Goal: Task Accomplishment & Management: Manage account settings

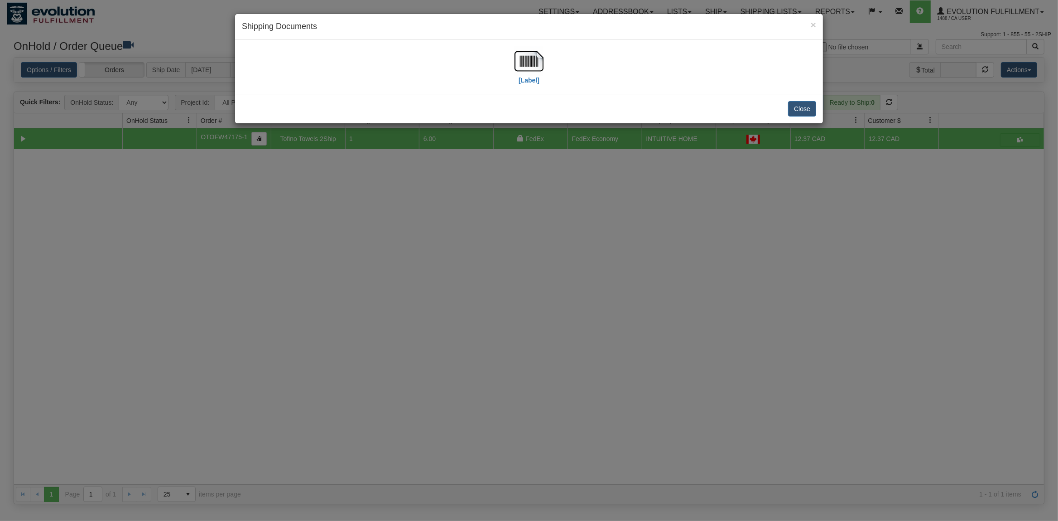
scroll to position [0, 4]
click at [815, 111] on button "Close" at bounding box center [802, 108] width 28 height 15
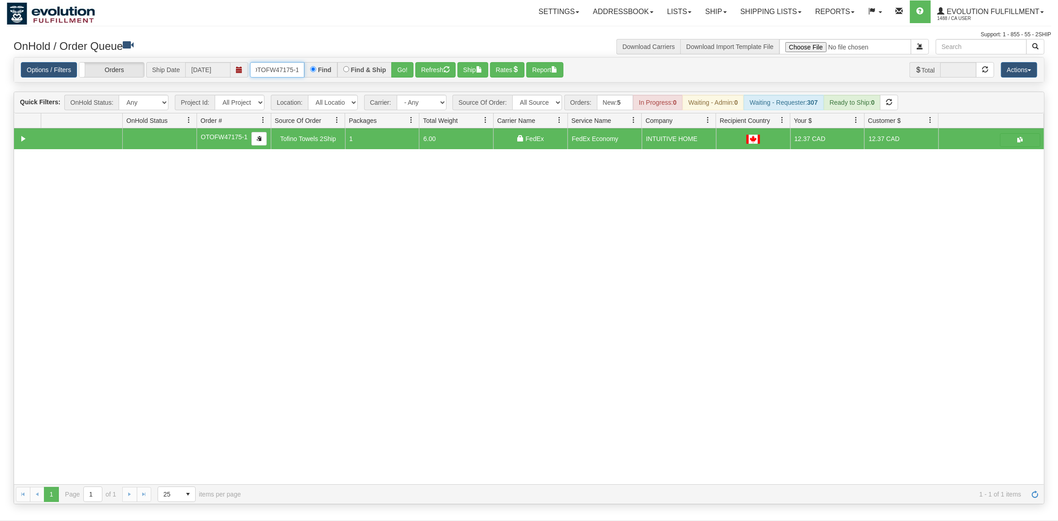
click at [288, 68] on input "OTOFW47175-1" at bounding box center [277, 69] width 54 height 15
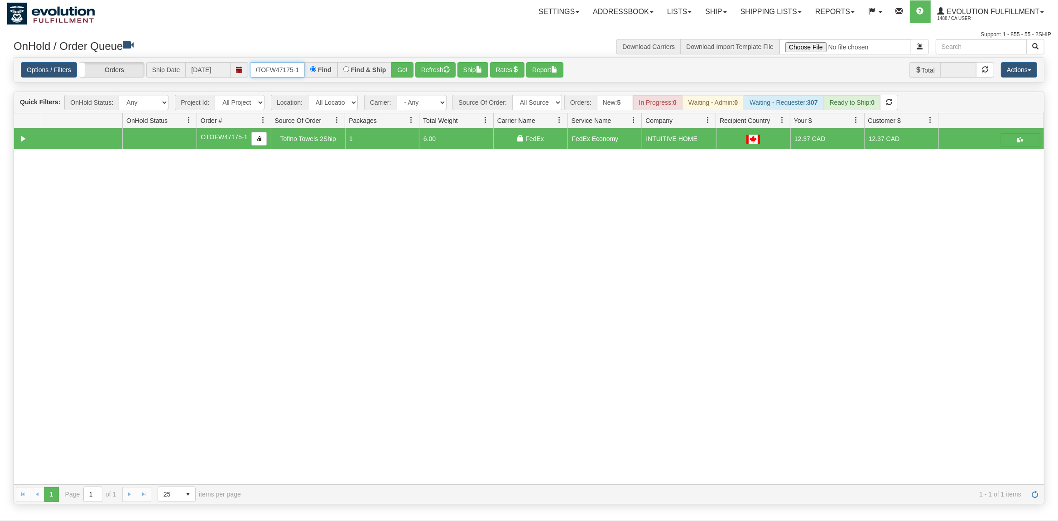
click at [287, 68] on input "OTOFW47175-1" at bounding box center [277, 69] width 54 height 15
type input "OEMU0031678001"
click at [401, 69] on button "Go!" at bounding box center [402, 69] width 22 height 15
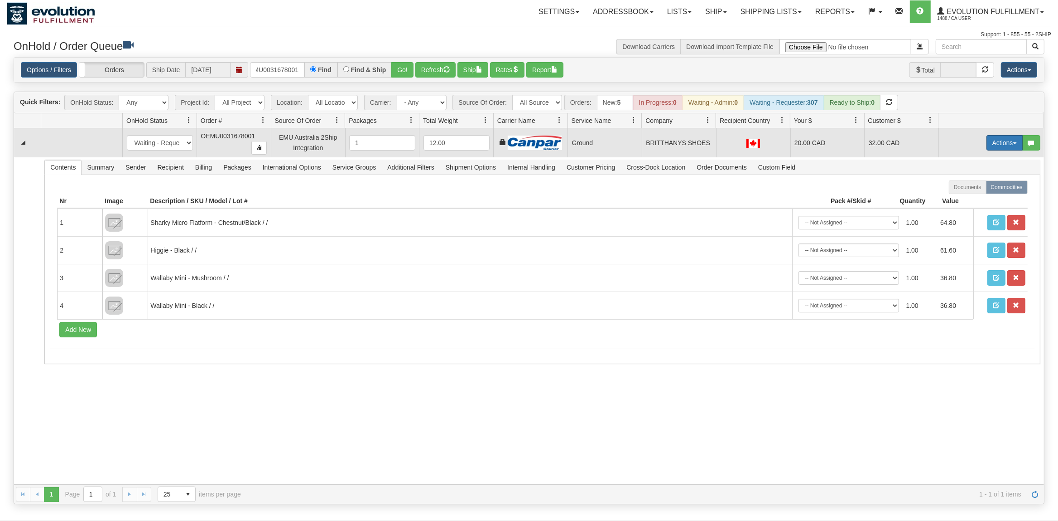
click at [1012, 140] on button "Actions" at bounding box center [1005, 142] width 36 height 15
click at [973, 192] on link "Ship" at bounding box center [986, 195] width 72 height 12
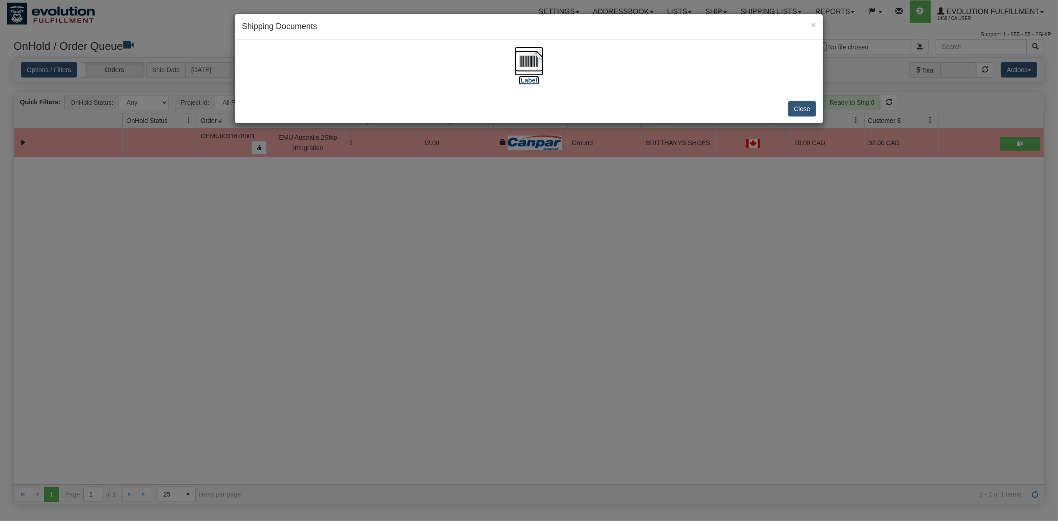
click at [531, 63] on img at bounding box center [529, 61] width 29 height 29
click at [800, 111] on button "Close" at bounding box center [802, 108] width 28 height 15
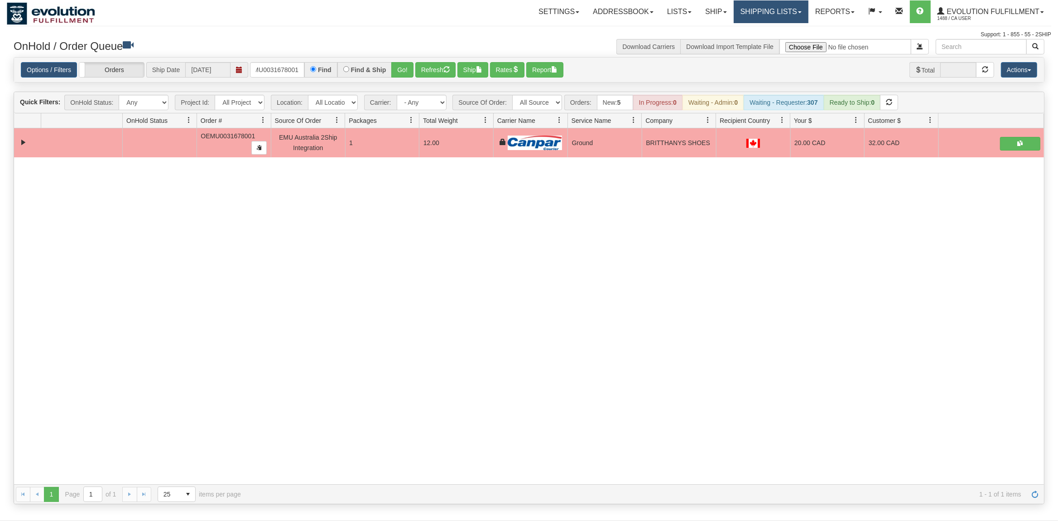
click at [772, 6] on link "Shipping lists" at bounding box center [771, 11] width 75 height 23
click at [763, 43] on span "Search Shipment History" at bounding box center [764, 43] width 70 height 7
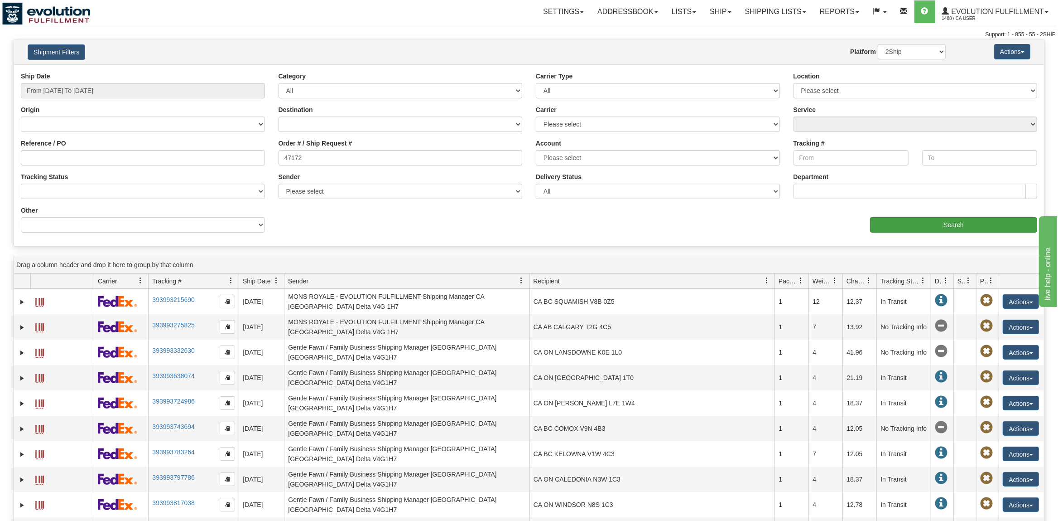
type input "47172"
click at [913, 227] on input "Search" at bounding box center [953, 224] width 167 height 15
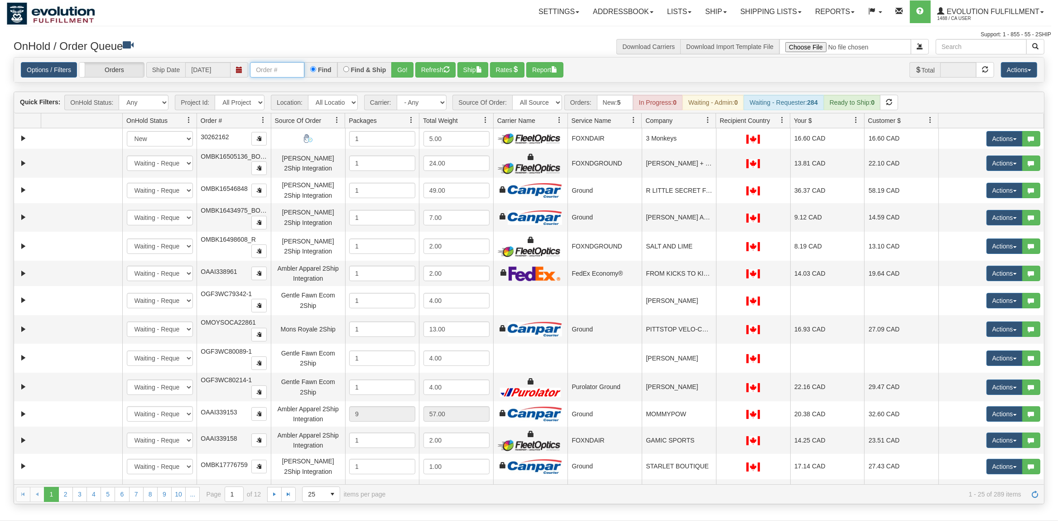
click at [276, 77] on input "text" at bounding box center [277, 69] width 54 height 15
type input "OGF317326872"
click at [414, 68] on button "Go!" at bounding box center [402, 69] width 22 height 15
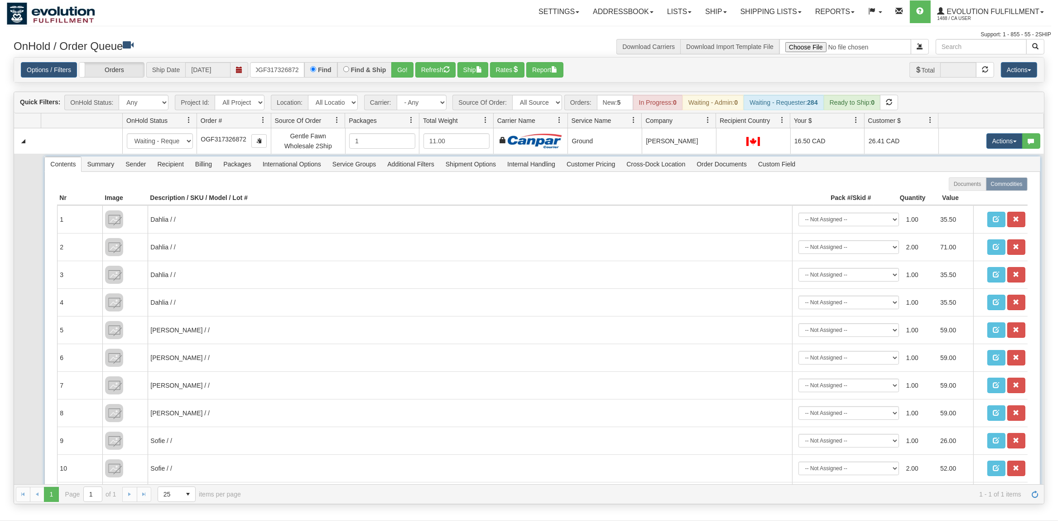
click at [251, 161] on span "Packages" at bounding box center [237, 164] width 39 height 14
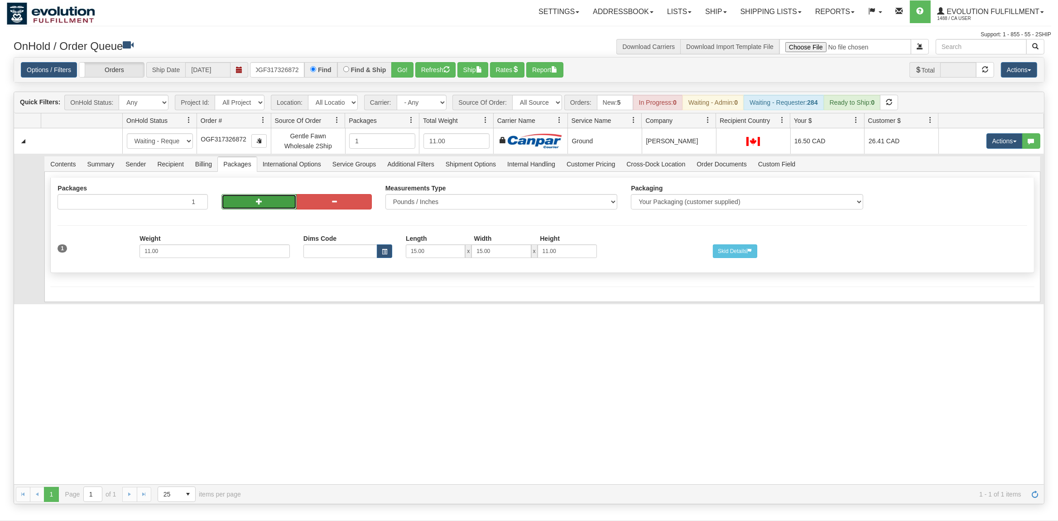
click at [269, 204] on button "button" at bounding box center [259, 201] width 75 height 15
radio input "true"
type input "2"
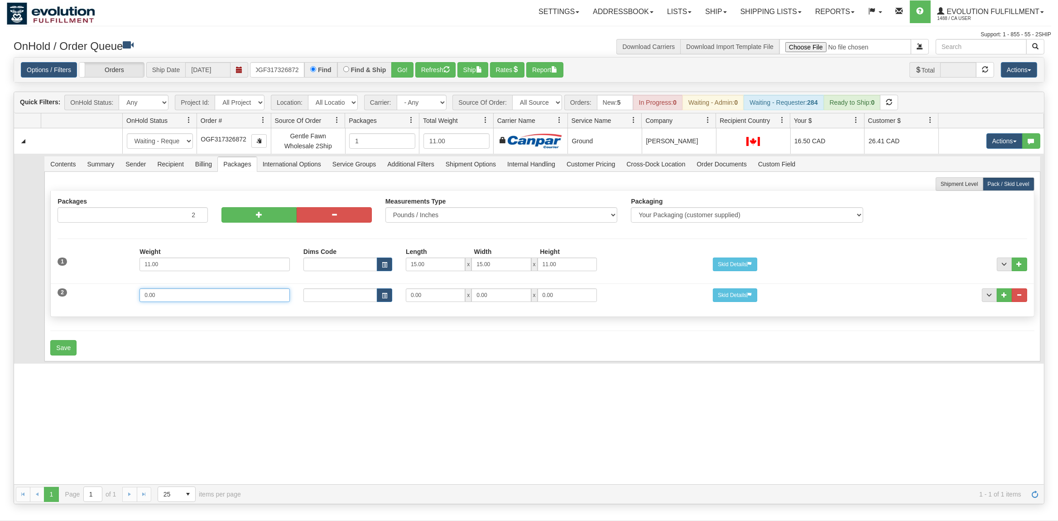
drag, startPoint x: 176, startPoint y: 298, endPoint x: 115, endPoint y: 311, distance: 62.9
click at [140, 302] on input "0.00" at bounding box center [215, 295] width 150 height 14
type input "2"
type input "11"
type input "12"
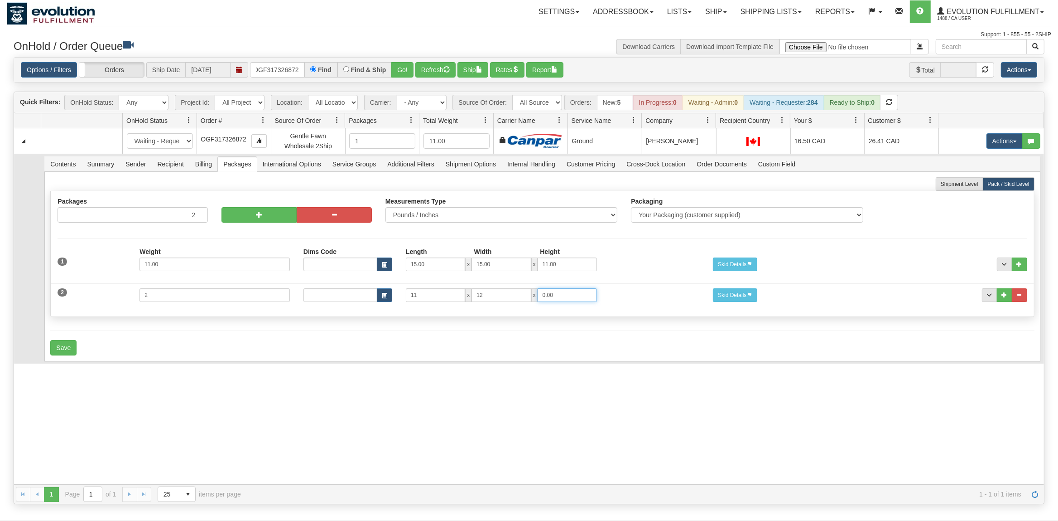
type input "4"
type input "3"
click at [60, 350] on button "Save" at bounding box center [63, 347] width 26 height 15
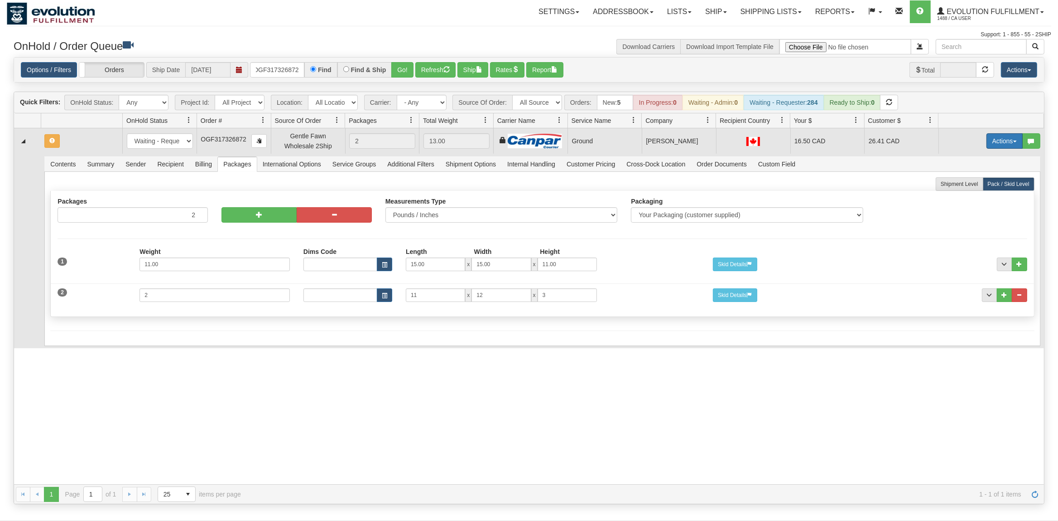
click at [1004, 140] on button "Actions" at bounding box center [1005, 140] width 36 height 15
click at [992, 183] on span "Rate All Services" at bounding box center [986, 181] width 54 height 7
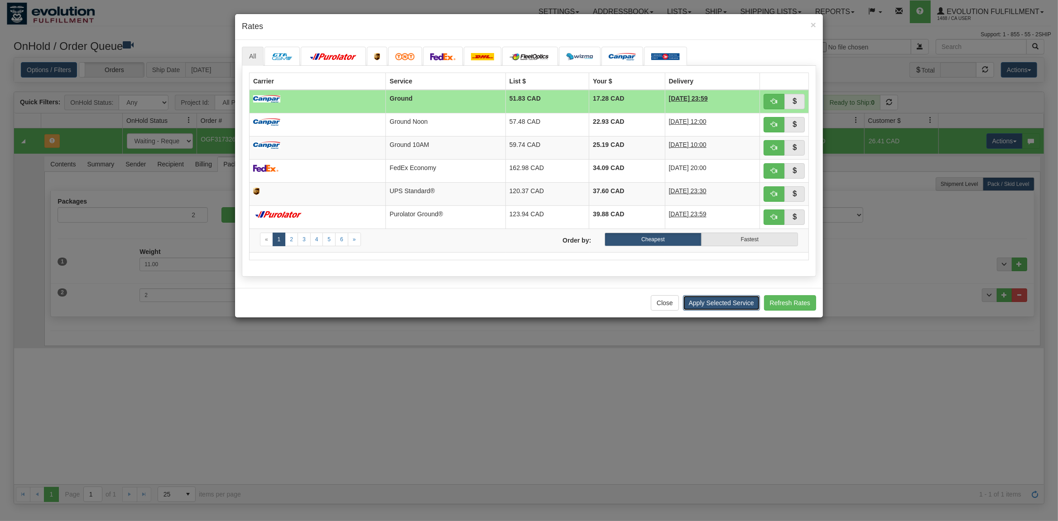
click at [737, 308] on button "Apply Selected Service" at bounding box center [721, 302] width 77 height 15
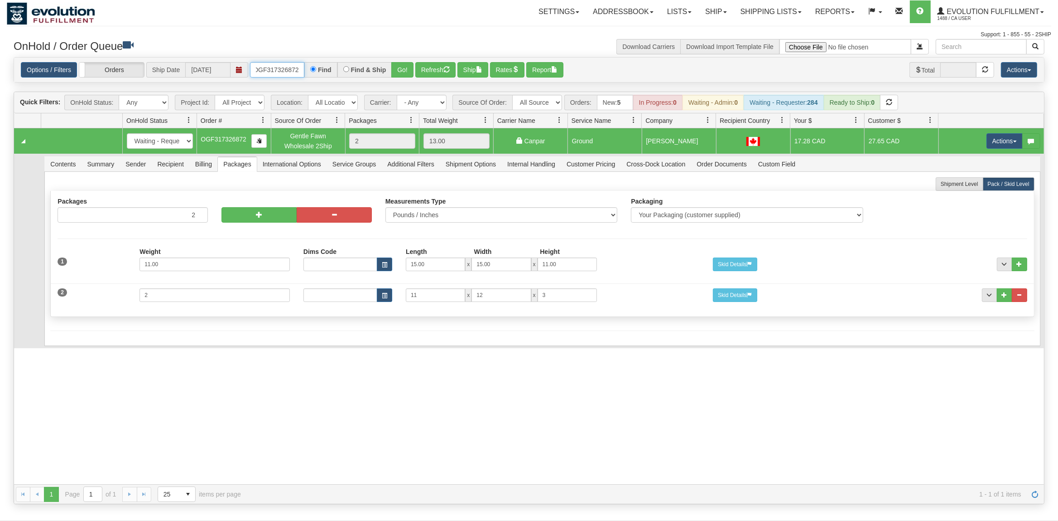
click at [292, 70] on input "OGF317326872" at bounding box center [277, 69] width 54 height 15
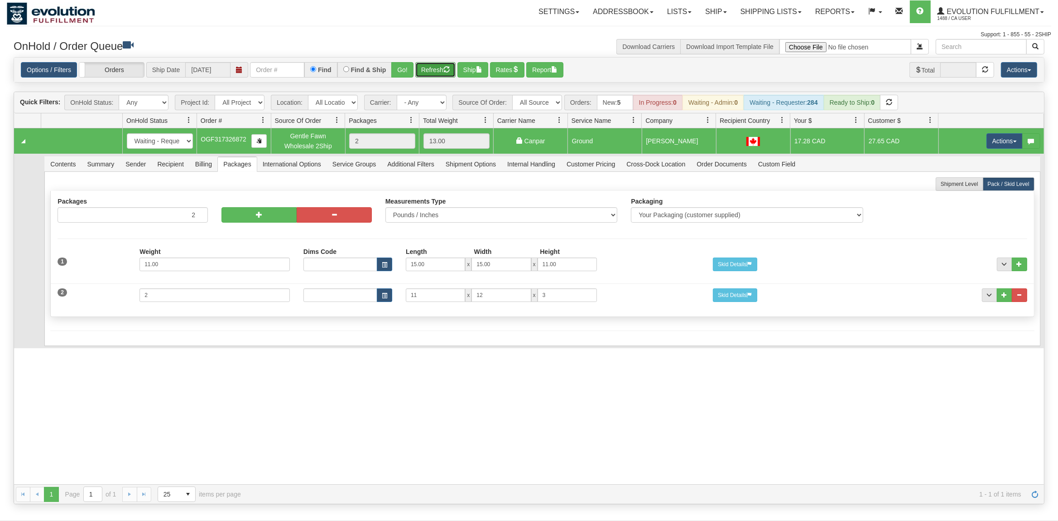
click at [456, 68] on button "Refresh" at bounding box center [435, 69] width 40 height 15
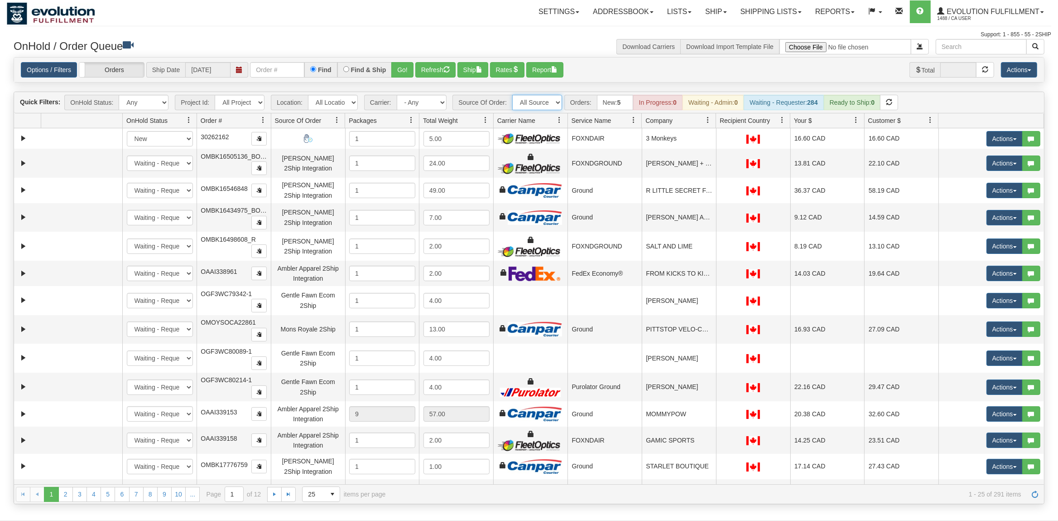
click at [512, 95] on select "All Sources AirBlaster 2Ship Integration Ambler Apparel 2Ship Integration Blast…" at bounding box center [537, 102] width 50 height 15
select select "EMU Australia 2Ship Integration"
click option "EMU Australia 2Ship Integration" at bounding box center [0, 0] width 0 height 0
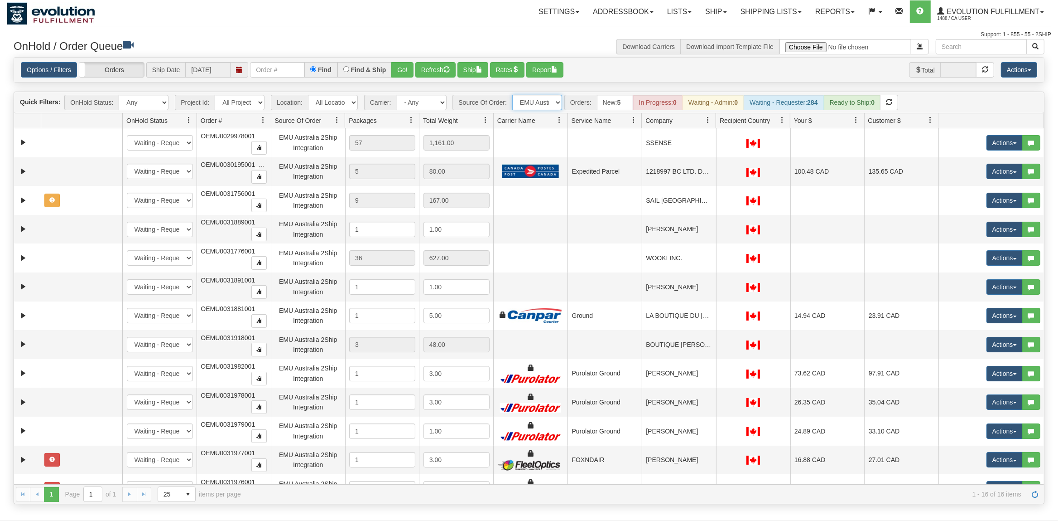
click at [708, 116] on link at bounding box center [707, 119] width 15 height 15
click at [714, 140] on span at bounding box center [712, 140] width 7 height 7
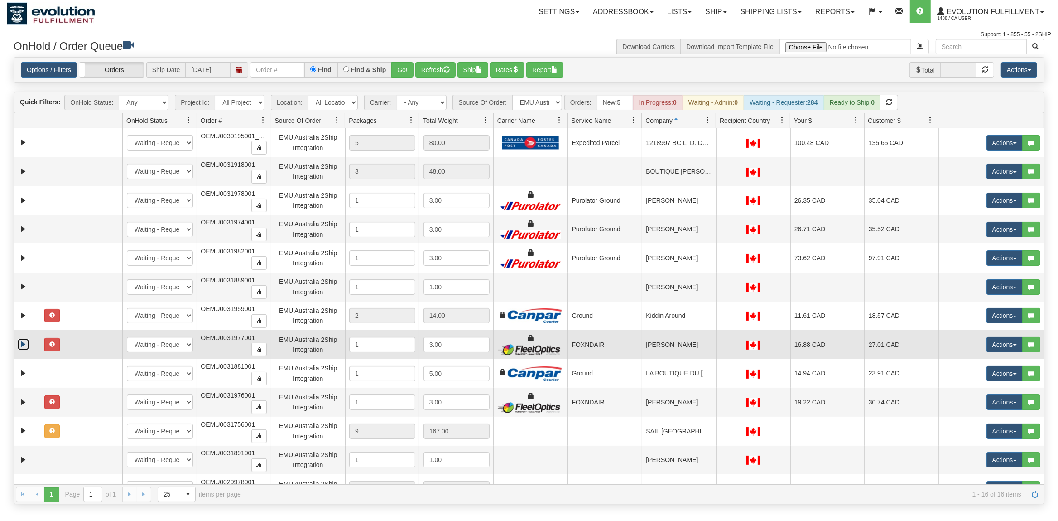
click at [25, 348] on link "Expand" at bounding box center [23, 343] width 11 height 11
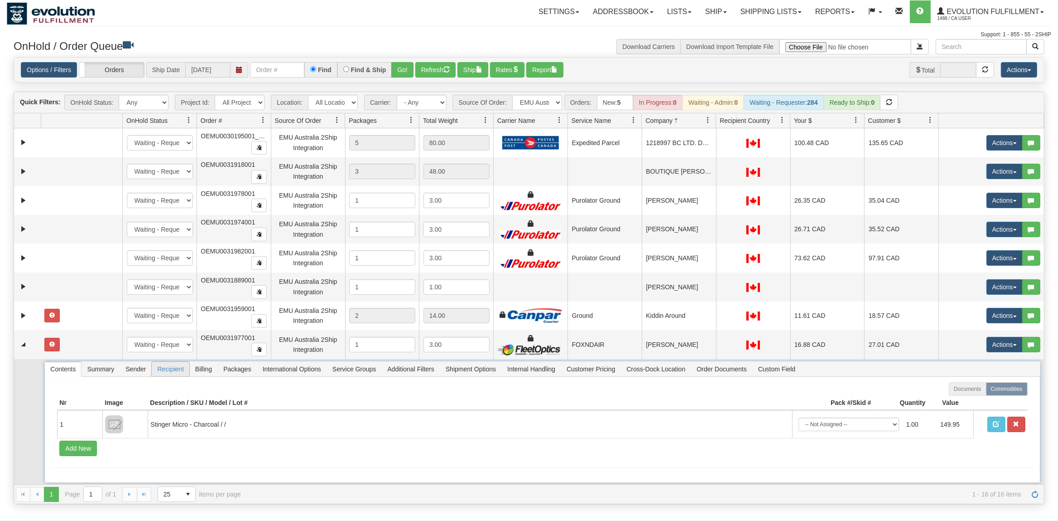
click at [167, 369] on span "Recipient" at bounding box center [170, 369] width 37 height 14
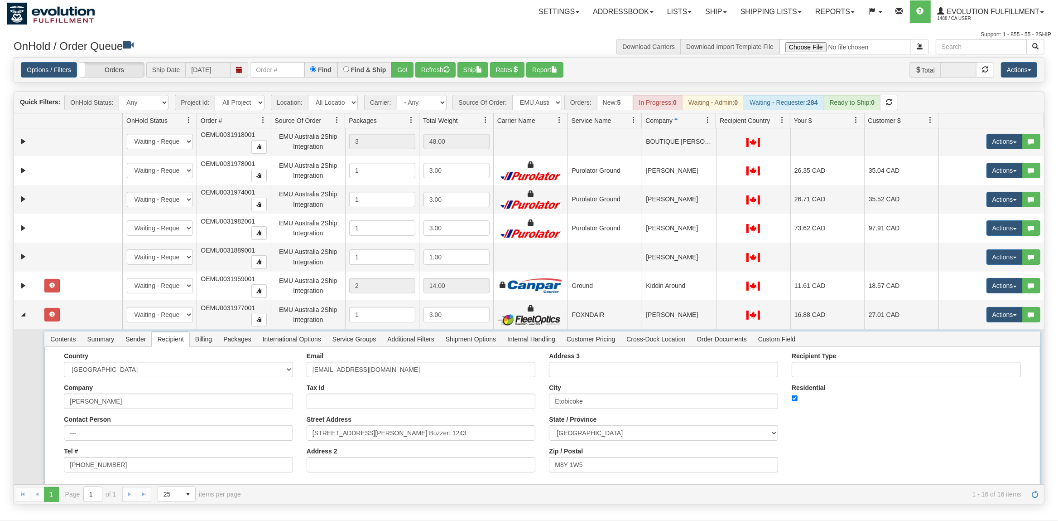
scroll to position [82, 0]
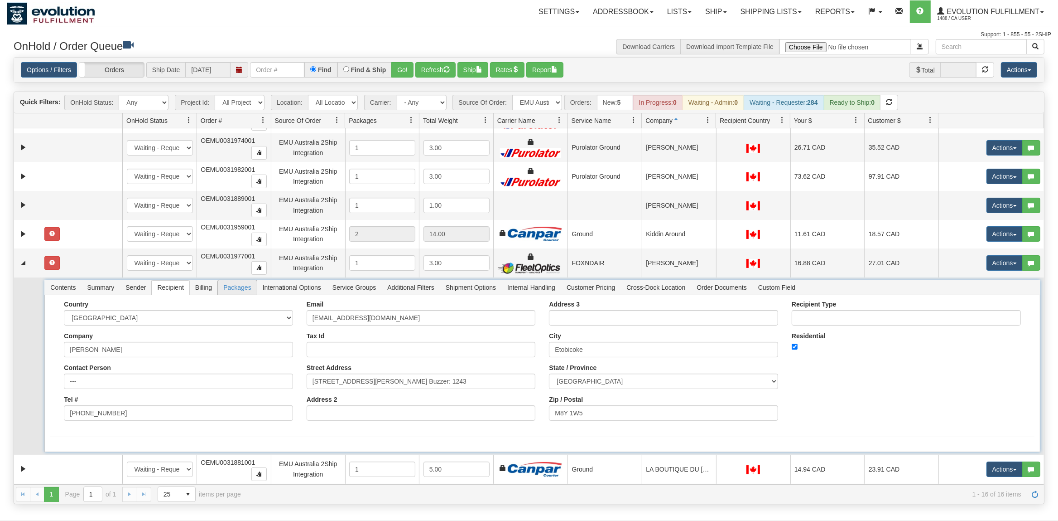
click at [230, 288] on span "Packages" at bounding box center [237, 287] width 39 height 14
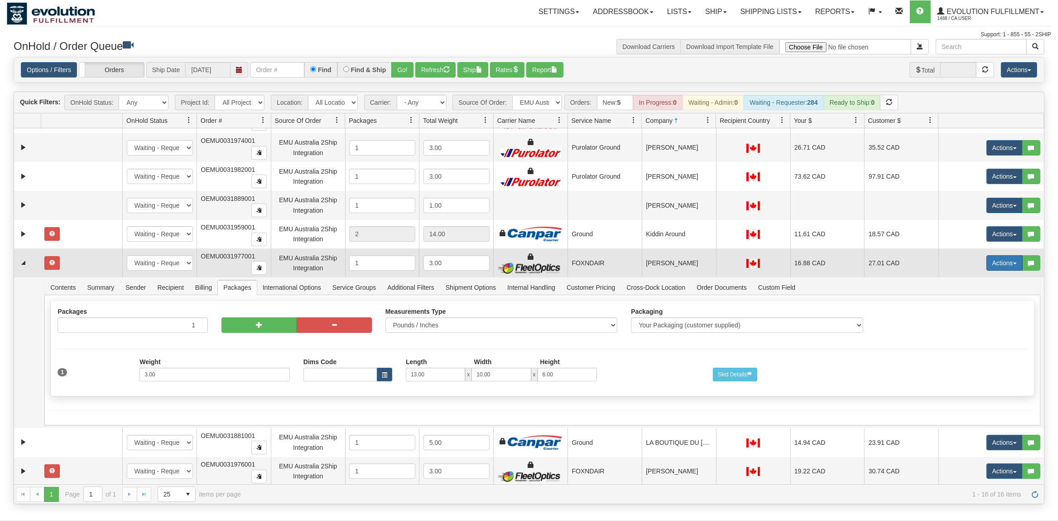
click at [1011, 265] on button "Actions" at bounding box center [1005, 262] width 36 height 15
click at [29, 269] on td at bounding box center [27, 262] width 27 height 29
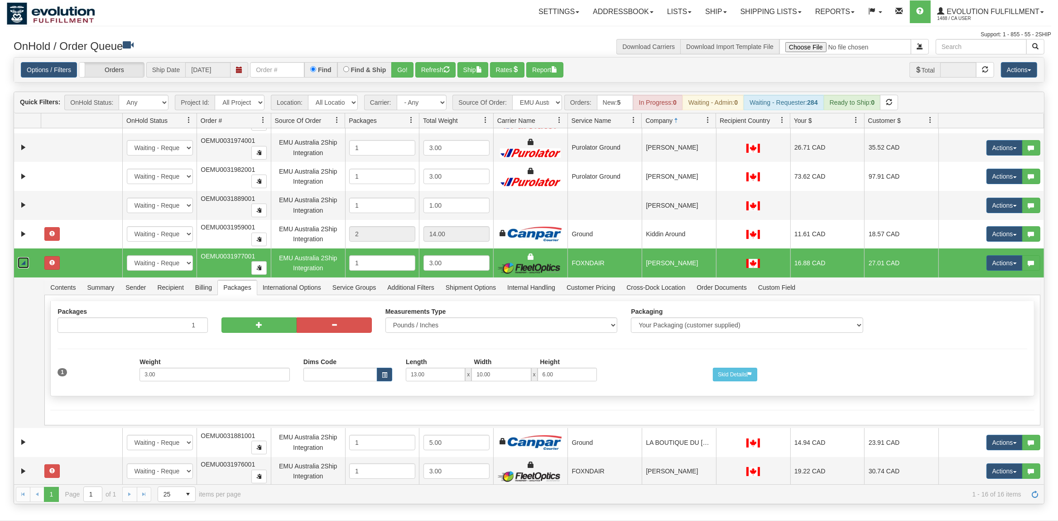
click at [28, 268] on link "Collapse" at bounding box center [23, 262] width 11 height 11
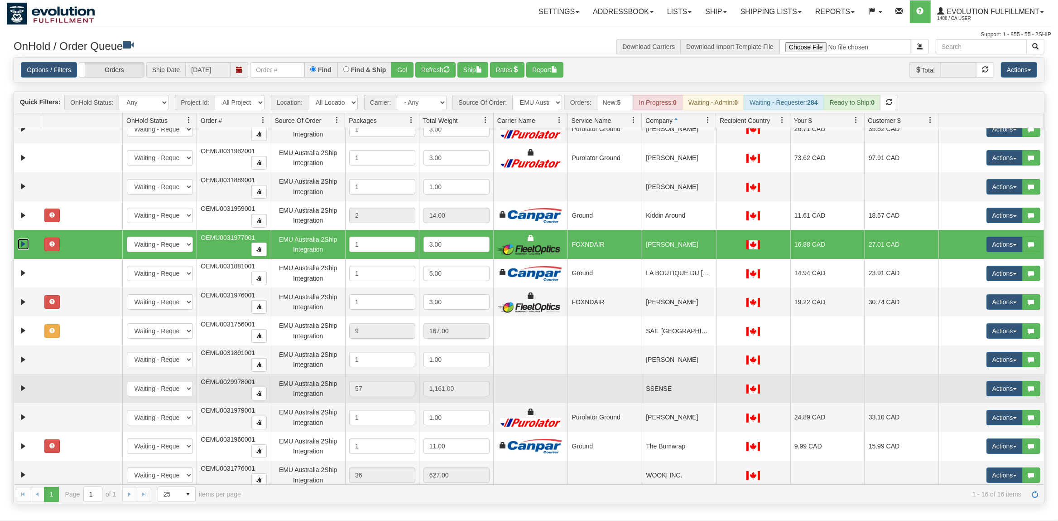
scroll to position [109, 0]
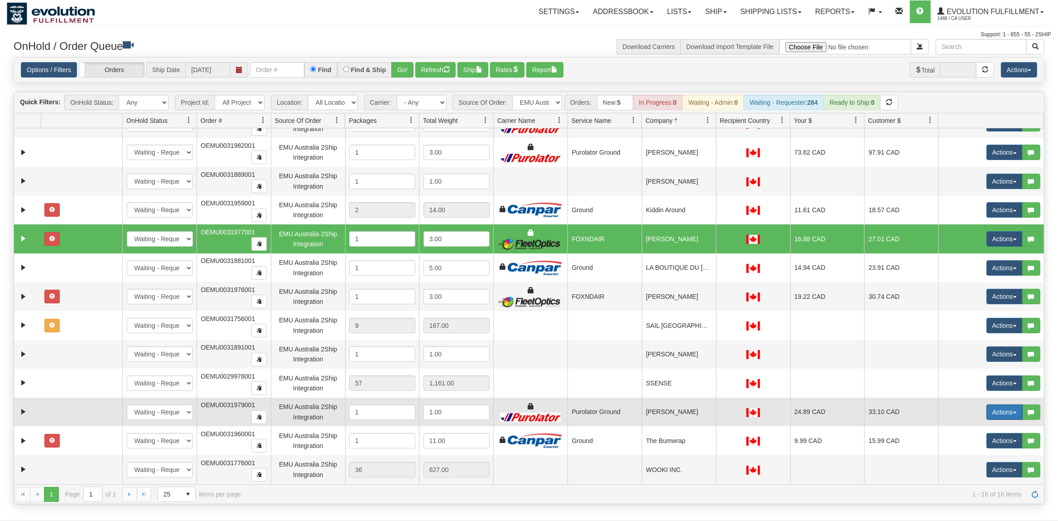
click at [1005, 410] on button "Actions" at bounding box center [1005, 411] width 36 height 15
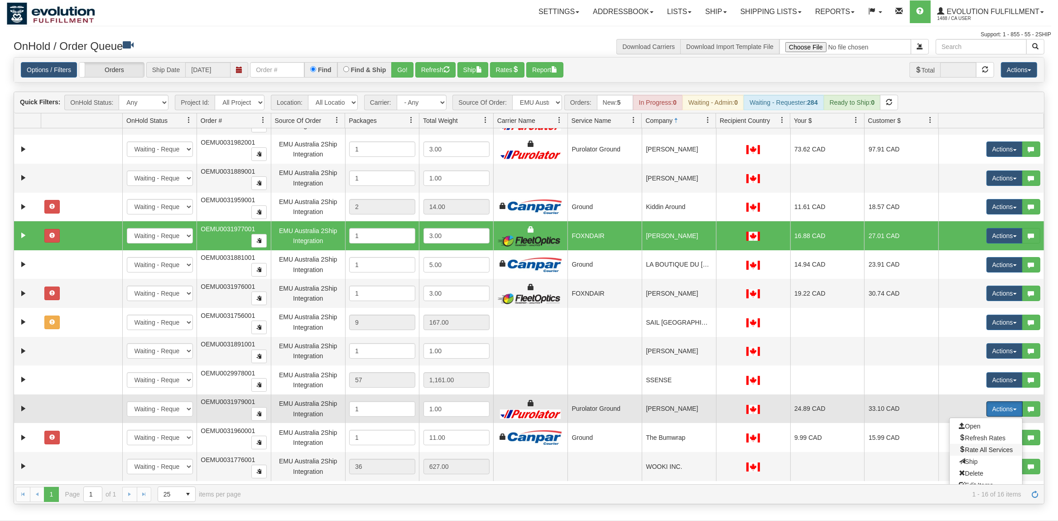
click at [979, 451] on span "Rate All Services" at bounding box center [986, 449] width 54 height 7
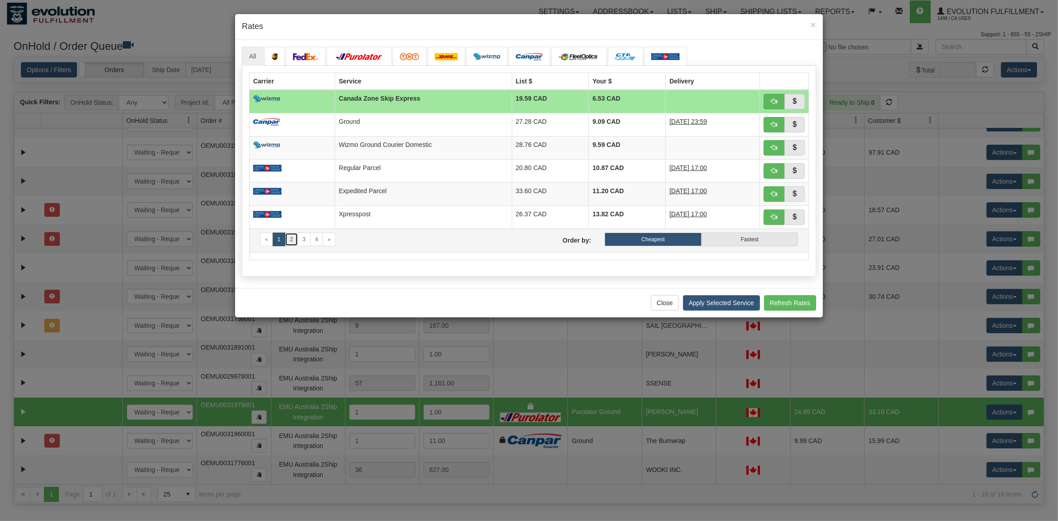
click at [290, 243] on link "2" at bounding box center [291, 239] width 13 height 14
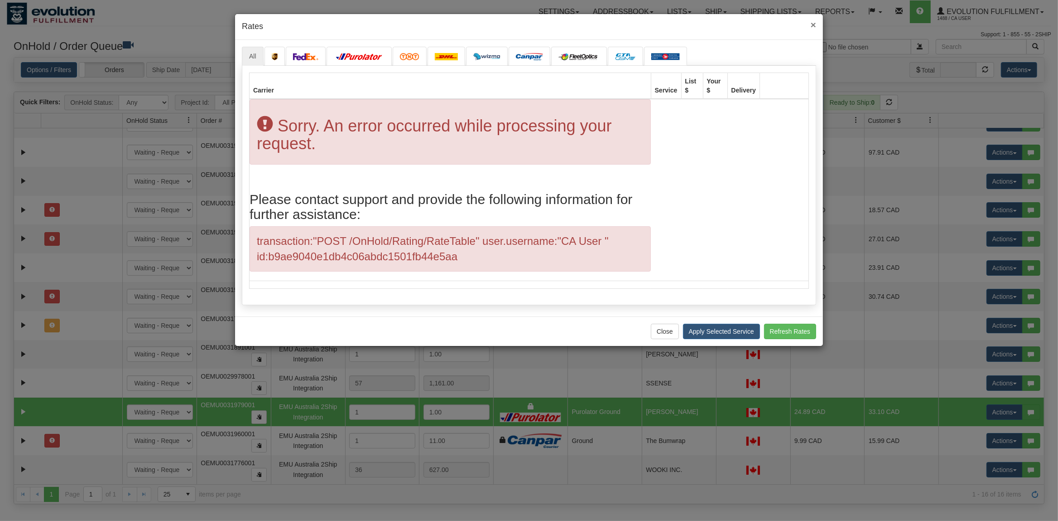
click at [811, 22] on span "×" at bounding box center [813, 24] width 5 height 10
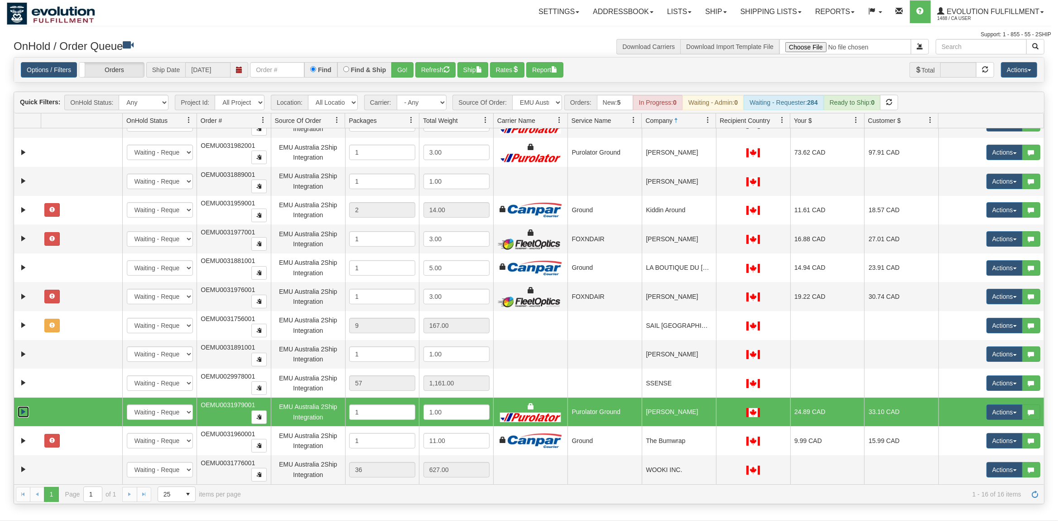
click at [22, 410] on link "Expand" at bounding box center [23, 411] width 11 height 11
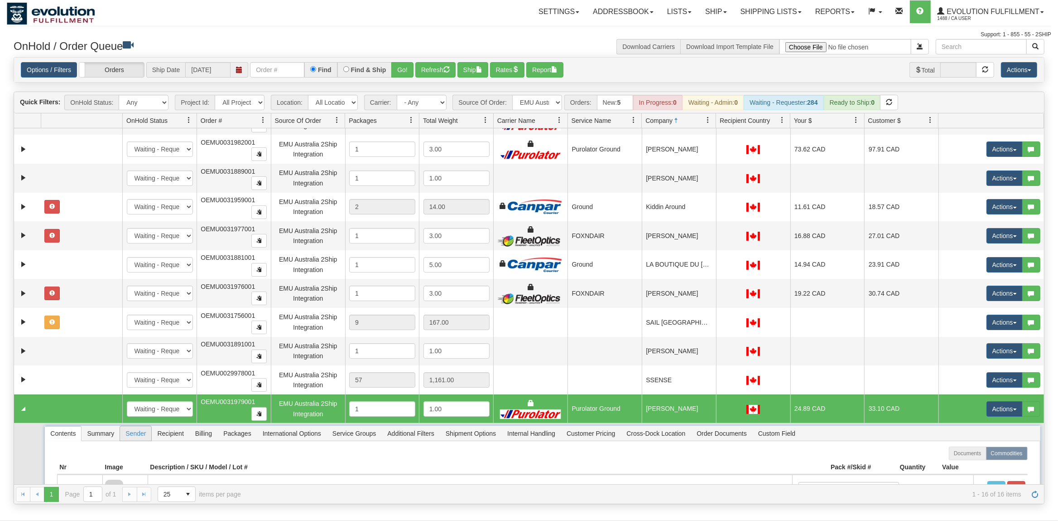
click at [122, 437] on span "Sender" at bounding box center [135, 433] width 31 height 14
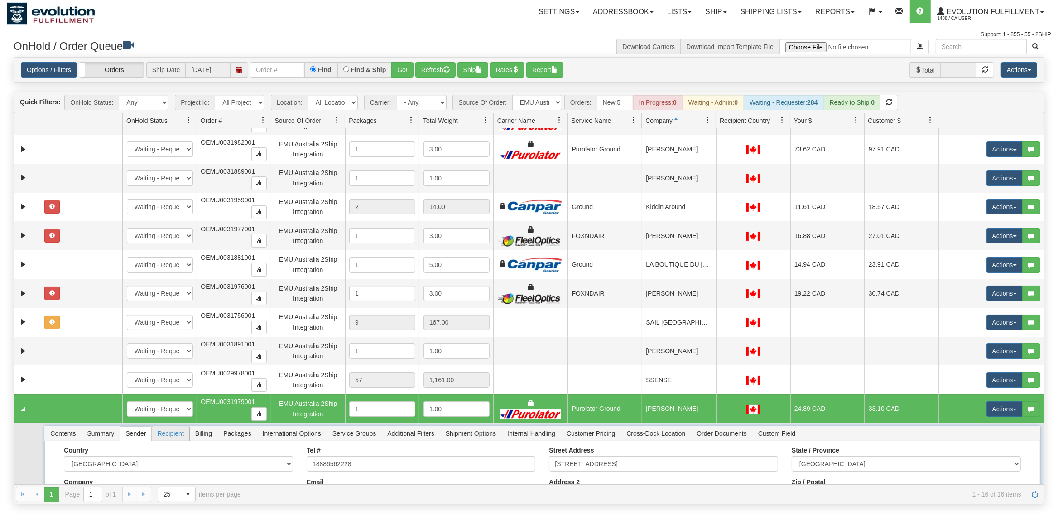
click at [168, 437] on span "Recipient" at bounding box center [170, 433] width 37 height 14
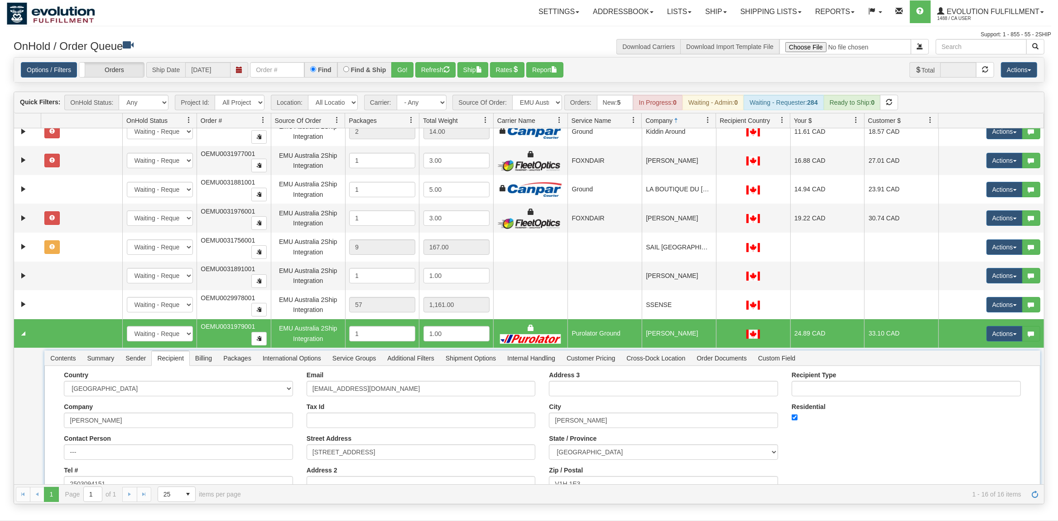
scroll to position [124, 0]
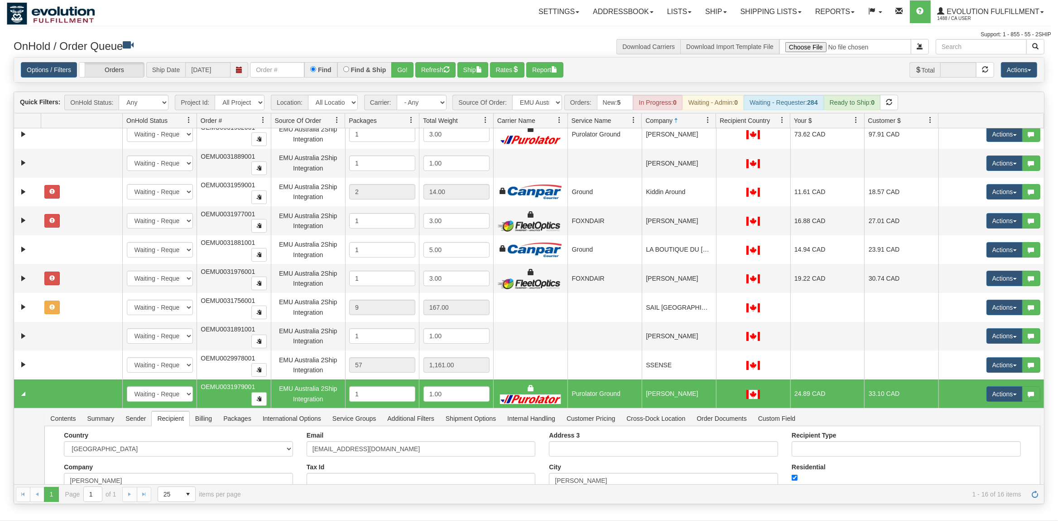
drag, startPoint x: 293, startPoint y: 78, endPoint x: 279, endPoint y: 72, distance: 15.6
click at [288, 77] on div "Options / Filters Group Shipments Orders Ship Date 10/08/2025 Find Find & Ship …" at bounding box center [529, 70] width 1030 height 25
click at [279, 72] on input "text" at bounding box center [277, 69] width 54 height 15
click at [398, 68] on button "Go!" at bounding box center [402, 69] width 22 height 15
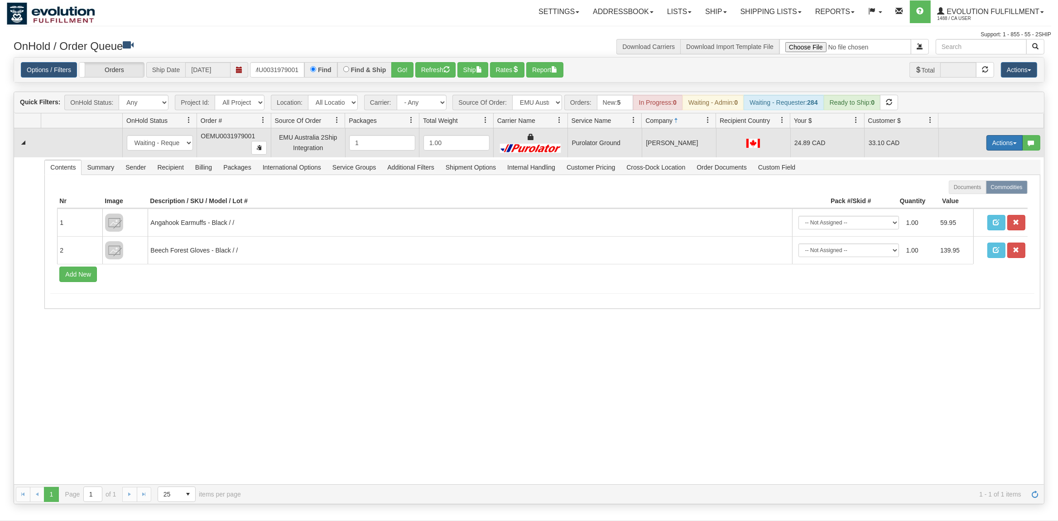
click at [1012, 142] on button "Actions" at bounding box center [1005, 142] width 36 height 15
click at [987, 183] on span "Rate All Services" at bounding box center [986, 183] width 54 height 7
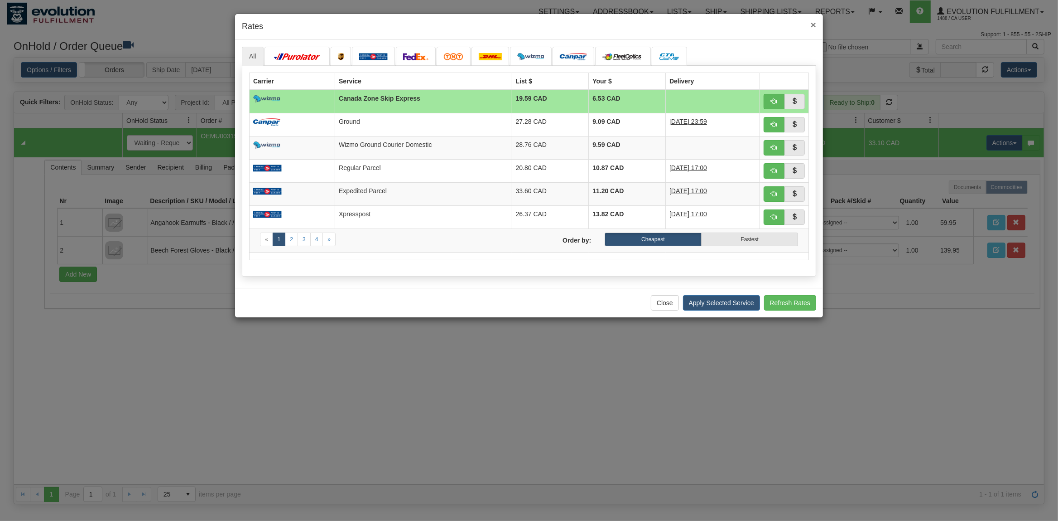
click at [812, 22] on span "×" at bounding box center [813, 24] width 5 height 10
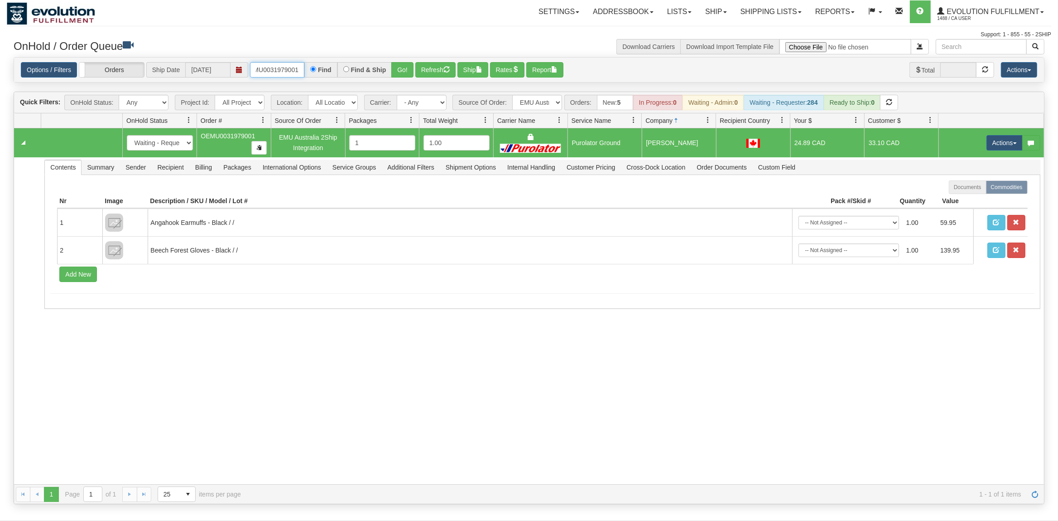
click at [282, 75] on input "OEMU0031979001" at bounding box center [277, 69] width 54 height 15
click at [283, 75] on input "OEMU0031979001" at bounding box center [277, 69] width 54 height 15
click at [410, 70] on button "Go!" at bounding box center [402, 69] width 22 height 15
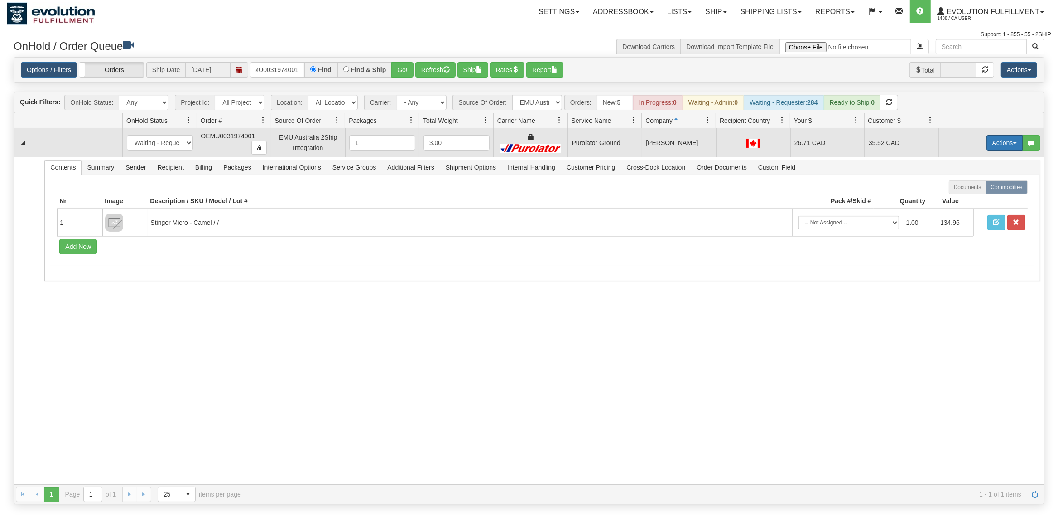
click at [1010, 145] on button "Actions" at bounding box center [1005, 142] width 36 height 15
click at [979, 185] on span "Rate All Services" at bounding box center [986, 183] width 54 height 7
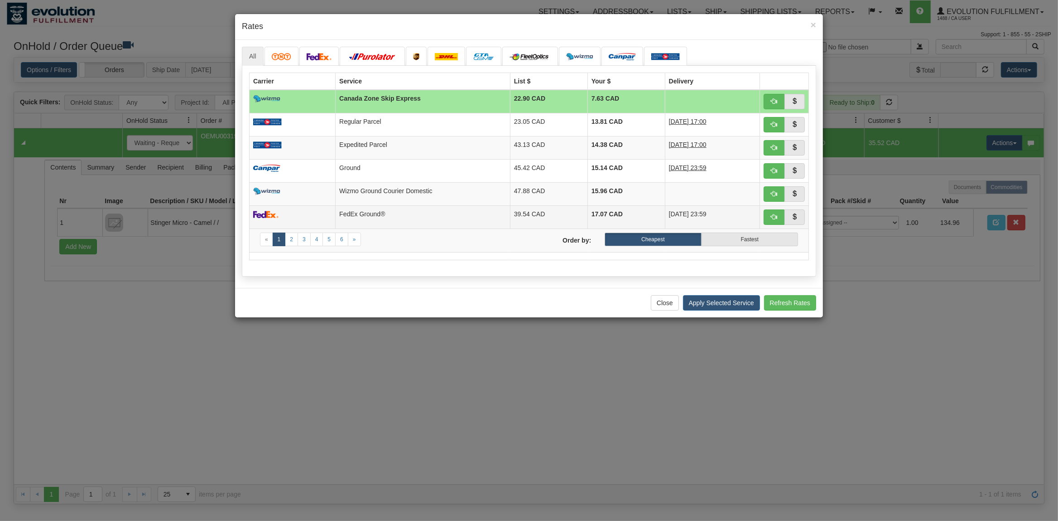
click at [454, 228] on td "FedEx Ground®" at bounding box center [423, 216] width 175 height 23
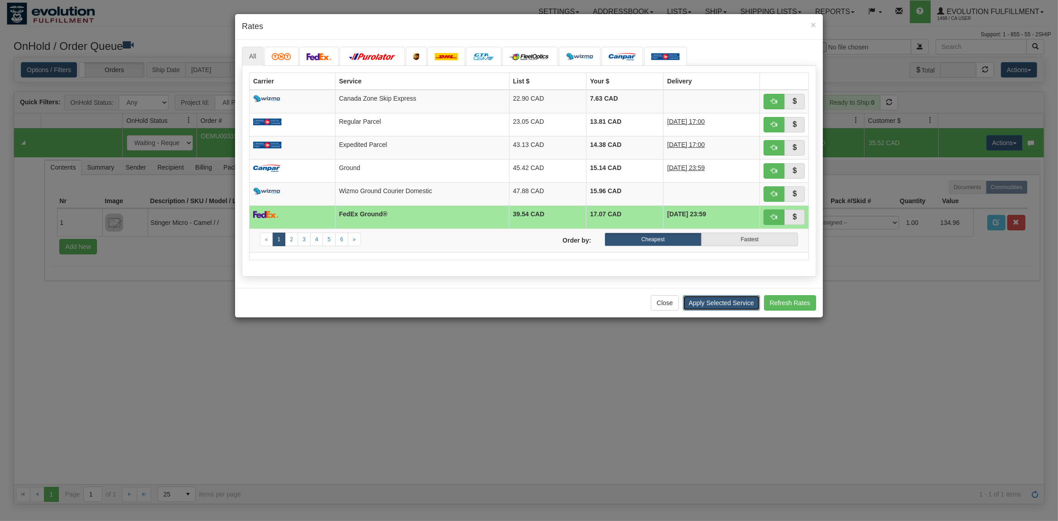
click at [729, 302] on button "Apply Selected Service" at bounding box center [721, 302] width 77 height 15
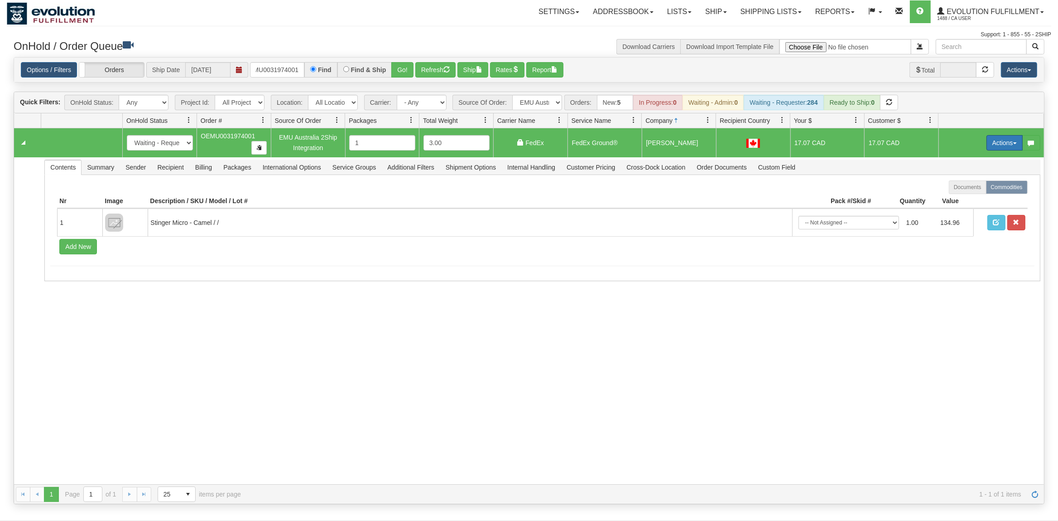
click at [1010, 145] on button "Actions" at bounding box center [1005, 142] width 36 height 15
click at [972, 193] on link "Ship" at bounding box center [986, 195] width 72 height 12
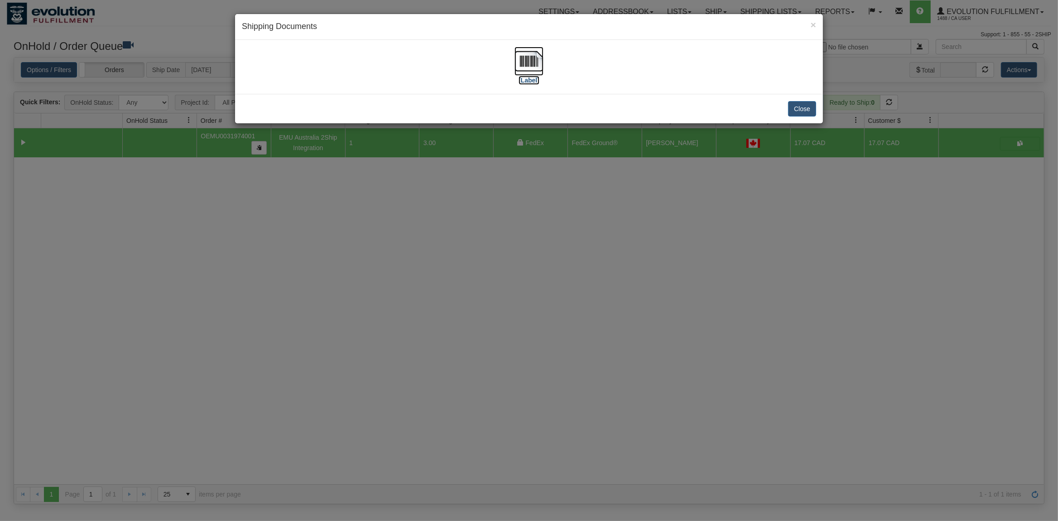
click at [528, 63] on img at bounding box center [529, 61] width 29 height 29
click at [809, 107] on button "Close" at bounding box center [802, 108] width 28 height 15
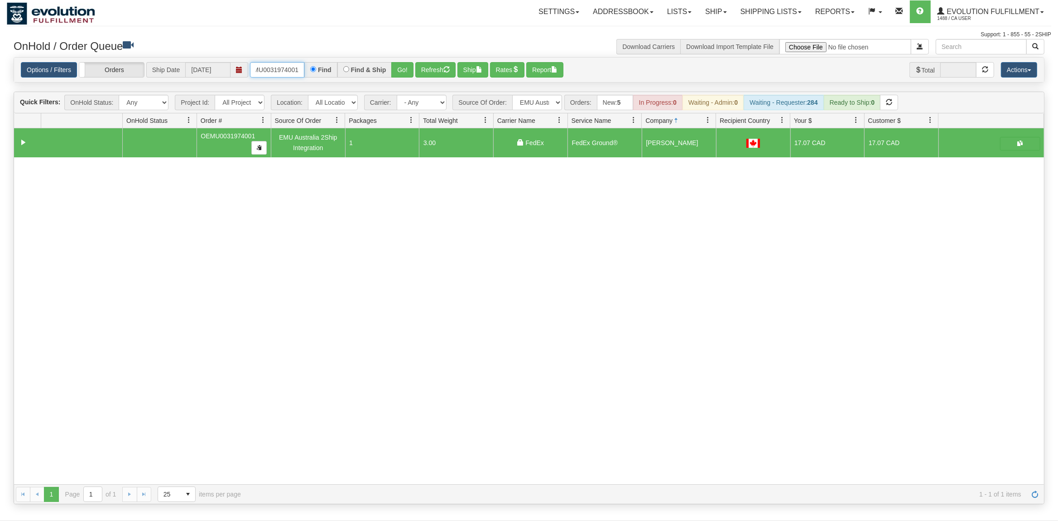
click at [269, 68] on input "OEMU0031974001" at bounding box center [277, 69] width 54 height 15
click at [407, 62] on div "Options / Filters Group Shipments Orders Ship Date 10/08/2025 OEMU0031959001 Fi…" at bounding box center [529, 70] width 1030 height 25
click at [407, 66] on button "Go!" at bounding box center [402, 69] width 22 height 15
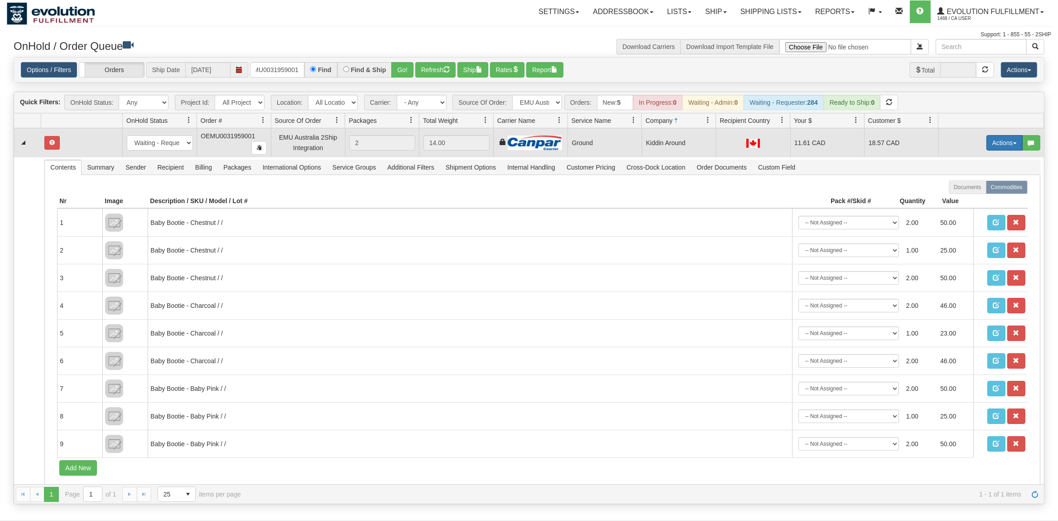
click at [997, 146] on button "Actions" at bounding box center [1005, 142] width 36 height 15
click at [960, 196] on span "Ship" at bounding box center [968, 195] width 19 height 7
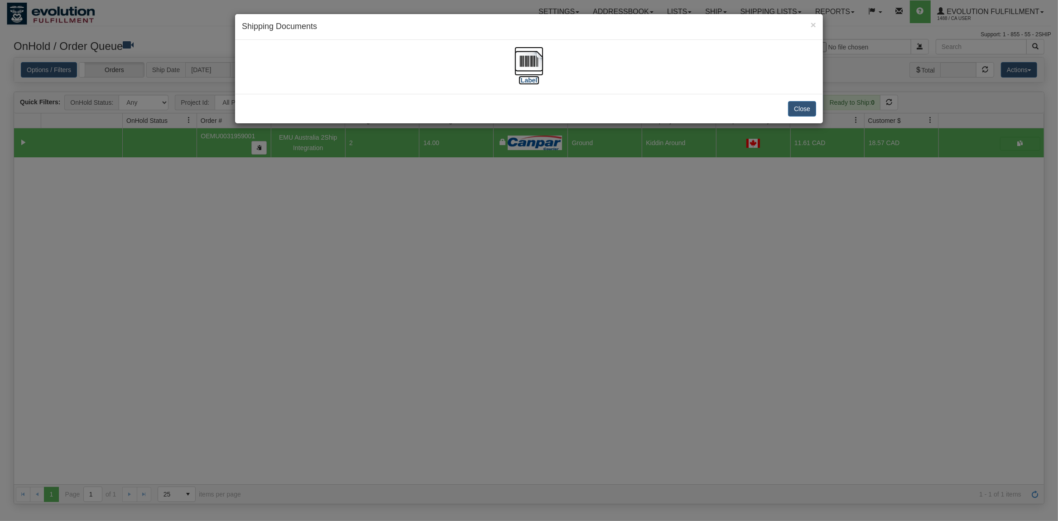
click at [524, 61] on img at bounding box center [529, 61] width 29 height 29
click at [813, 108] on button "Close" at bounding box center [802, 108] width 28 height 15
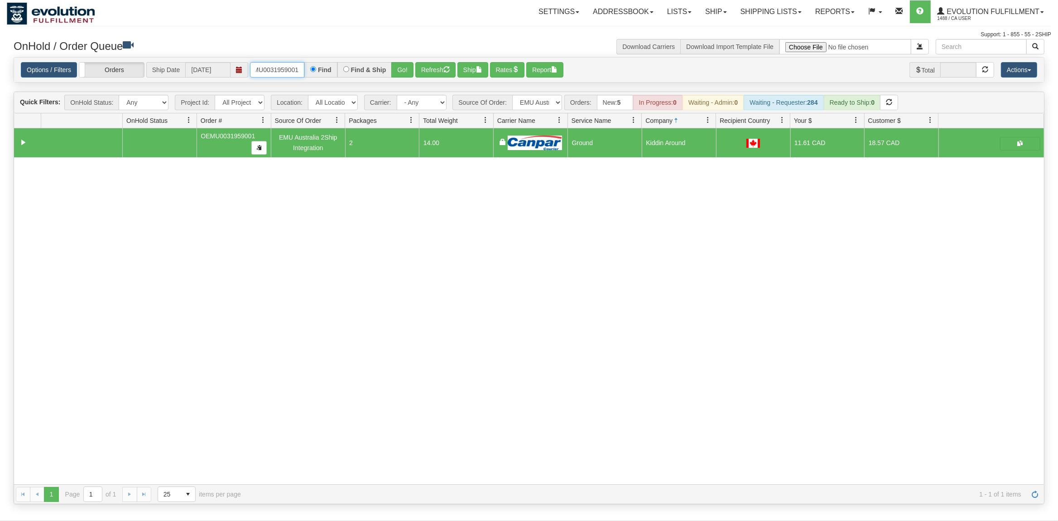
click at [286, 68] on input "OEMU0031959001" at bounding box center [277, 69] width 54 height 15
click at [285, 68] on input "OEMU0031959001" at bounding box center [277, 69] width 54 height 15
click at [409, 75] on button "Go!" at bounding box center [402, 69] width 22 height 15
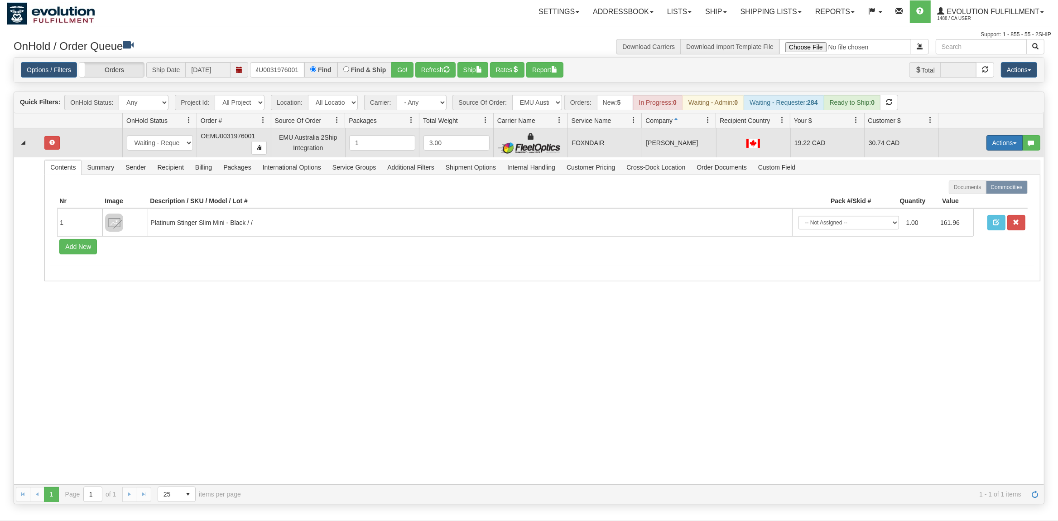
click at [999, 143] on button "Actions" at bounding box center [1005, 142] width 36 height 15
click at [959, 198] on span at bounding box center [962, 195] width 6 height 6
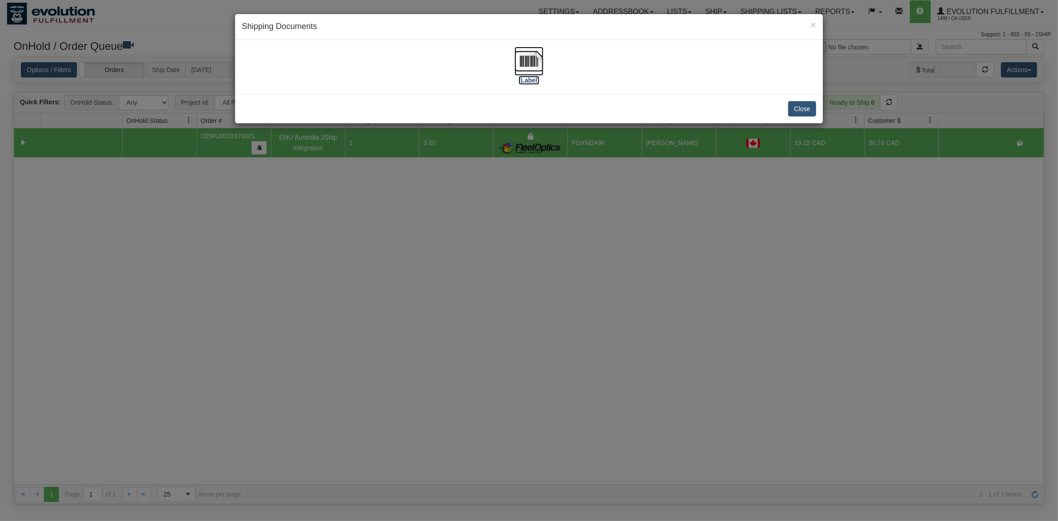
click at [537, 60] on img at bounding box center [529, 61] width 29 height 29
click at [809, 106] on button "Close" at bounding box center [802, 108] width 28 height 15
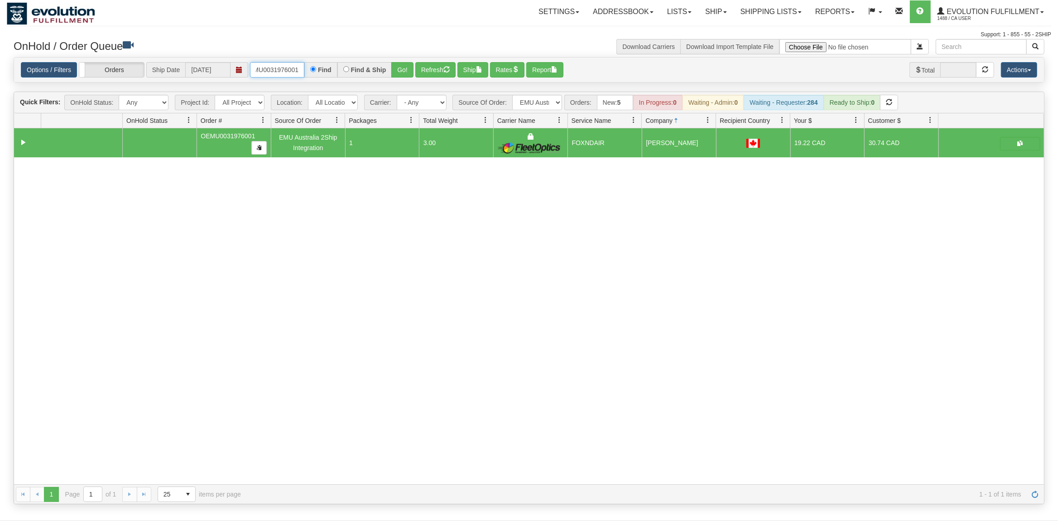
click at [283, 65] on input "OEMU0031976001" at bounding box center [277, 69] width 54 height 15
click at [283, 66] on input "OEMU0031976001" at bounding box center [277, 69] width 54 height 15
click at [403, 66] on button "Go!" at bounding box center [402, 69] width 22 height 15
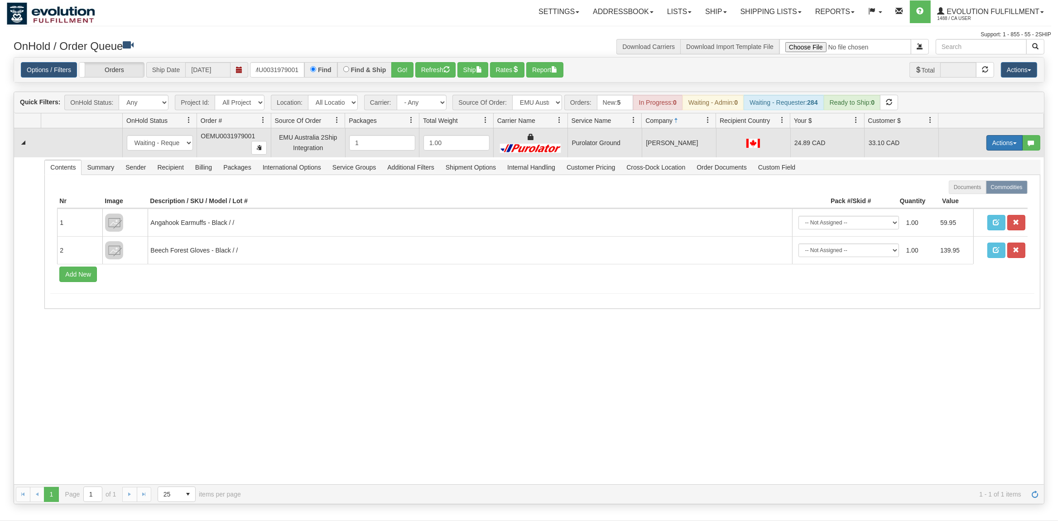
click at [994, 148] on button "Actions" at bounding box center [1005, 142] width 36 height 15
click at [973, 186] on span "Rate All Services" at bounding box center [986, 183] width 54 height 7
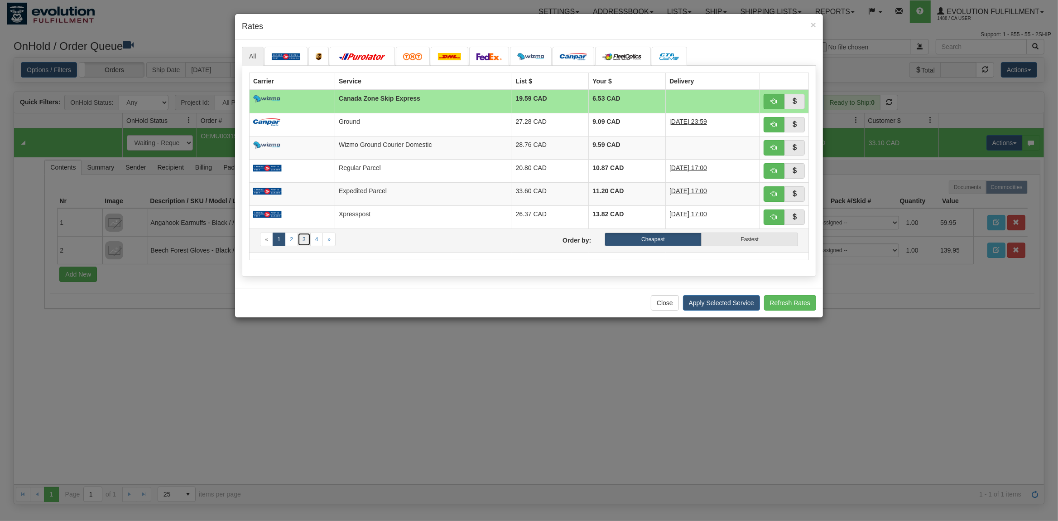
click at [299, 245] on link "3" at bounding box center [304, 239] width 13 height 14
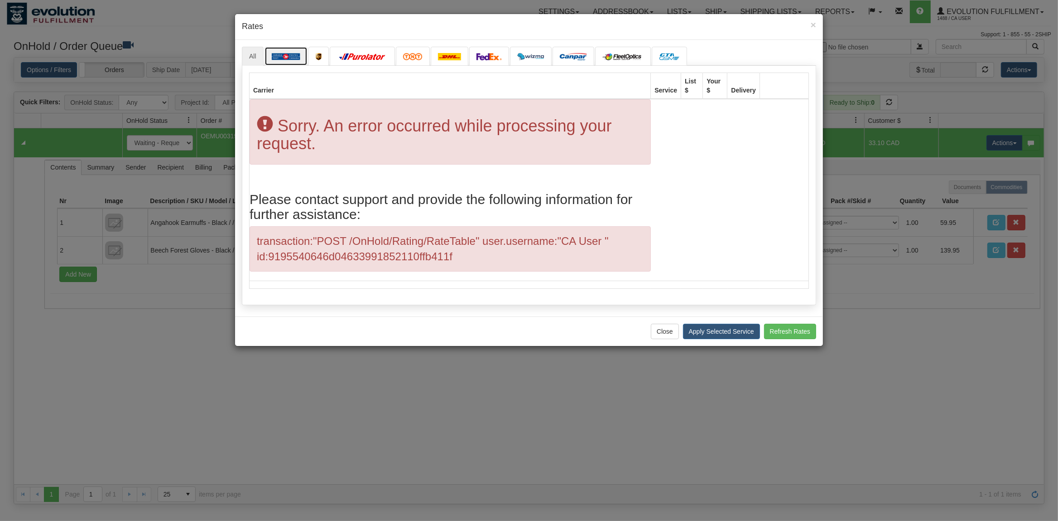
click at [297, 56] on img at bounding box center [286, 56] width 29 height 7
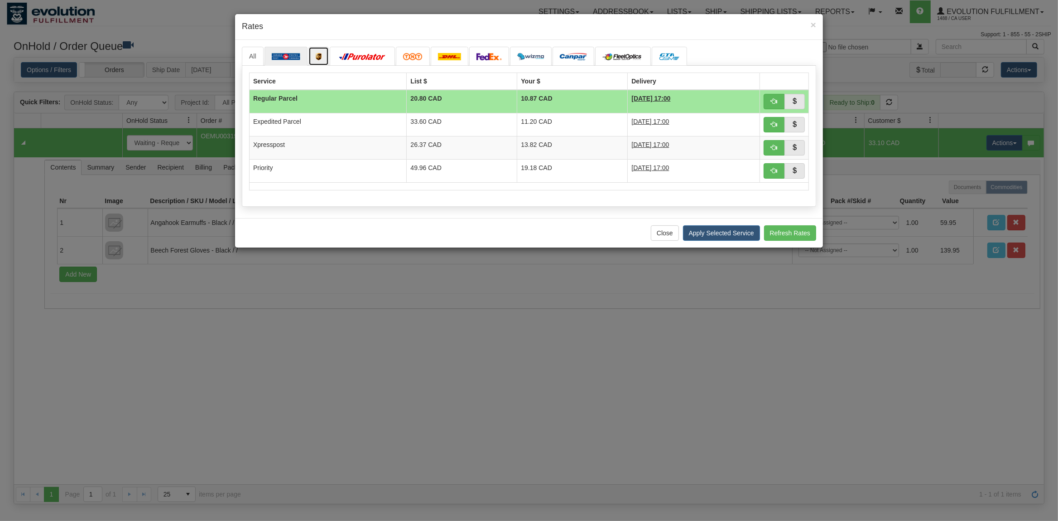
click at [320, 54] on img at bounding box center [319, 56] width 6 height 7
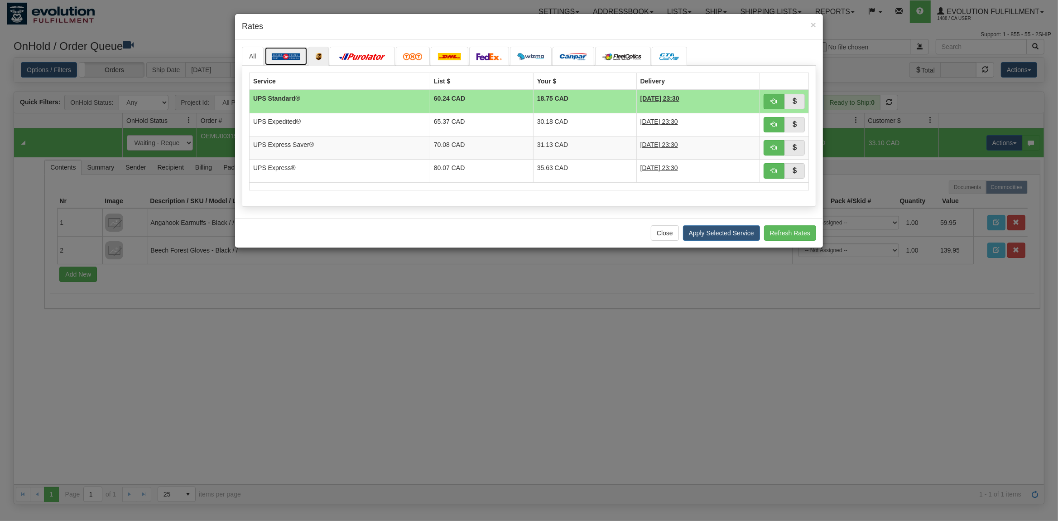
click at [269, 53] on link at bounding box center [286, 56] width 43 height 19
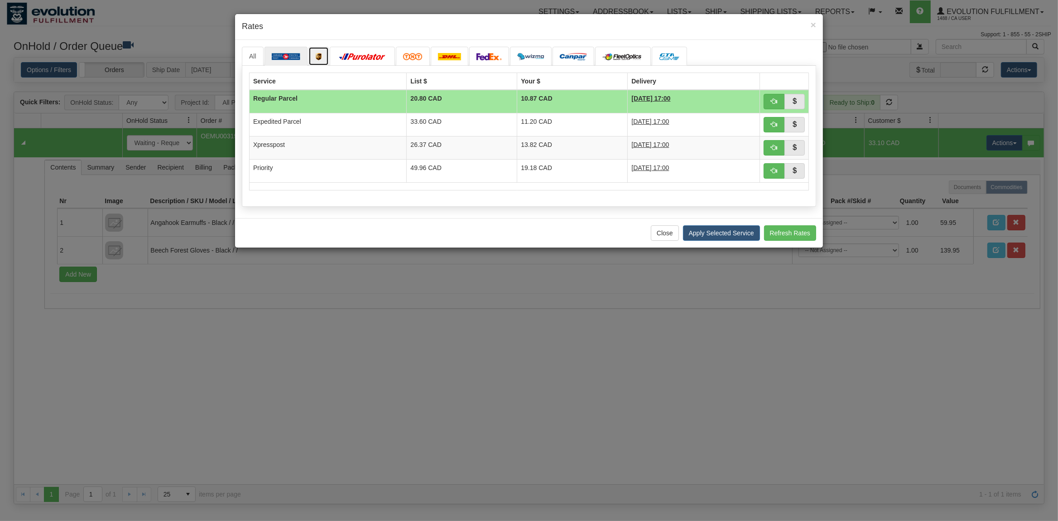
click at [320, 54] on img at bounding box center [319, 56] width 6 height 7
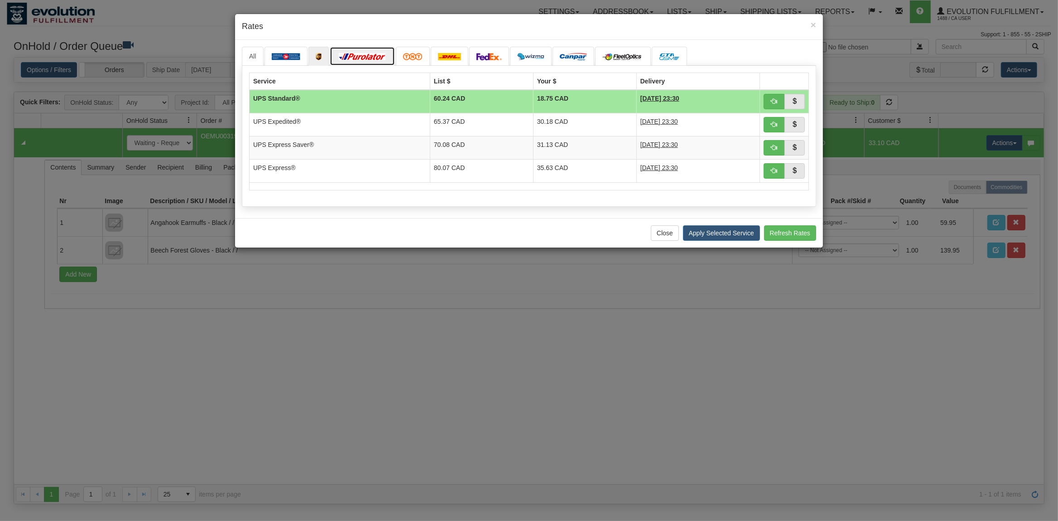
click at [358, 56] on img at bounding box center [362, 56] width 51 height 7
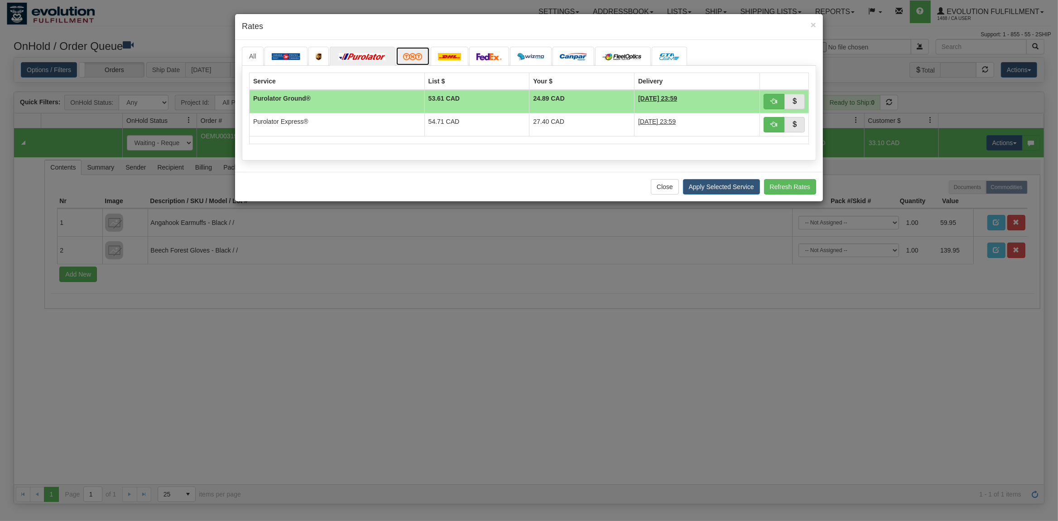
click at [413, 56] on img at bounding box center [412, 56] width 19 height 7
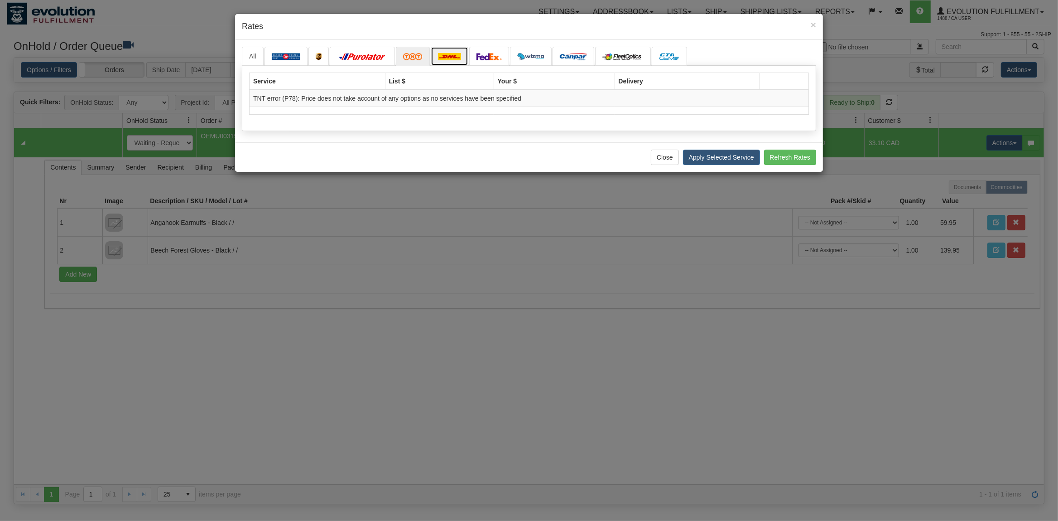
click at [457, 54] on img at bounding box center [449, 56] width 23 height 7
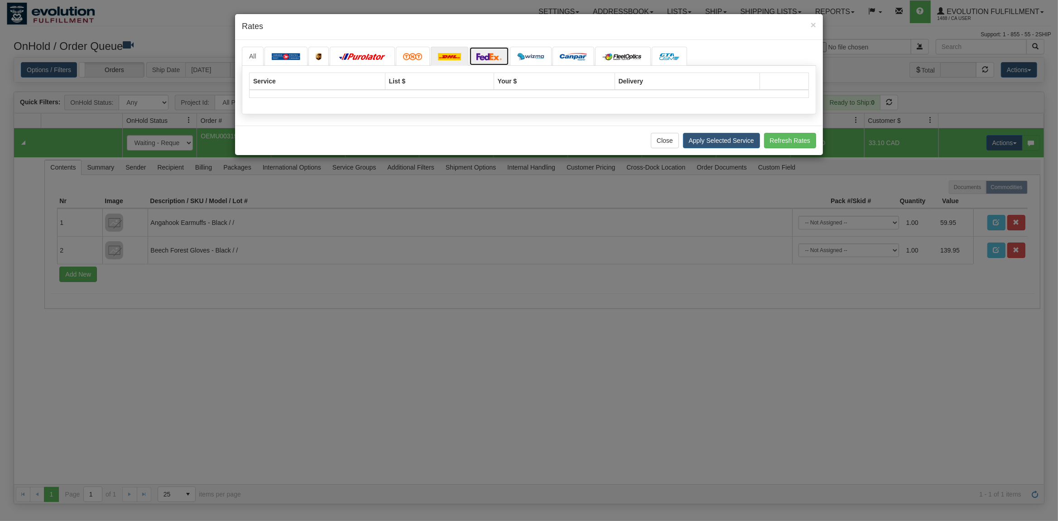
click at [486, 54] on img at bounding box center [489, 56] width 25 height 7
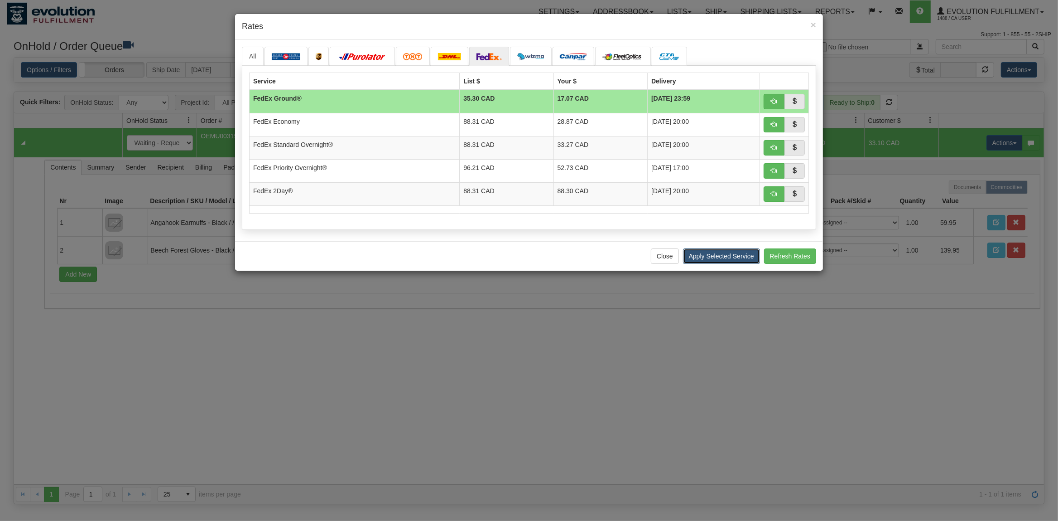
click at [709, 263] on button "Apply Selected Service" at bounding box center [721, 255] width 77 height 15
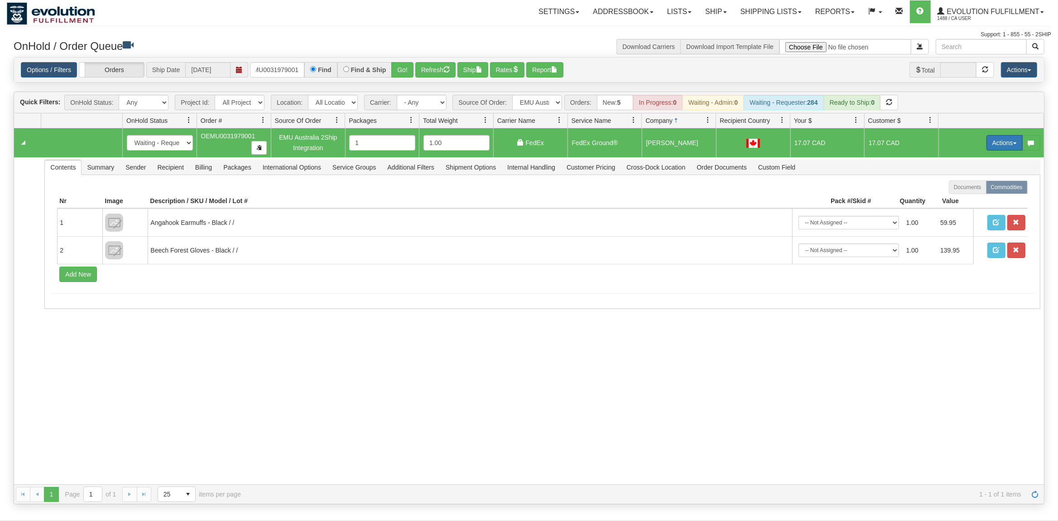
click at [996, 143] on button "Actions" at bounding box center [1005, 142] width 36 height 15
click at [972, 199] on span "Ship" at bounding box center [968, 195] width 19 height 7
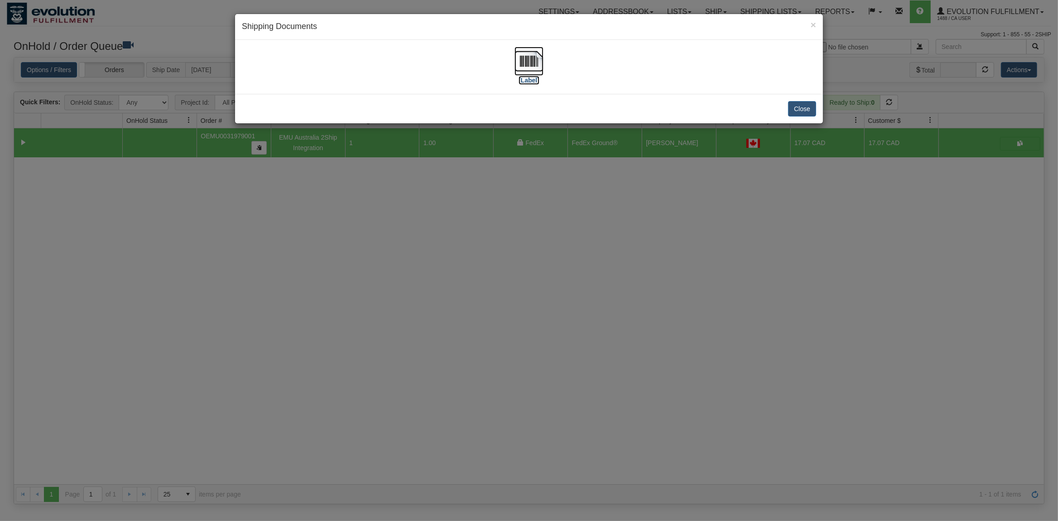
click at [523, 63] on img at bounding box center [529, 61] width 29 height 29
click at [813, 111] on button "Close" at bounding box center [802, 108] width 28 height 15
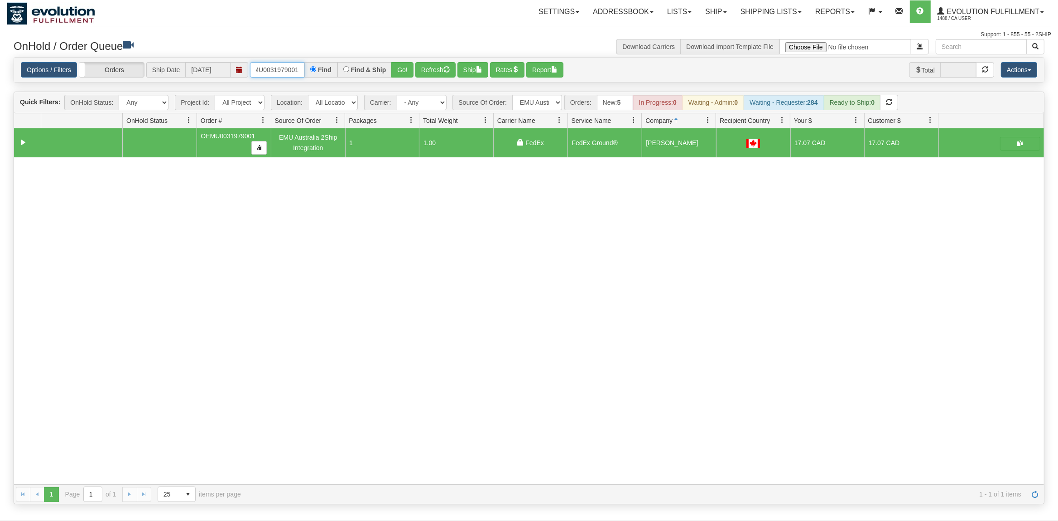
click at [285, 67] on input "OEMU0031979001" at bounding box center [277, 69] width 54 height 15
click at [409, 68] on button "Go!" at bounding box center [402, 69] width 22 height 15
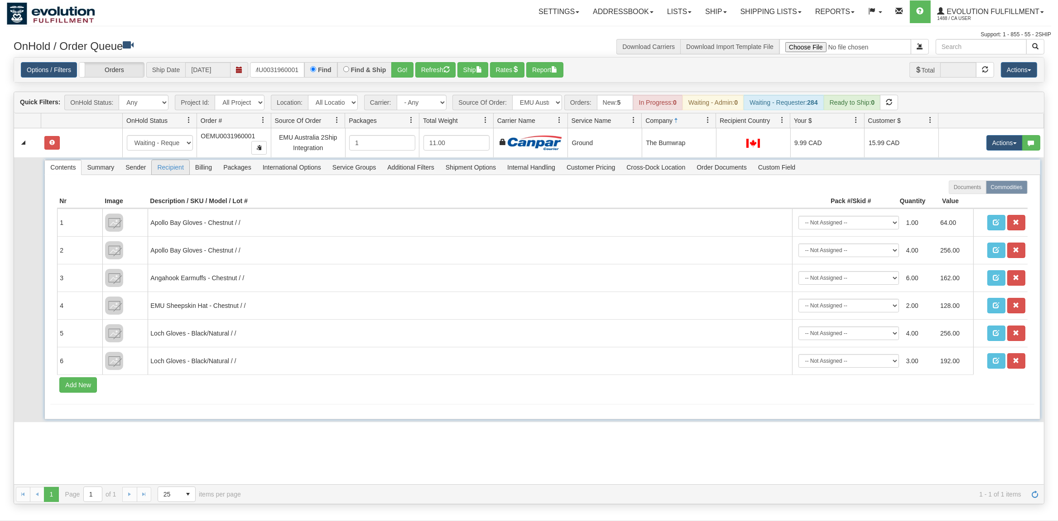
click at [169, 174] on span "Recipient" at bounding box center [170, 167] width 37 height 14
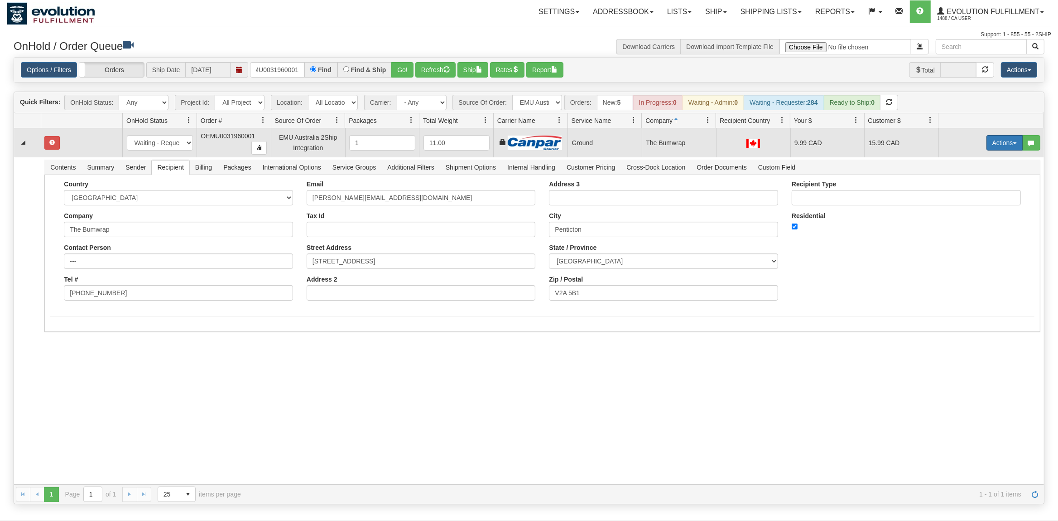
click at [1007, 146] on button "Actions" at bounding box center [1005, 142] width 36 height 15
click at [971, 192] on link "Ship" at bounding box center [986, 195] width 72 height 12
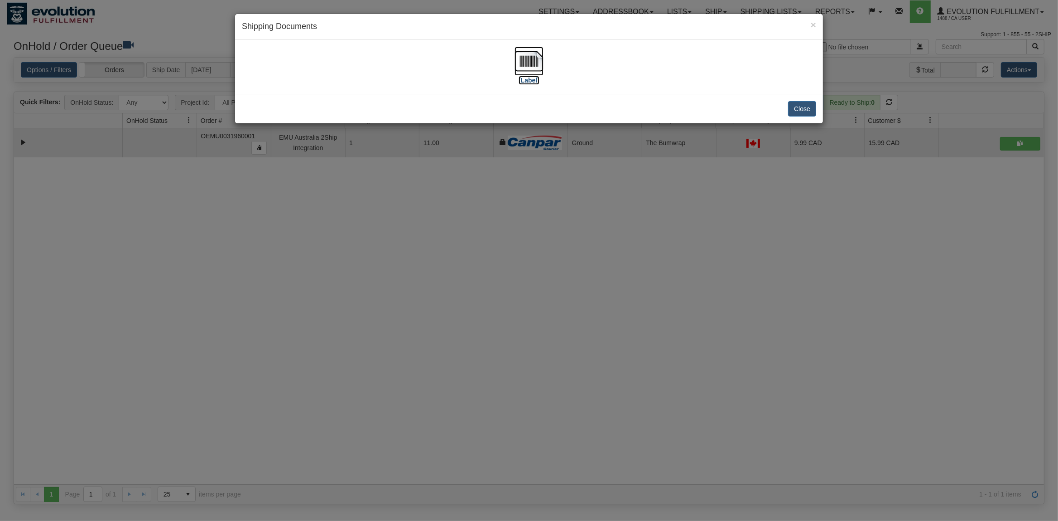
click at [528, 65] on img at bounding box center [529, 61] width 29 height 29
drag, startPoint x: 807, startPoint y: 107, endPoint x: 775, endPoint y: 106, distance: 31.7
click at [807, 106] on button "Close" at bounding box center [802, 108] width 28 height 15
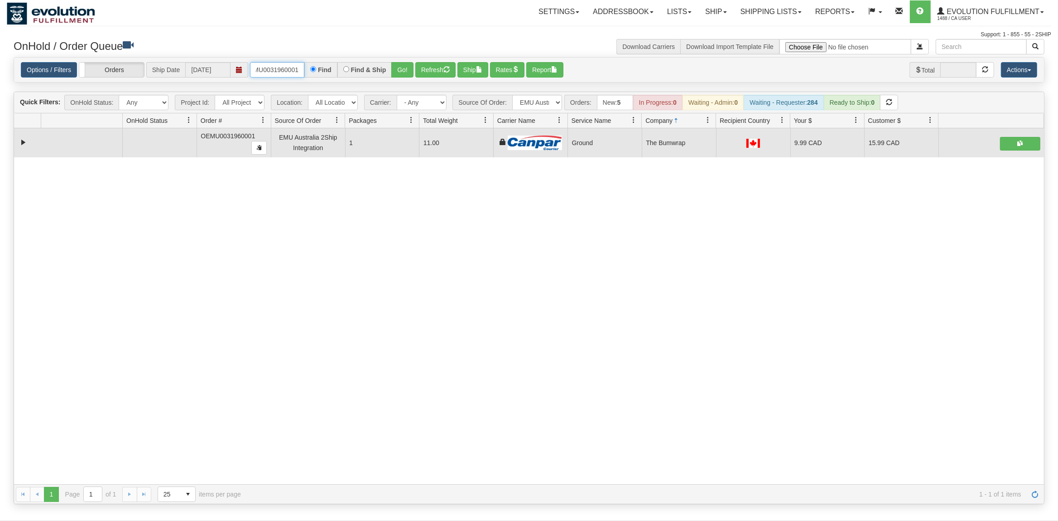
click at [270, 68] on input "OEMU0031960001" at bounding box center [277, 69] width 54 height 15
type input "OEMU0031977001"
click at [399, 65] on button "Go!" at bounding box center [402, 69] width 22 height 15
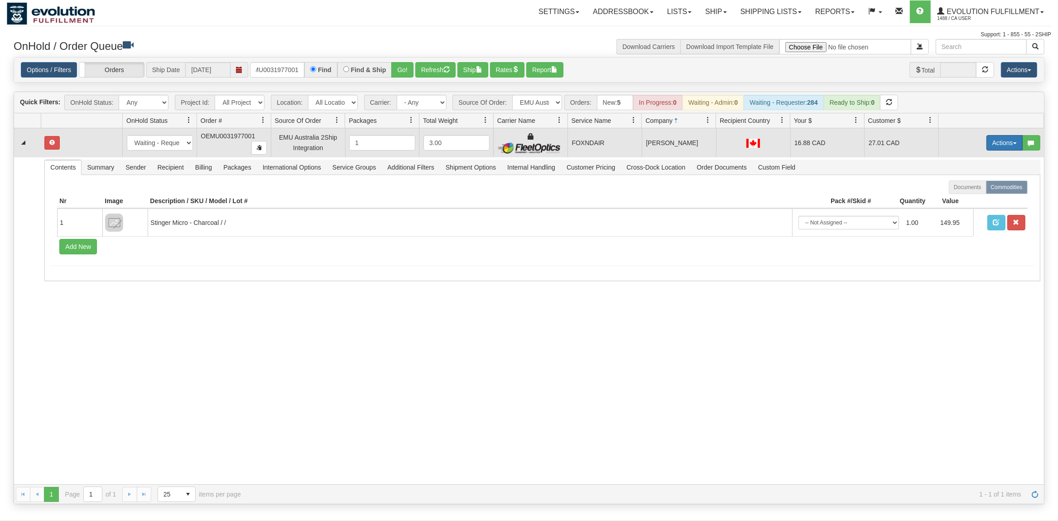
click at [1005, 141] on button "Actions" at bounding box center [1005, 142] width 36 height 15
click at [963, 196] on span "Ship" at bounding box center [968, 195] width 19 height 7
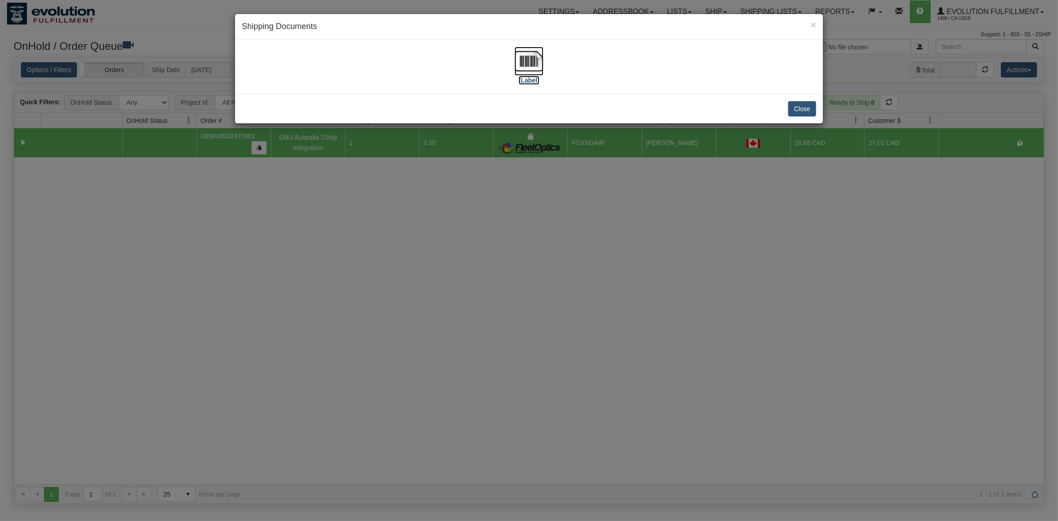
click at [522, 63] on img at bounding box center [529, 61] width 29 height 29
click at [808, 104] on button "Close" at bounding box center [802, 108] width 28 height 15
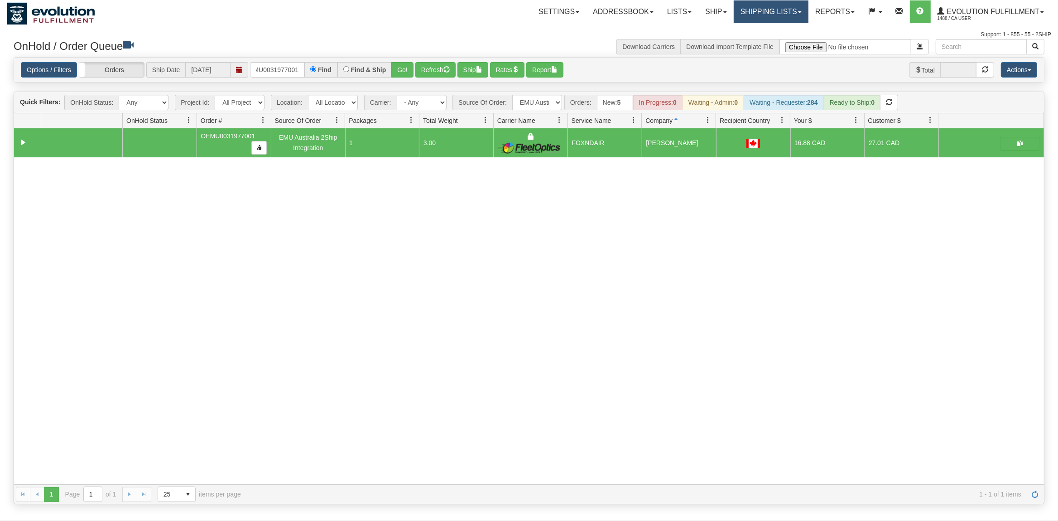
click at [759, 6] on link "Shipping lists" at bounding box center [771, 11] width 75 height 23
click at [754, 43] on span "Search Shipment History" at bounding box center [764, 43] width 70 height 7
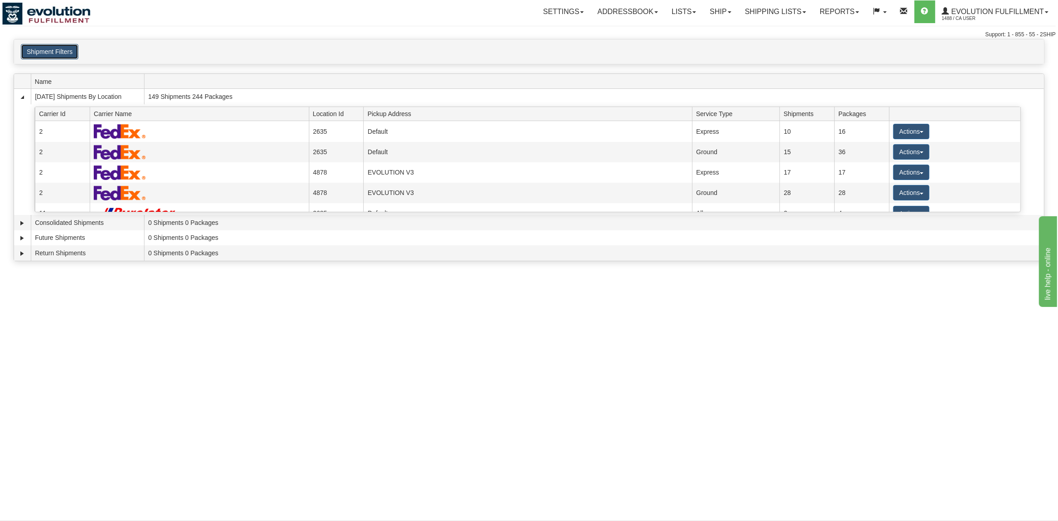
click at [62, 49] on button "Shipment Filters" at bounding box center [50, 51] width 58 height 15
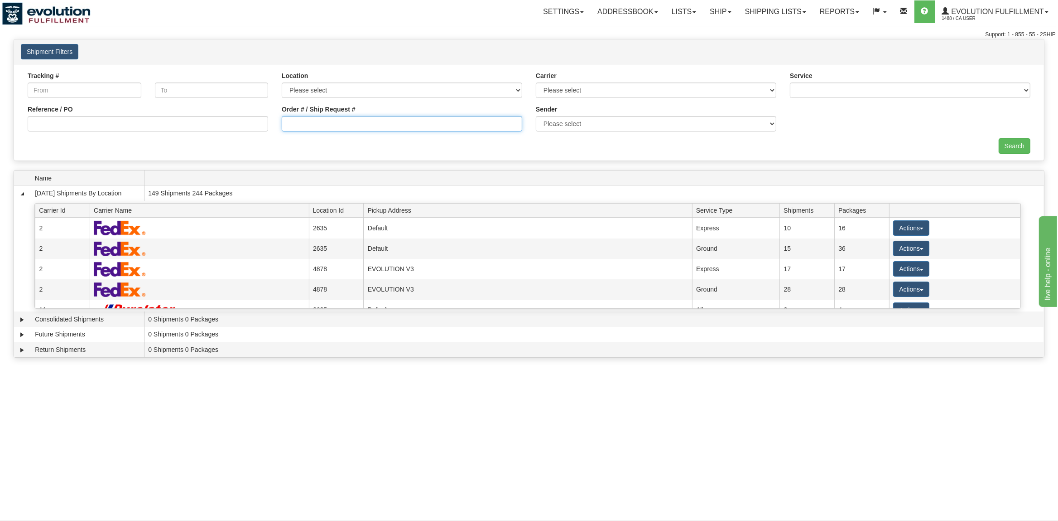
click at [366, 130] on input "Order # / Ship Request #" at bounding box center [402, 123] width 241 height 15
paste input "0031982001"
type input "0031982001"
click at [1004, 145] on input "Search" at bounding box center [1015, 145] width 32 height 15
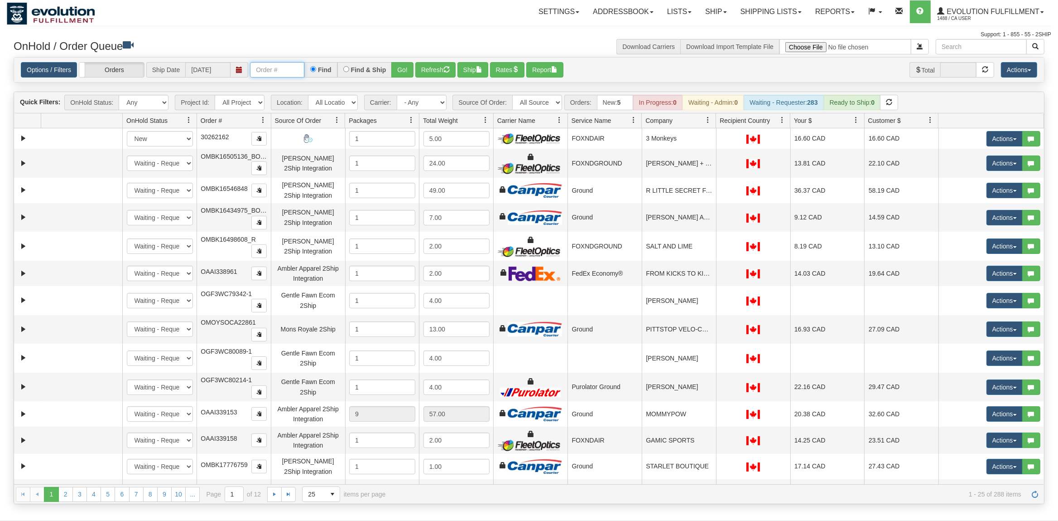
click at [304, 72] on input "text" at bounding box center [277, 69] width 54 height 15
click at [408, 72] on button "Go!" at bounding box center [402, 69] width 22 height 15
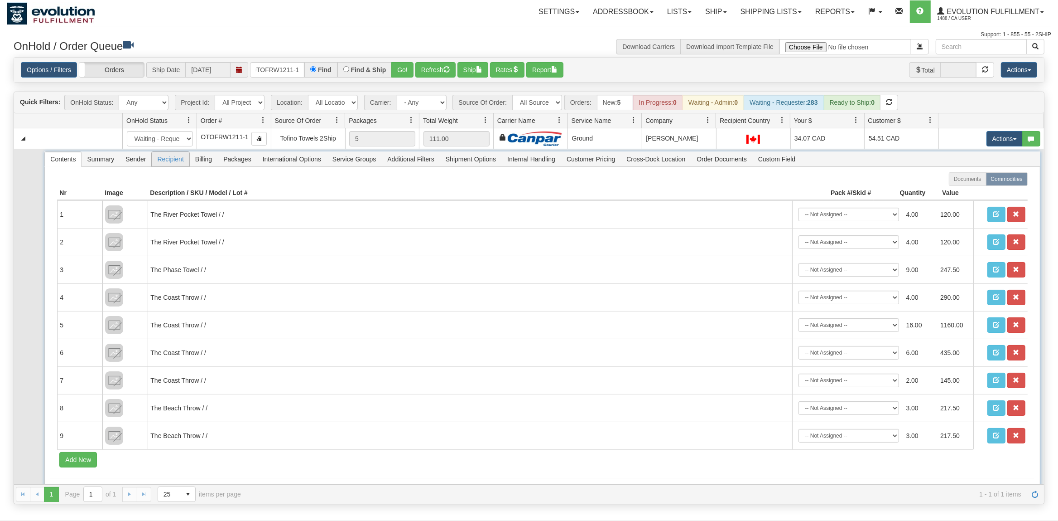
click at [179, 161] on span "Recipient" at bounding box center [170, 159] width 37 height 14
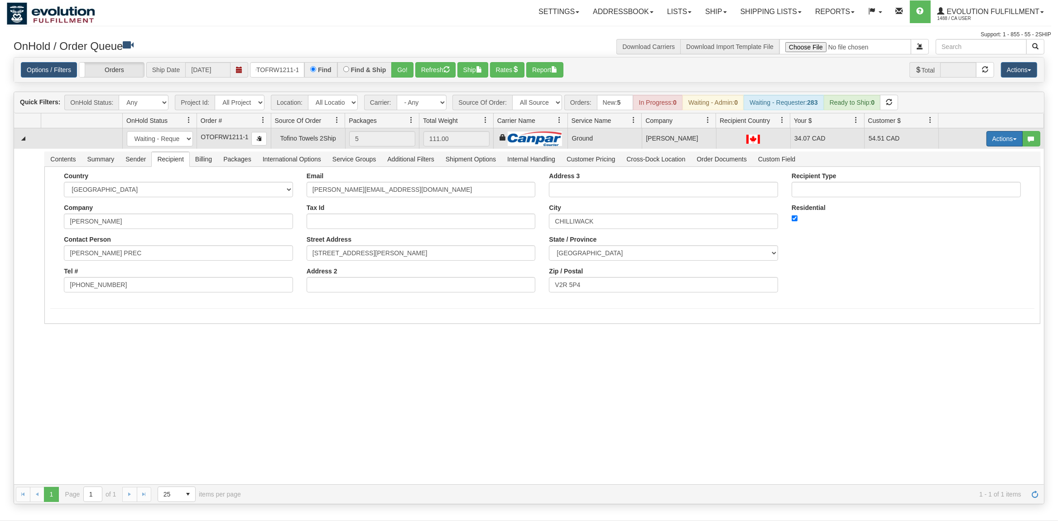
click at [1009, 143] on button "Actions" at bounding box center [1005, 138] width 36 height 15
click at [973, 191] on span "Ship" at bounding box center [968, 191] width 19 height 7
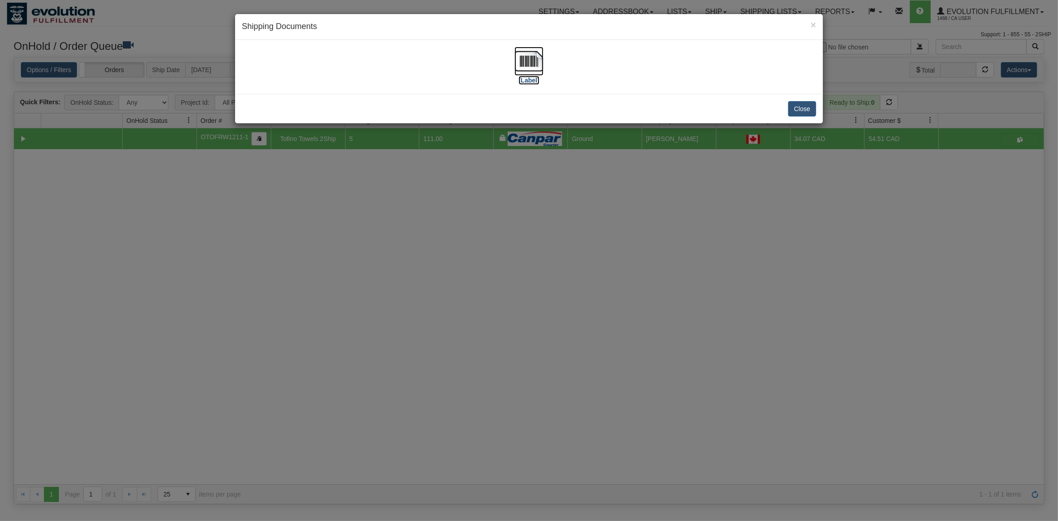
click at [525, 57] on img at bounding box center [529, 61] width 29 height 29
click at [819, 109] on div "Close" at bounding box center [529, 108] width 588 height 29
click at [802, 110] on button "Close" at bounding box center [802, 108] width 28 height 15
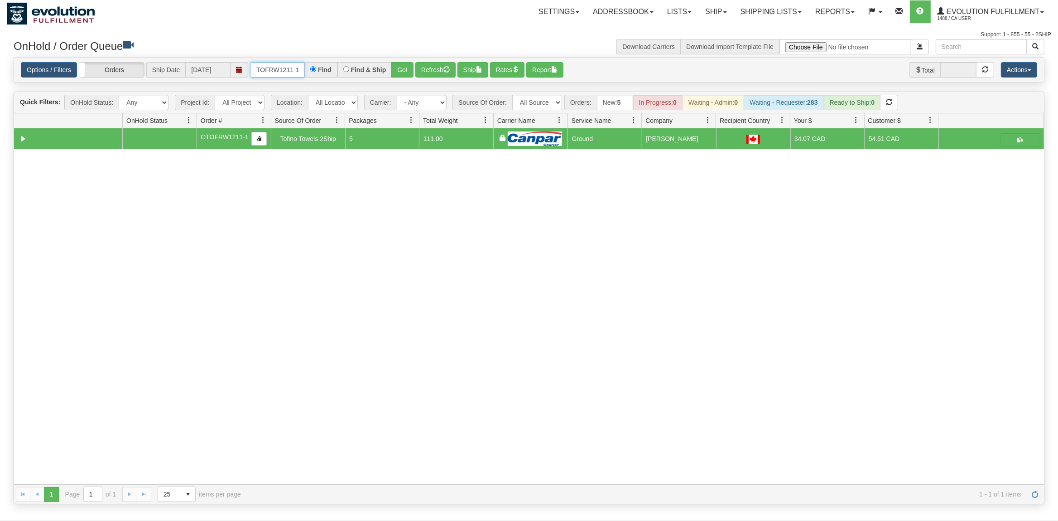
click at [272, 70] on input "OTOFRW1211-1" at bounding box center [277, 69] width 54 height 15
click at [273, 70] on input "OTOFRW1211-1" at bounding box center [277, 69] width 54 height 15
click at [408, 60] on div "Options / Filters Group Shipments Orders Ship Date 10/08/2025 OGF317458406 Find…" at bounding box center [529, 70] width 1030 height 25
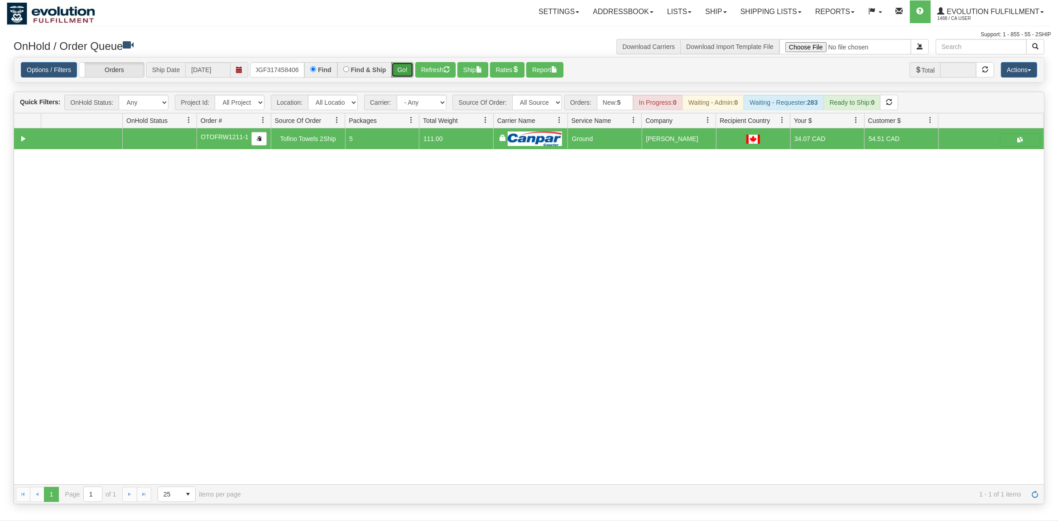
click at [408, 63] on button "Go!" at bounding box center [402, 69] width 22 height 15
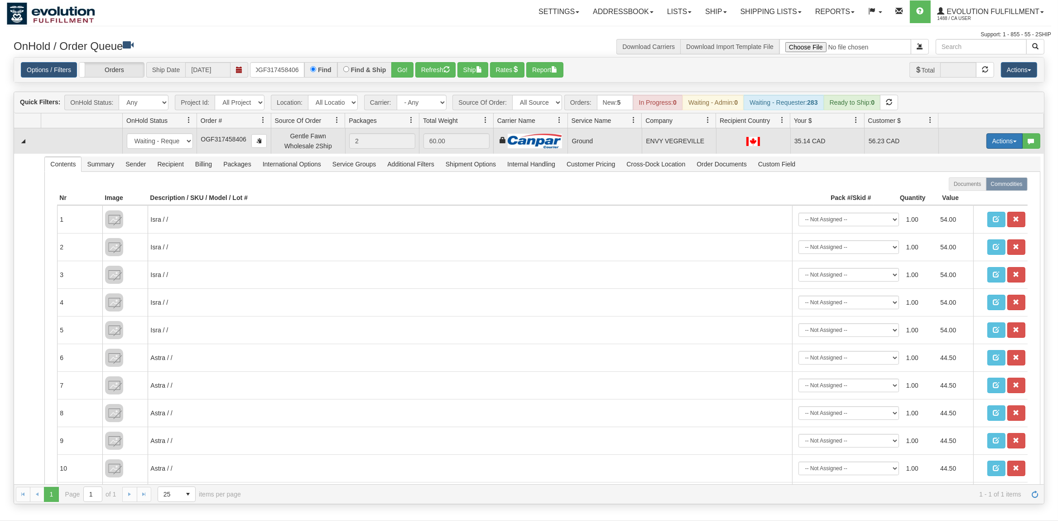
click at [1007, 139] on button "Actions" at bounding box center [1005, 140] width 36 height 15
click at [975, 190] on link "Ship" at bounding box center [986, 194] width 72 height 12
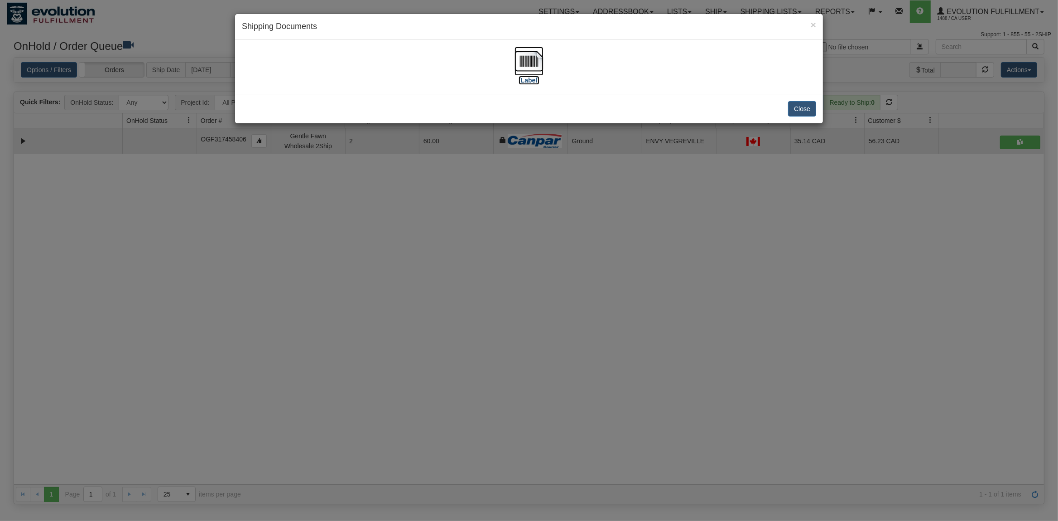
click at [534, 57] on img at bounding box center [529, 61] width 29 height 29
click at [806, 111] on button "Close" at bounding box center [802, 108] width 28 height 15
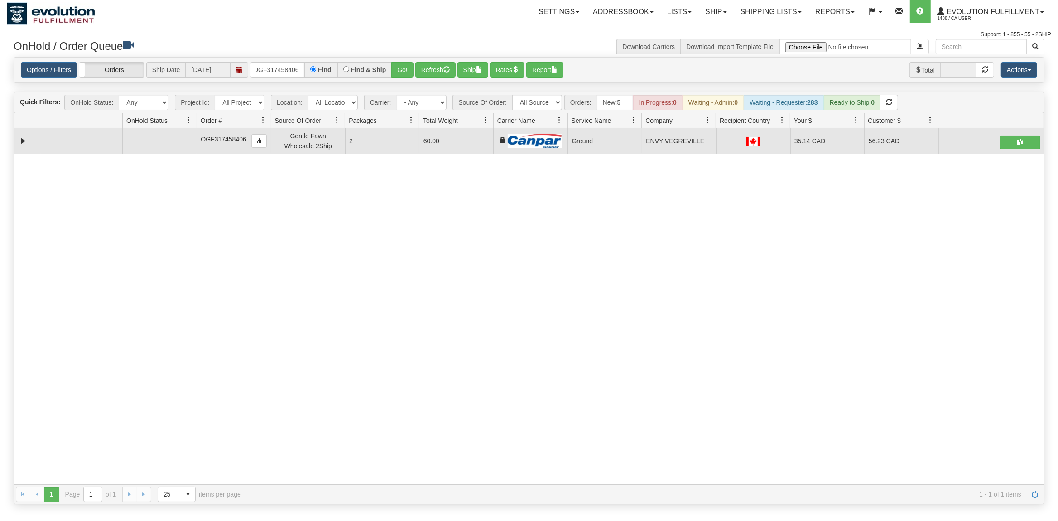
click at [276, 62] on div "Options / Filters Group Shipments Orders Ship Date 10/08/2025 OGF317458406 Find…" at bounding box center [529, 70] width 1030 height 25
click at [277, 63] on input "OGF317458406" at bounding box center [277, 69] width 54 height 15
type input "OGF317539275"
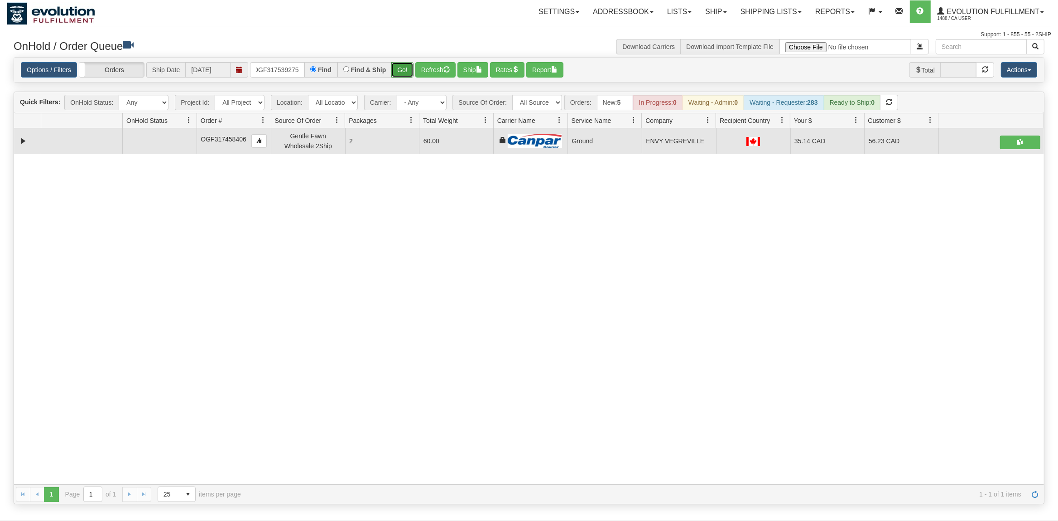
click at [405, 69] on button "Go!" at bounding box center [402, 69] width 22 height 15
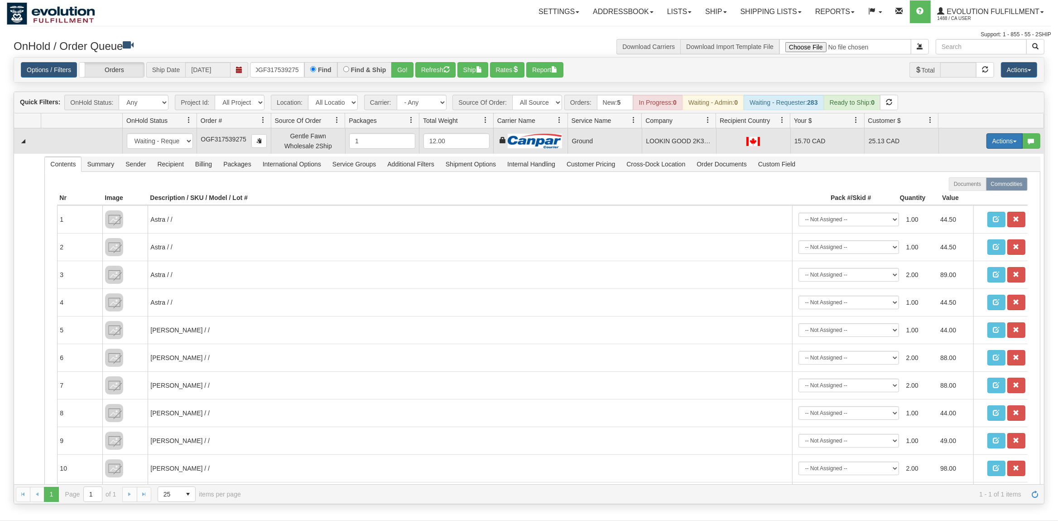
click at [1005, 144] on button "Actions" at bounding box center [1005, 140] width 36 height 15
click at [971, 194] on span "Ship" at bounding box center [968, 193] width 19 height 7
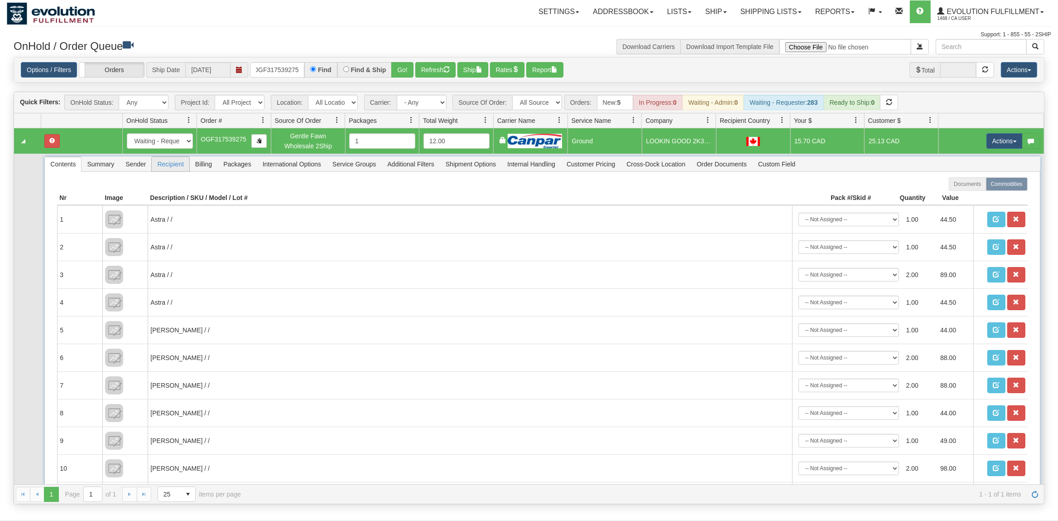
click at [169, 166] on span "Recipient" at bounding box center [170, 164] width 37 height 14
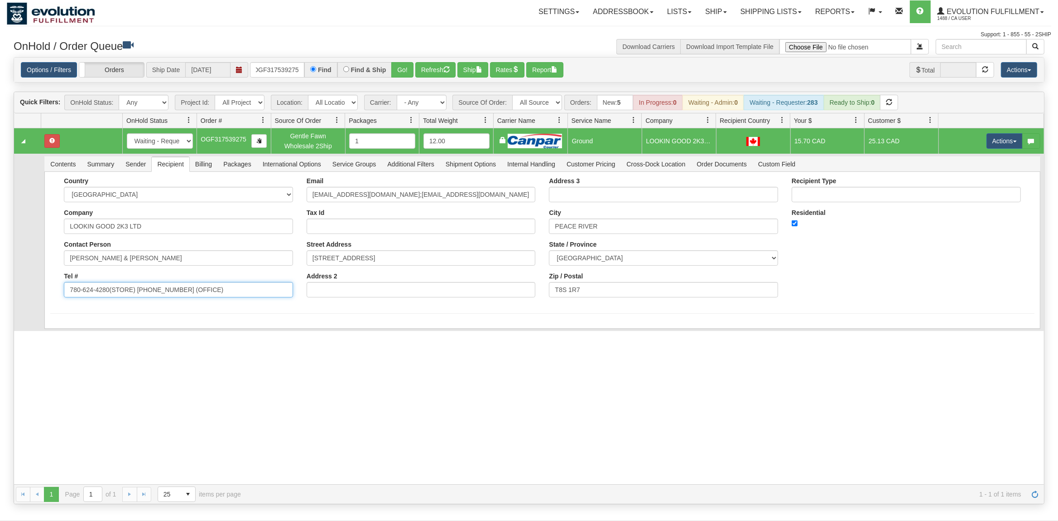
drag, startPoint x: 225, startPoint y: 294, endPoint x: 138, endPoint y: 308, distance: 88.0
click at [138, 308] on form "Country AFGHANISTAN ALAND ISLANDS ALBANIA ALGERIA AMERICAN SAMOA ANDORRA ANGOLA…" at bounding box center [542, 245] width 984 height 136
drag, startPoint x: 231, startPoint y: 295, endPoint x: 110, endPoint y: 301, distance: 121.1
click at [110, 297] on input "780-624-4280(STORE) 780-624-9499 (OFFICE)" at bounding box center [178, 289] width 229 height 15
type input "780-624-4280"
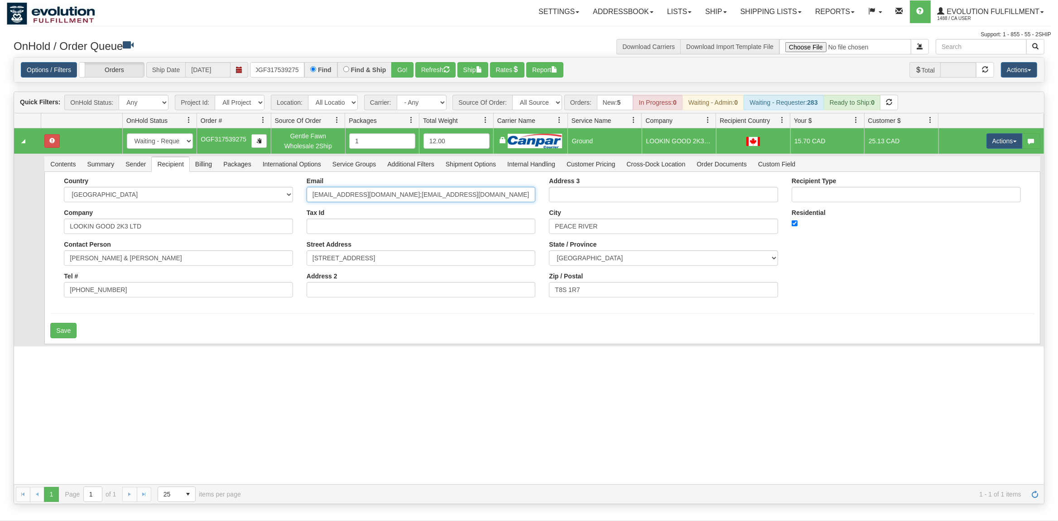
drag, startPoint x: 468, startPoint y: 201, endPoint x: 400, endPoint y: 216, distance: 69.9
click at [400, 202] on input "lookingoodclothing@gmail.com;liseparas@yahoo.ca" at bounding box center [421, 194] width 229 height 15
type input "lookingoodclothing@gmail.com"
click at [264, 325] on div "Save" at bounding box center [542, 330] width 984 height 15
click at [65, 330] on button "Save" at bounding box center [63, 330] width 26 height 15
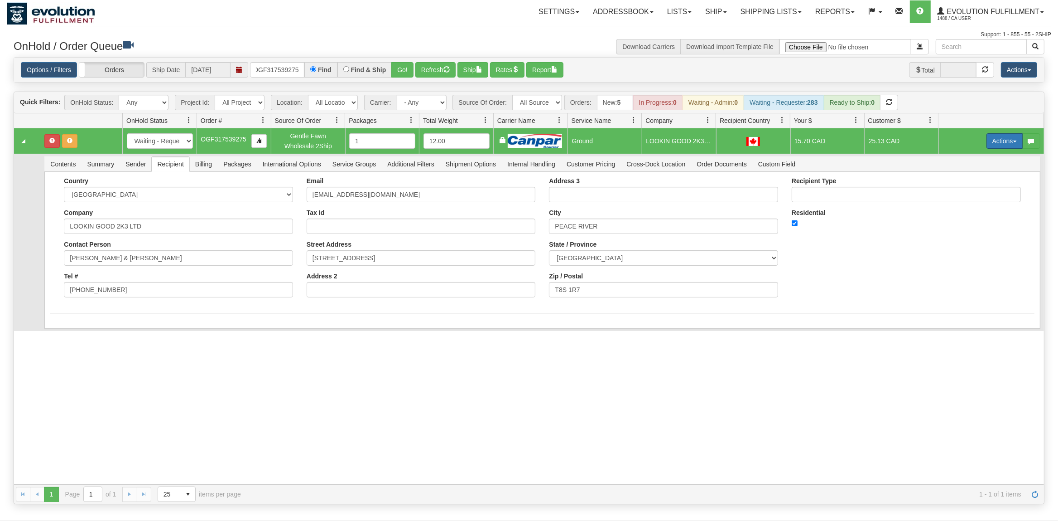
click at [1004, 140] on button "Actions" at bounding box center [1005, 140] width 36 height 15
click at [965, 193] on span "Ship" at bounding box center [968, 193] width 19 height 7
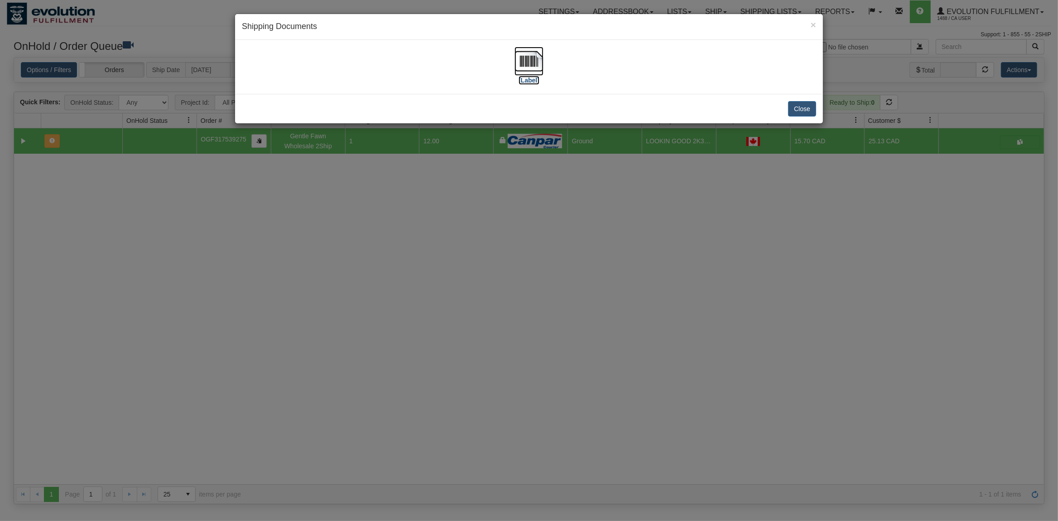
click at [534, 58] on img at bounding box center [529, 61] width 29 height 29
click at [803, 106] on button "Close" at bounding box center [802, 108] width 28 height 15
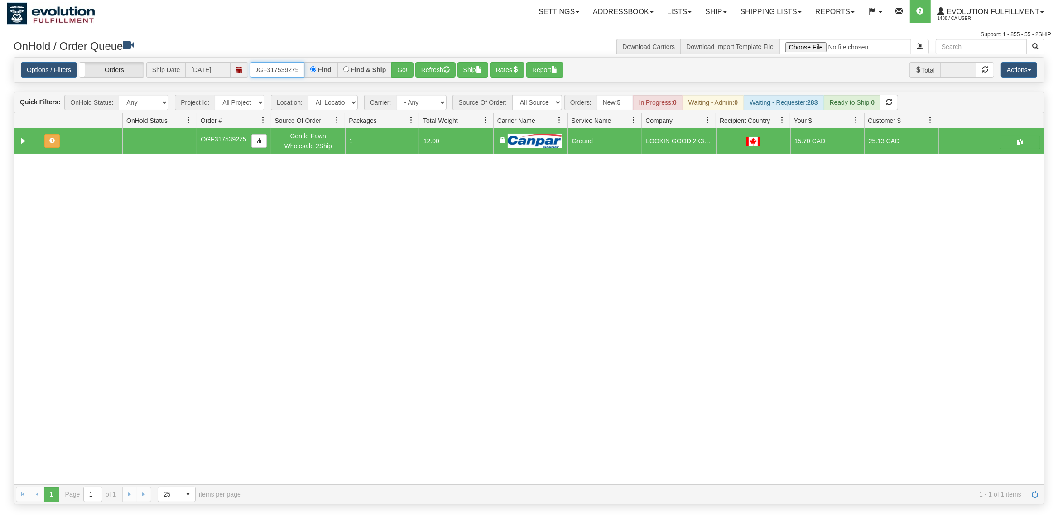
click at [289, 68] on input "OGF317539275" at bounding box center [277, 69] width 54 height 15
click at [412, 71] on button "Go!" at bounding box center [402, 69] width 22 height 15
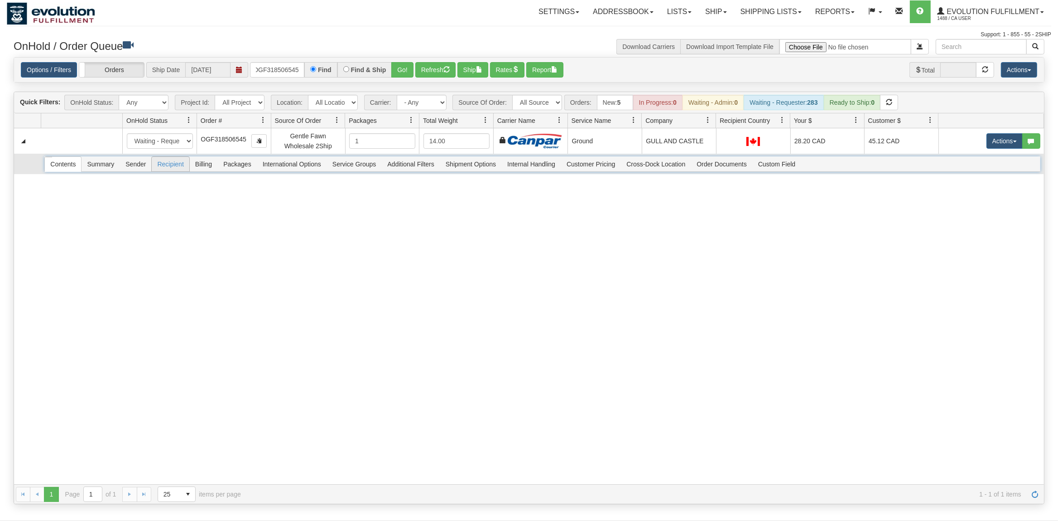
click at [169, 167] on span "Recipient" at bounding box center [170, 164] width 37 height 14
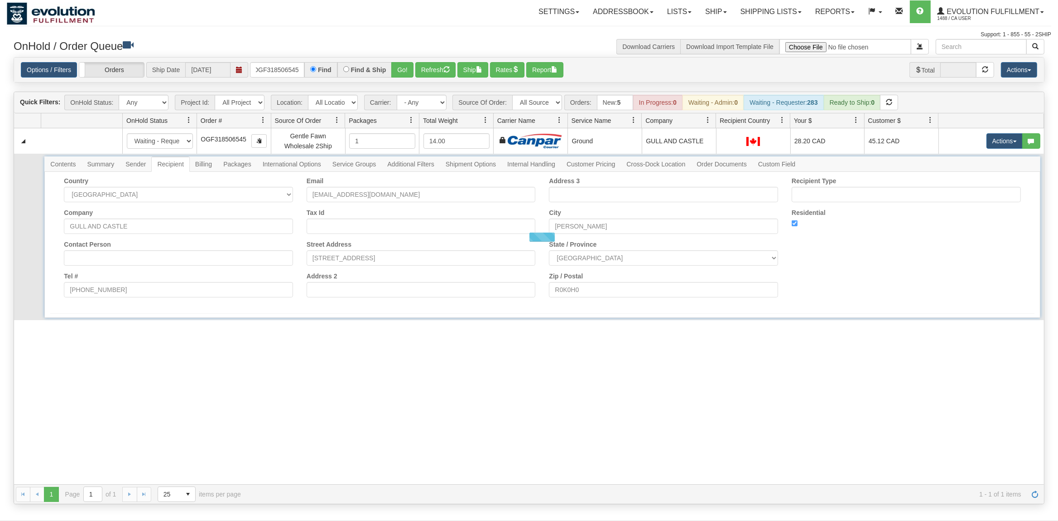
click at [169, 167] on div at bounding box center [542, 236] width 996 height 161
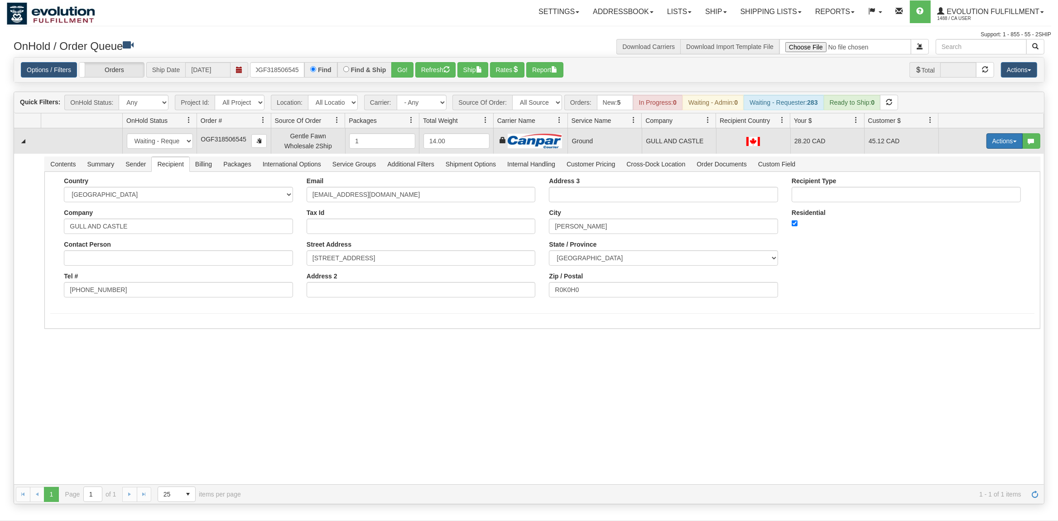
click at [999, 140] on button "Actions" at bounding box center [1005, 140] width 36 height 15
click at [970, 193] on span "Ship" at bounding box center [968, 193] width 19 height 7
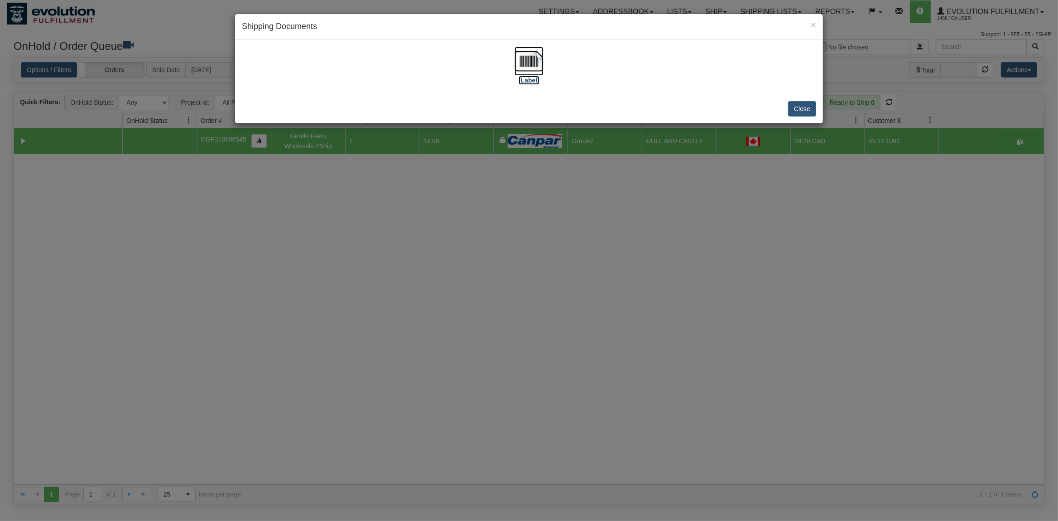
click at [531, 61] on img at bounding box center [529, 61] width 29 height 29
click at [806, 108] on button "Close" at bounding box center [802, 108] width 28 height 15
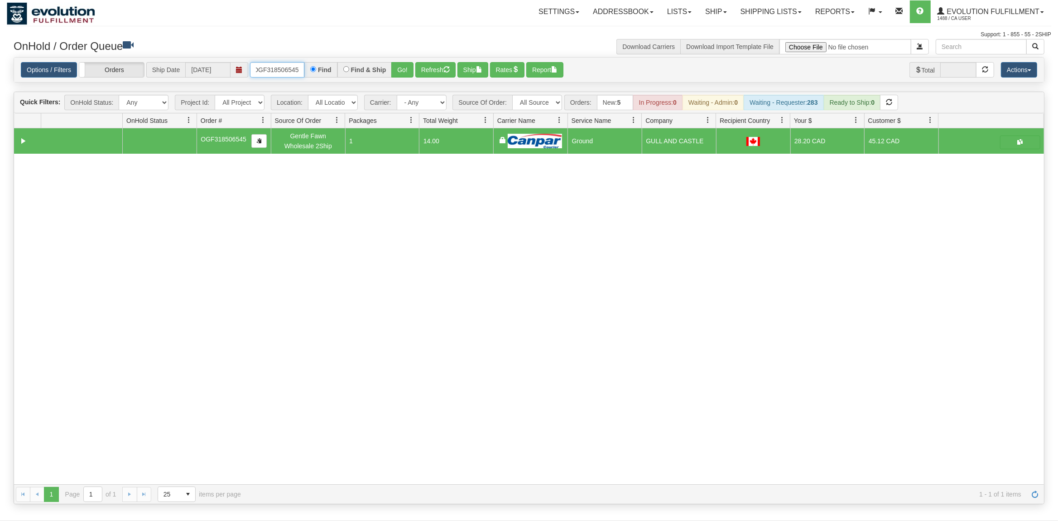
click at [276, 67] on input "OGF318506545" at bounding box center [277, 69] width 54 height 15
click at [398, 66] on button "Go!" at bounding box center [402, 69] width 22 height 15
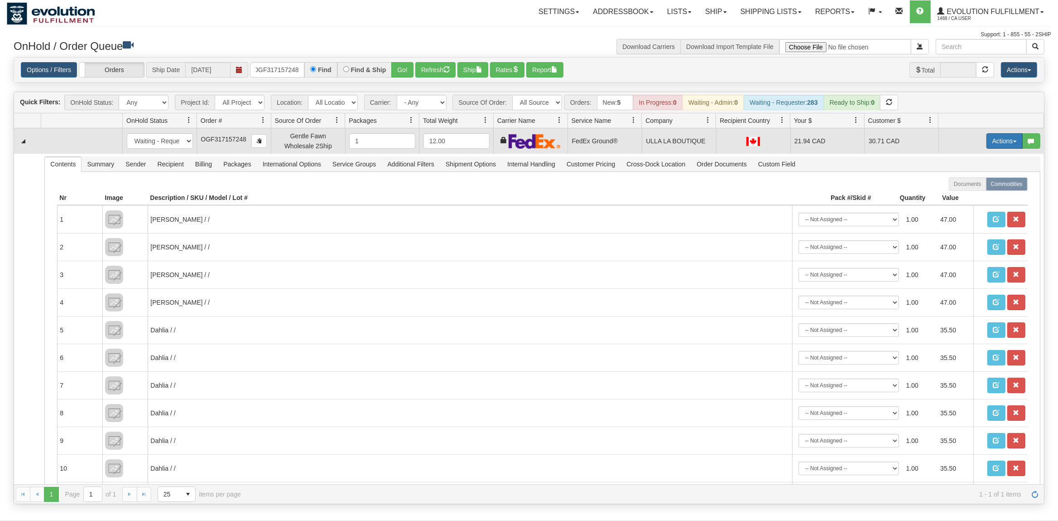
click at [996, 139] on button "Actions" at bounding box center [1005, 140] width 36 height 15
click at [975, 190] on link "Ship" at bounding box center [986, 194] width 72 height 12
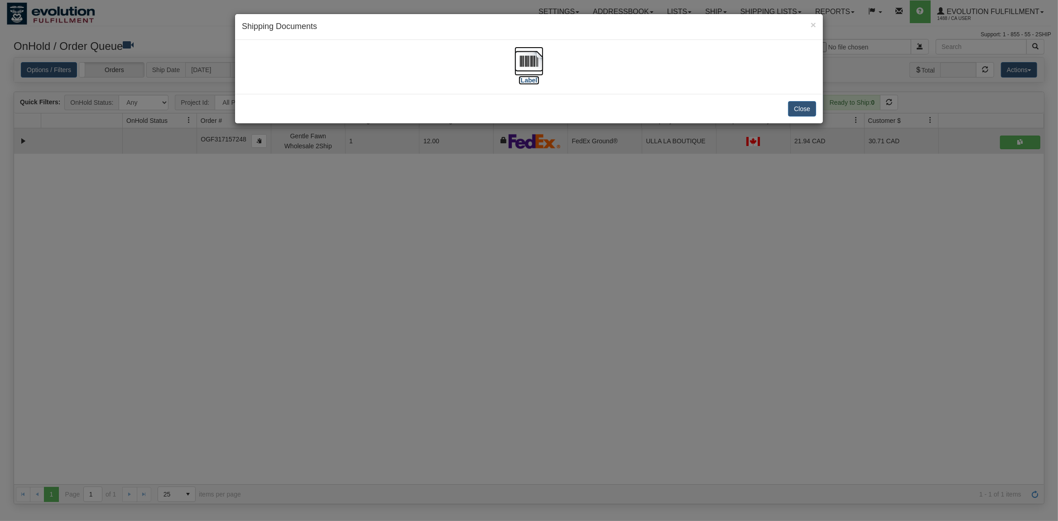
click at [528, 52] on img at bounding box center [529, 61] width 29 height 29
click at [789, 107] on button "Close" at bounding box center [802, 108] width 28 height 15
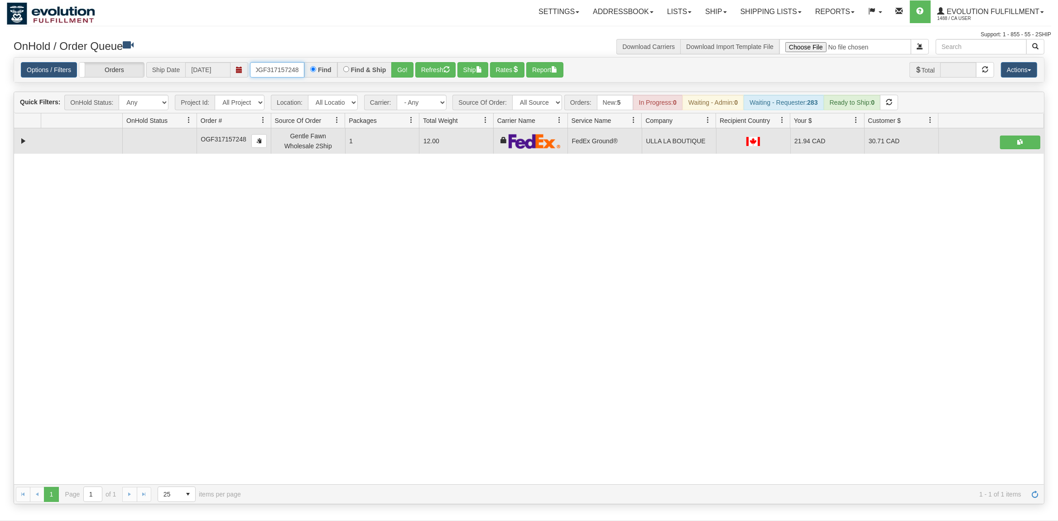
click at [290, 68] on input "OGF317157248" at bounding box center [277, 69] width 54 height 15
click at [413, 70] on button "Go!" at bounding box center [402, 69] width 22 height 15
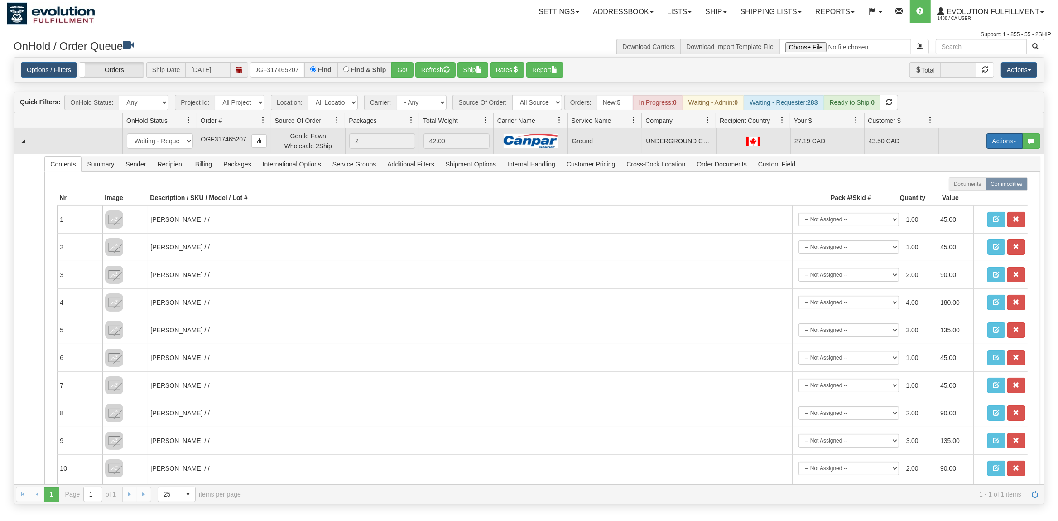
click at [1000, 144] on button "Actions" at bounding box center [1005, 140] width 36 height 15
click at [976, 197] on link "Ship" at bounding box center [986, 194] width 72 height 12
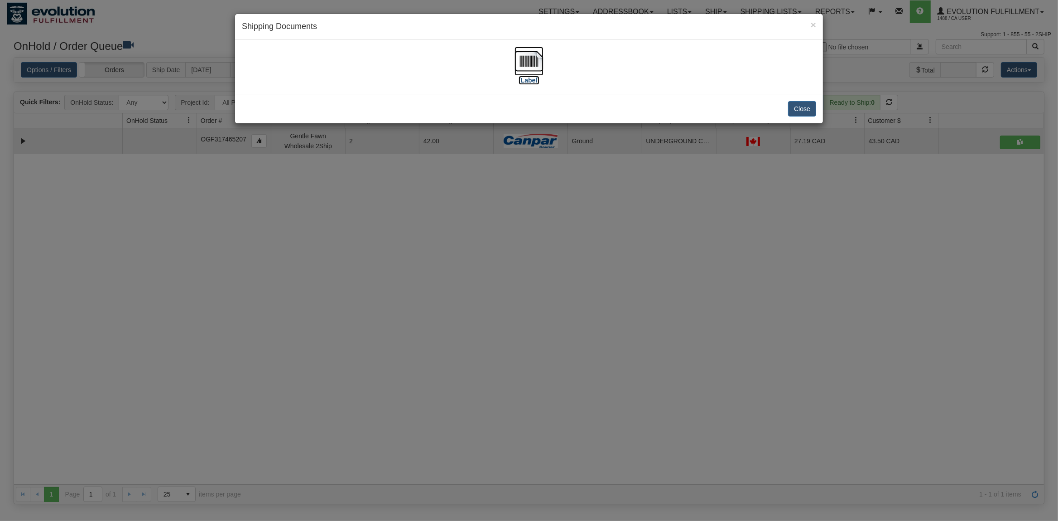
click at [528, 61] on img at bounding box center [529, 61] width 29 height 29
click at [792, 106] on button "Close" at bounding box center [802, 108] width 28 height 15
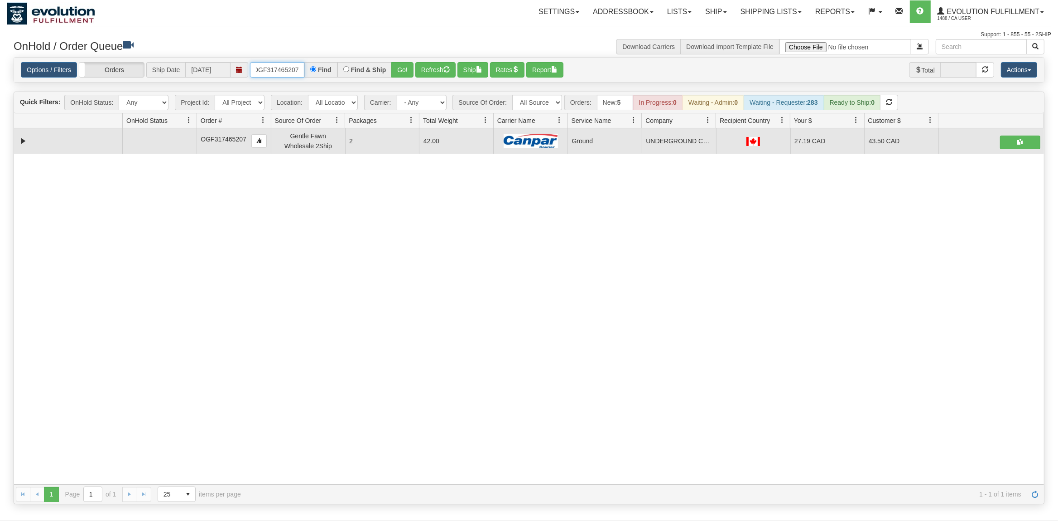
click at [268, 67] on input "OGF317465207" at bounding box center [277, 69] width 54 height 15
type input "OGF317313714"
click at [421, 66] on button "Refresh" at bounding box center [435, 69] width 40 height 15
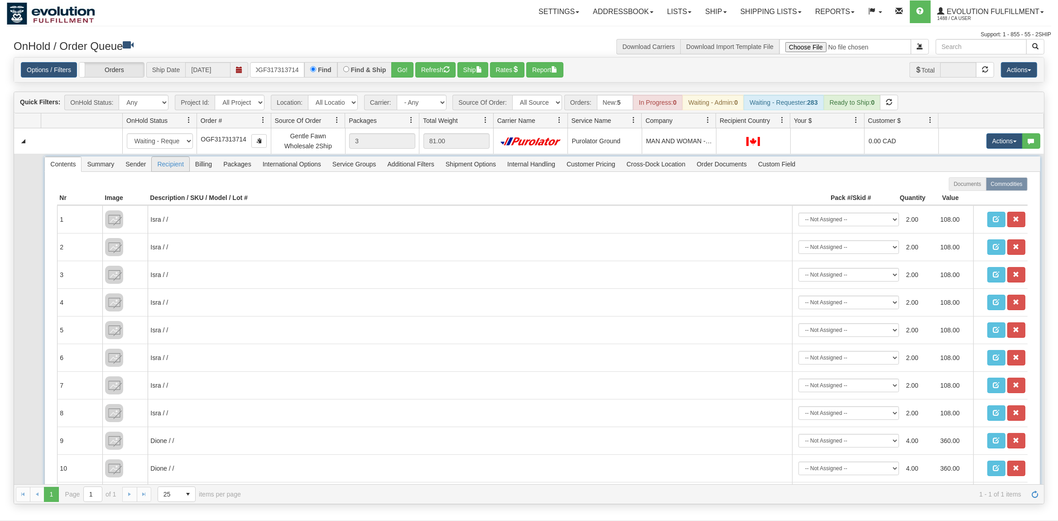
click at [173, 164] on span "Recipient" at bounding box center [170, 164] width 37 height 14
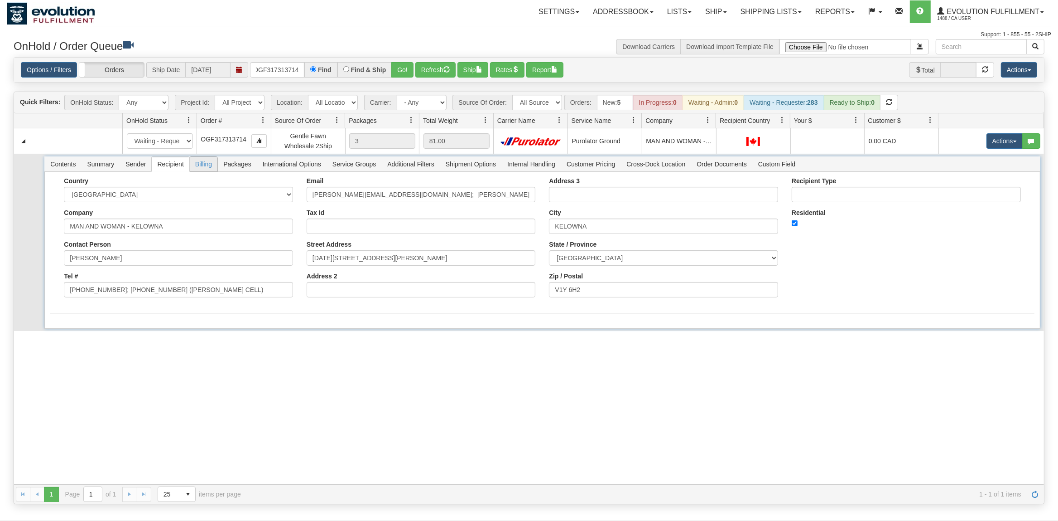
click at [202, 164] on span "Billing" at bounding box center [204, 164] width 28 height 14
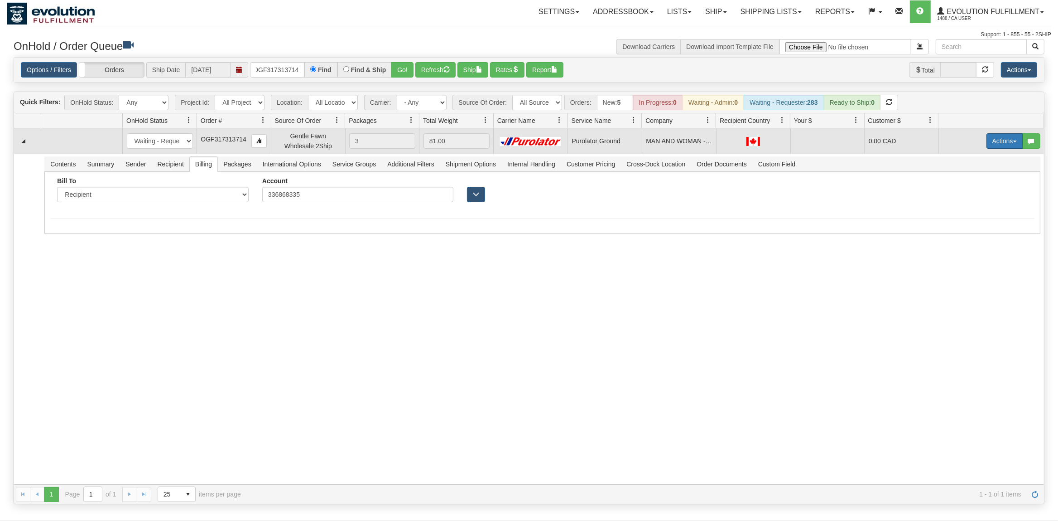
click at [1005, 144] on button "Actions" at bounding box center [1005, 140] width 36 height 15
click at [976, 179] on link "Rate All Services" at bounding box center [986, 182] width 72 height 12
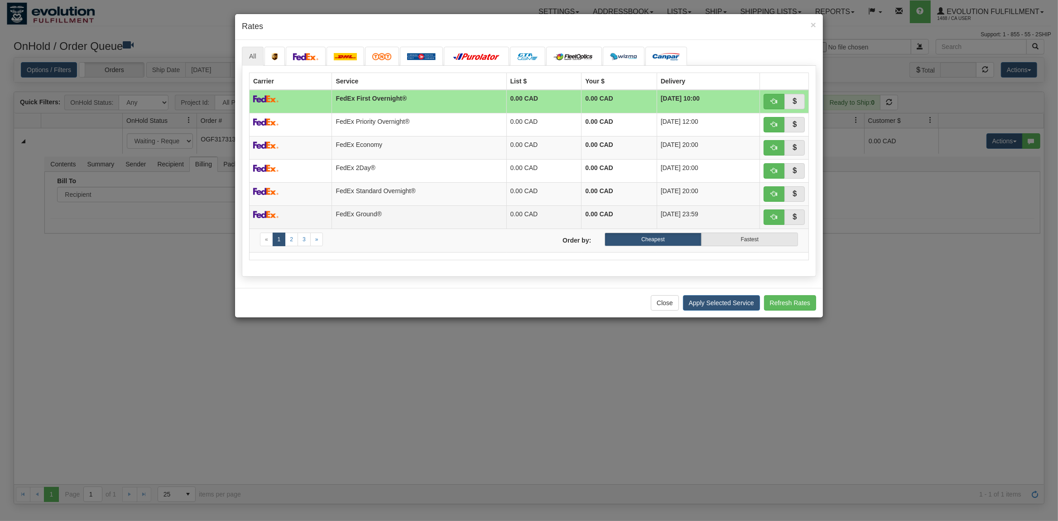
click at [392, 215] on td "FedEx Ground®" at bounding box center [419, 216] width 174 height 23
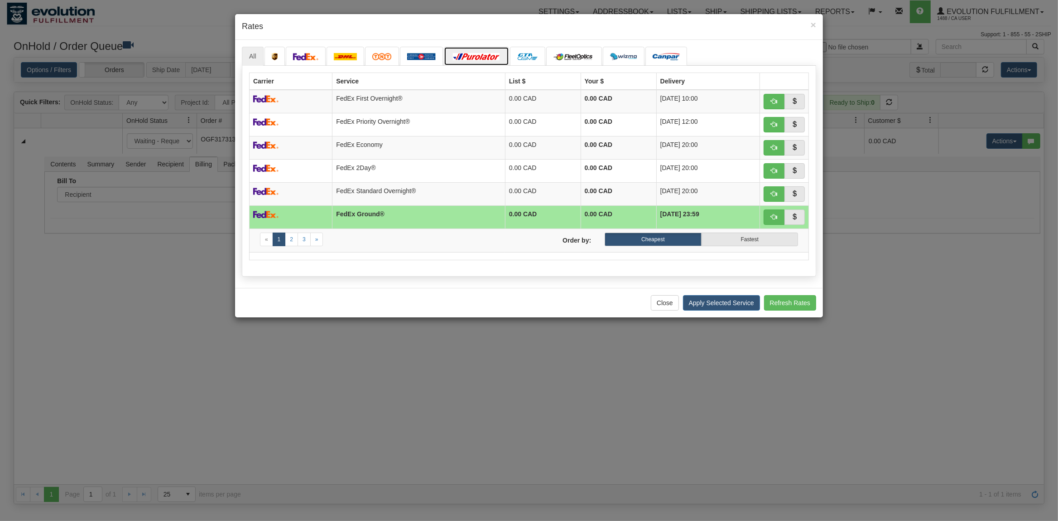
click at [497, 61] on link at bounding box center [476, 56] width 65 height 19
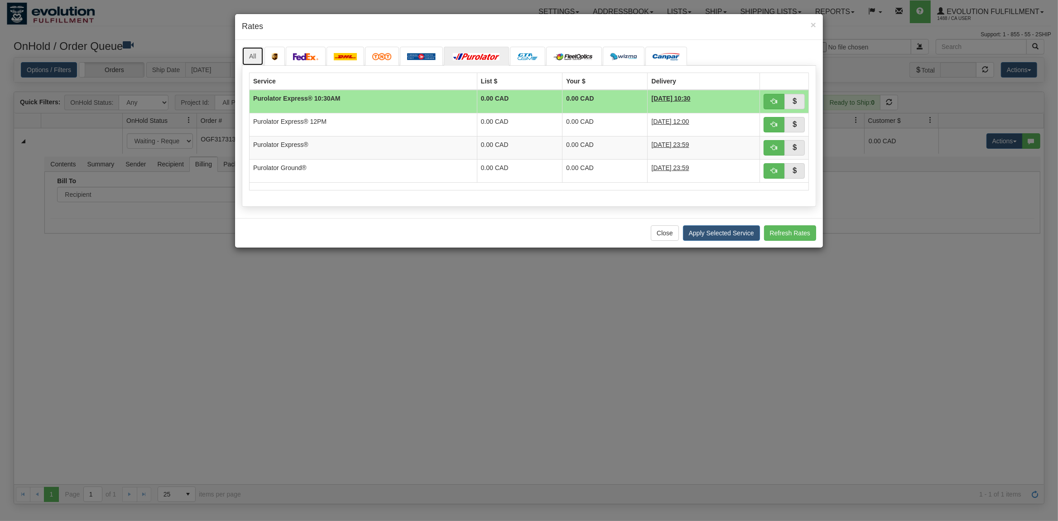
click at [253, 59] on link "All" at bounding box center [253, 56] width 22 height 19
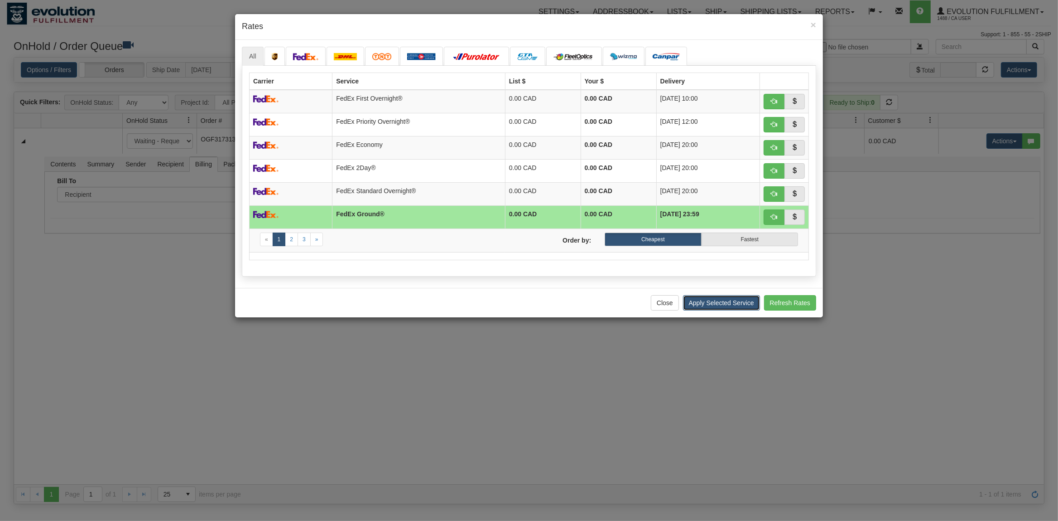
click at [712, 309] on button "Apply Selected Service" at bounding box center [721, 302] width 77 height 15
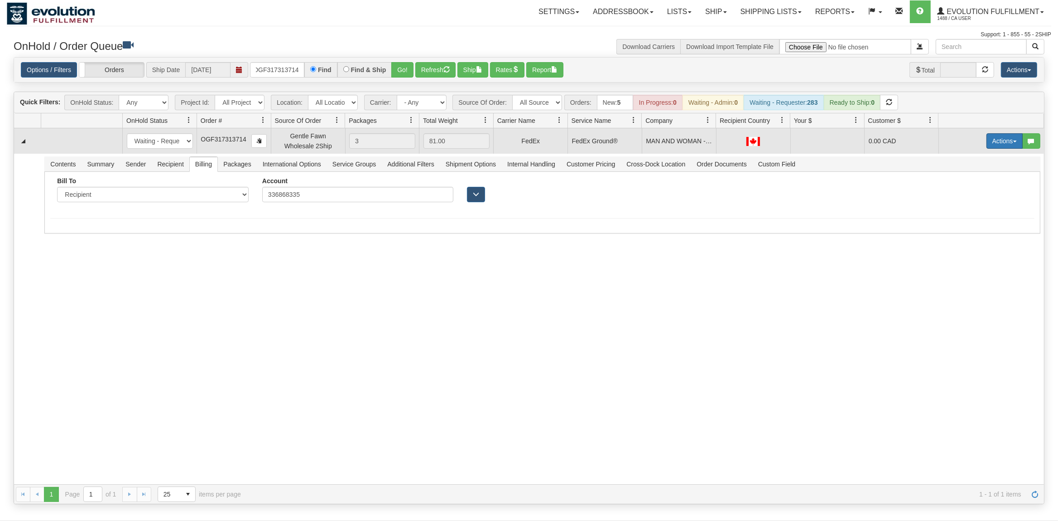
click at [1006, 140] on button "Actions" at bounding box center [1005, 140] width 36 height 15
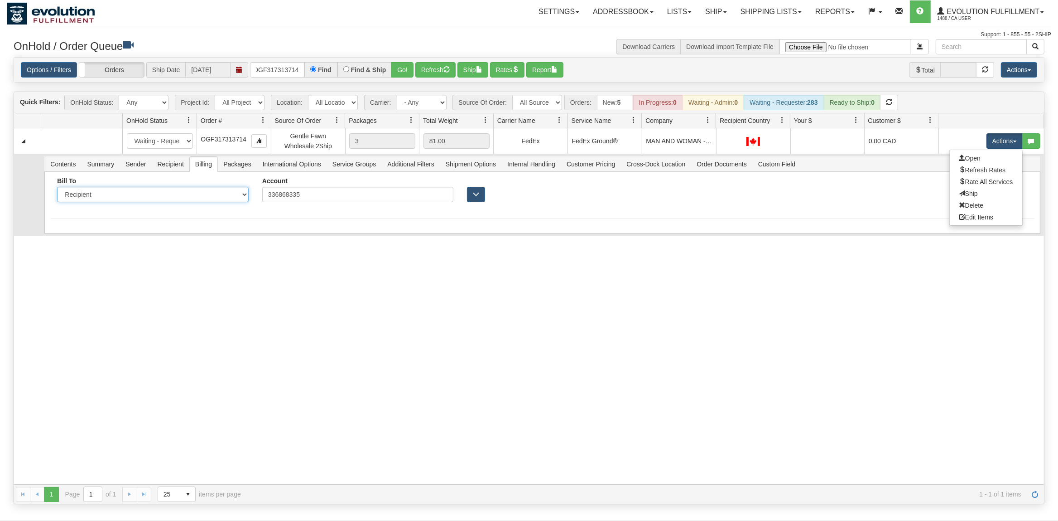
click at [57, 187] on select "Sender Recipient Third Party Collect" at bounding box center [153, 194] width 192 height 15
select select "1"
click option "Sender" at bounding box center [0, 0] width 0 height 0
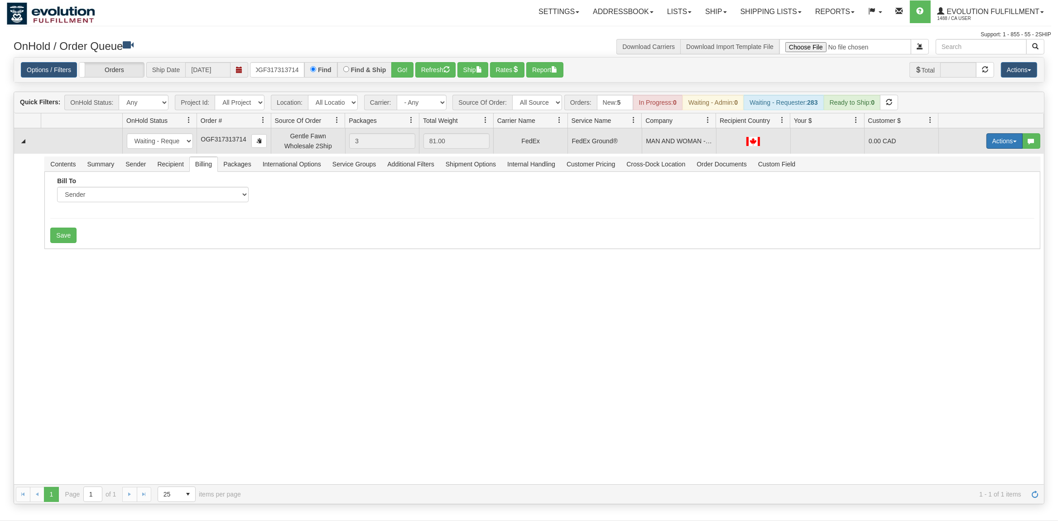
click at [999, 146] on button "Actions" at bounding box center [1005, 140] width 36 height 15
click at [986, 183] on span "Rate All Services" at bounding box center [986, 181] width 54 height 7
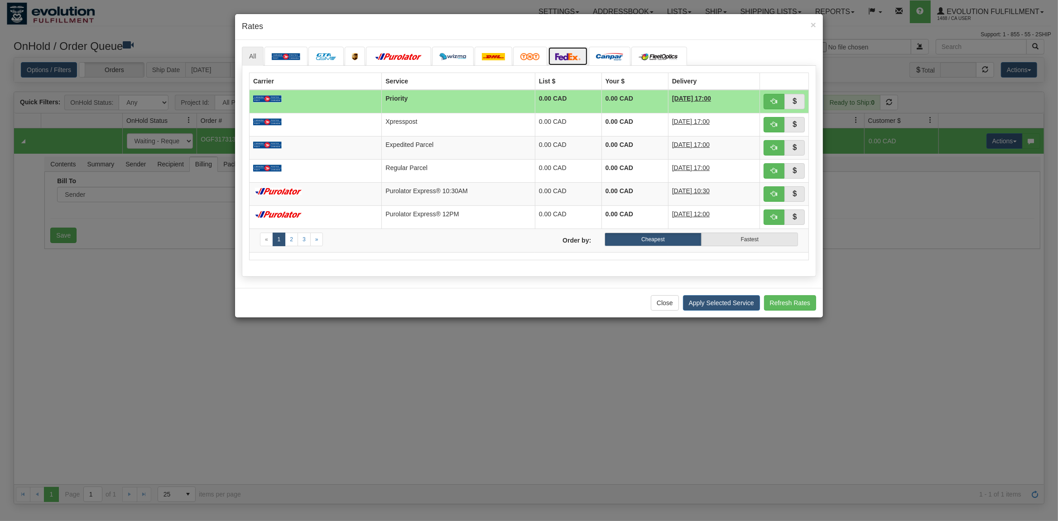
click at [568, 55] on img at bounding box center [567, 56] width 25 height 7
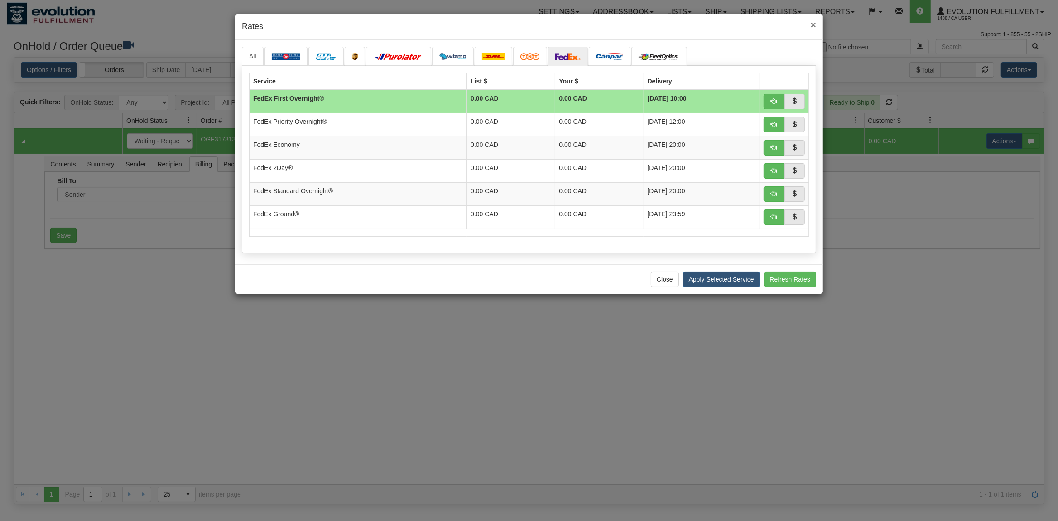
click at [813, 24] on span "×" at bounding box center [813, 24] width 5 height 10
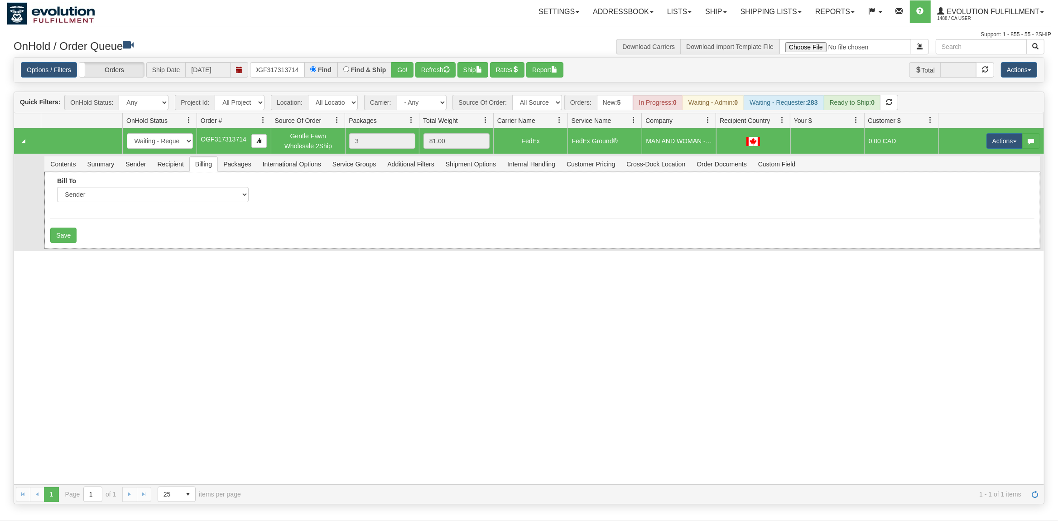
click at [288, 217] on form "Bill To Sender Recipient Third Party Collect Account 336868335 Country" at bounding box center [542, 210] width 984 height 66
click at [77, 241] on button "Save" at bounding box center [63, 234] width 26 height 15
click at [987, 141] on button "Actions" at bounding box center [1005, 140] width 36 height 15
click at [969, 183] on span "Rate All Services" at bounding box center [986, 181] width 54 height 7
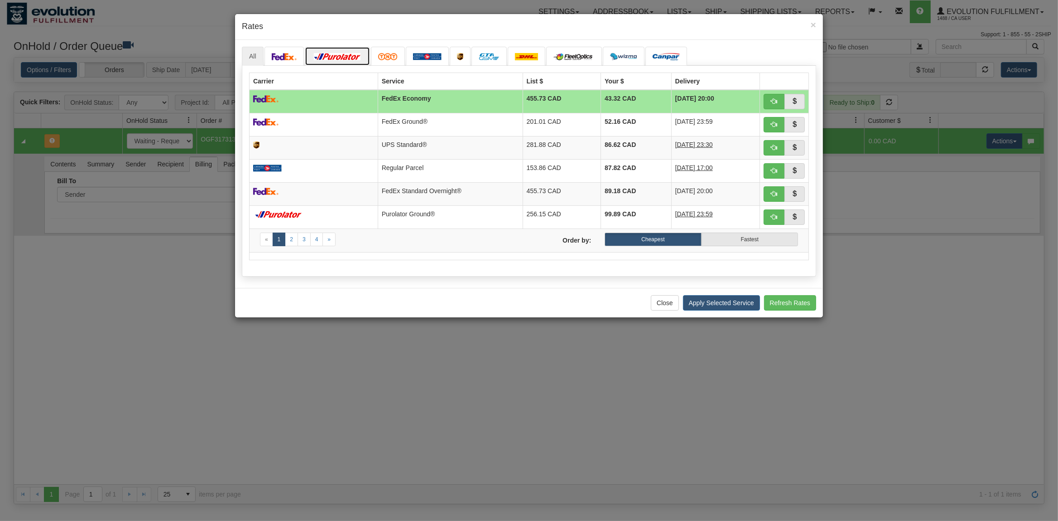
click at [356, 57] on img at bounding box center [337, 56] width 51 height 7
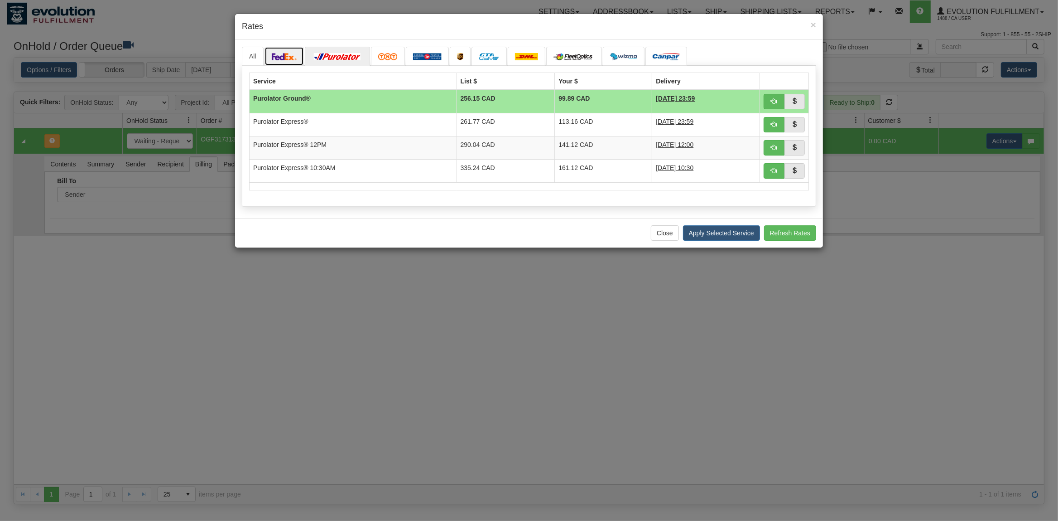
click at [285, 56] on img at bounding box center [284, 56] width 25 height 7
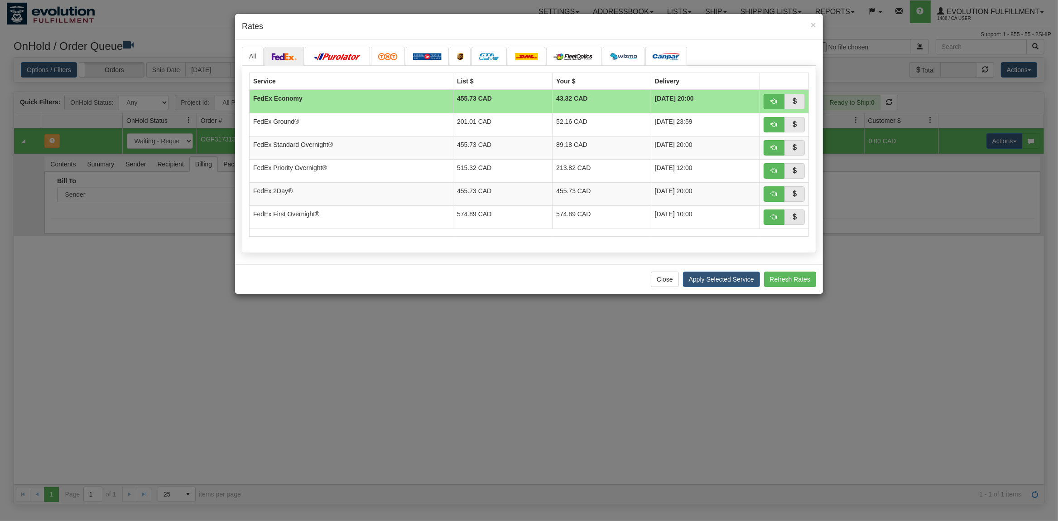
click at [808, 25] on h4 "Rates" at bounding box center [529, 27] width 574 height 12
click at [811, 24] on h4 "Rates" at bounding box center [529, 27] width 574 height 12
click at [812, 22] on span "×" at bounding box center [813, 24] width 5 height 10
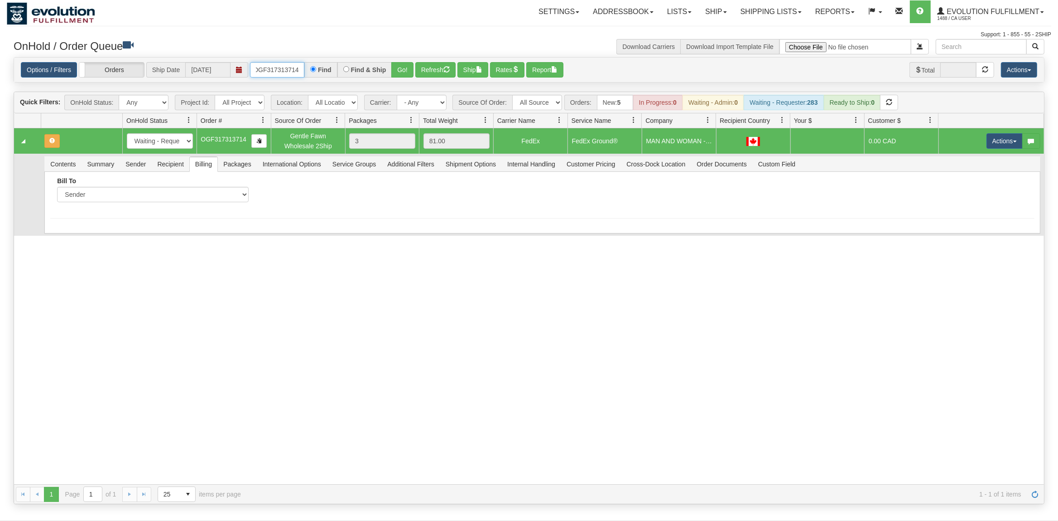
click at [288, 72] on input "OGF317313714" at bounding box center [277, 69] width 54 height 15
click at [408, 71] on button "Go!" at bounding box center [402, 69] width 22 height 15
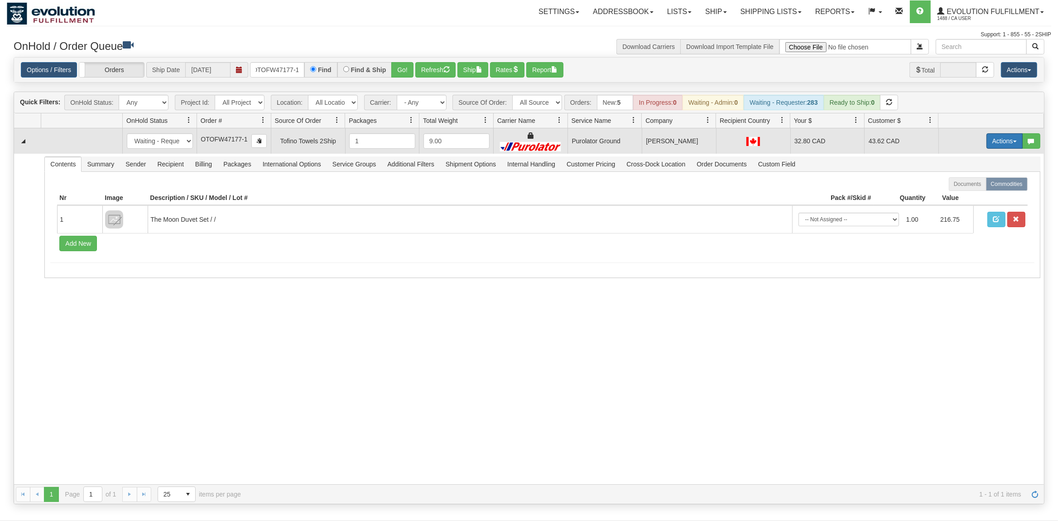
click at [1011, 139] on button "Actions" at bounding box center [1005, 140] width 36 height 15
click at [983, 181] on span "Rate All Services" at bounding box center [986, 181] width 54 height 7
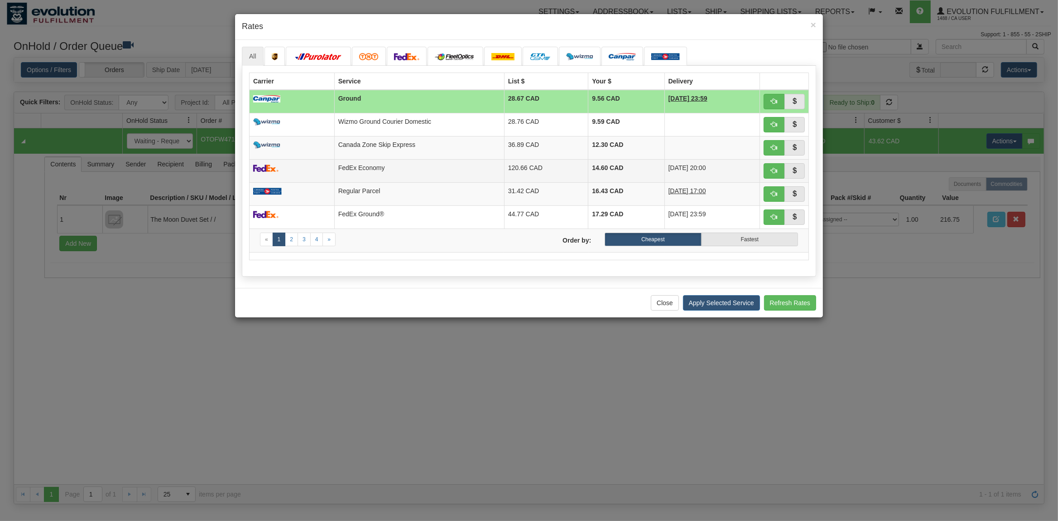
drag, startPoint x: 444, startPoint y: 174, endPoint x: 453, endPoint y: 174, distance: 8.6
click at [447, 174] on td "FedEx Economy" at bounding box center [419, 170] width 170 height 23
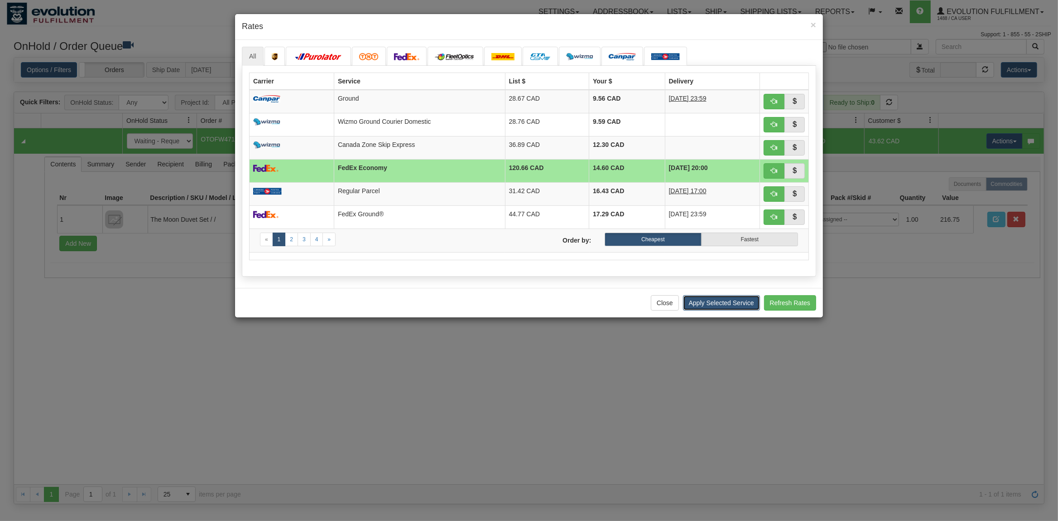
click at [706, 306] on button "Apply Selected Service" at bounding box center [721, 302] width 77 height 15
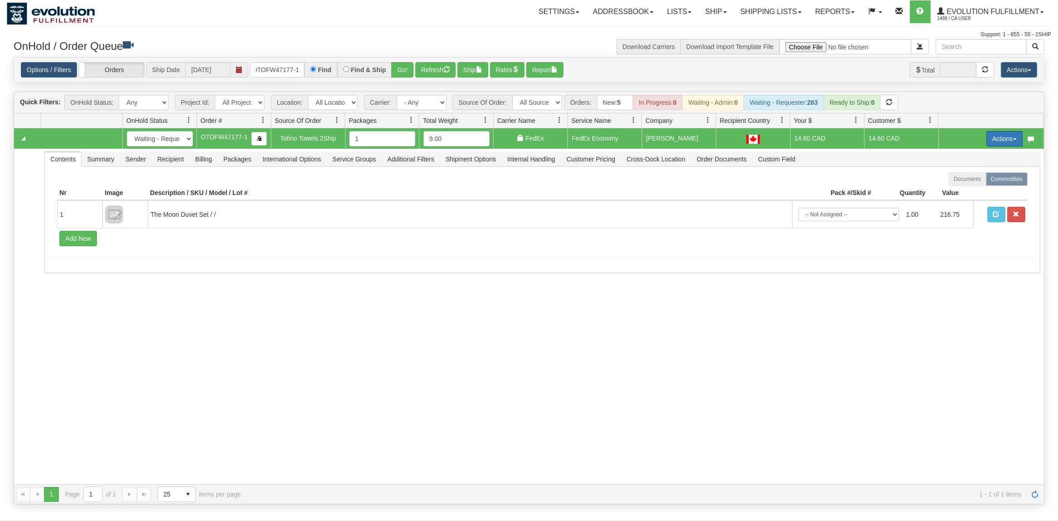
click at [994, 144] on button "Actions" at bounding box center [1005, 138] width 36 height 15
click at [962, 194] on span "Ship" at bounding box center [968, 191] width 19 height 7
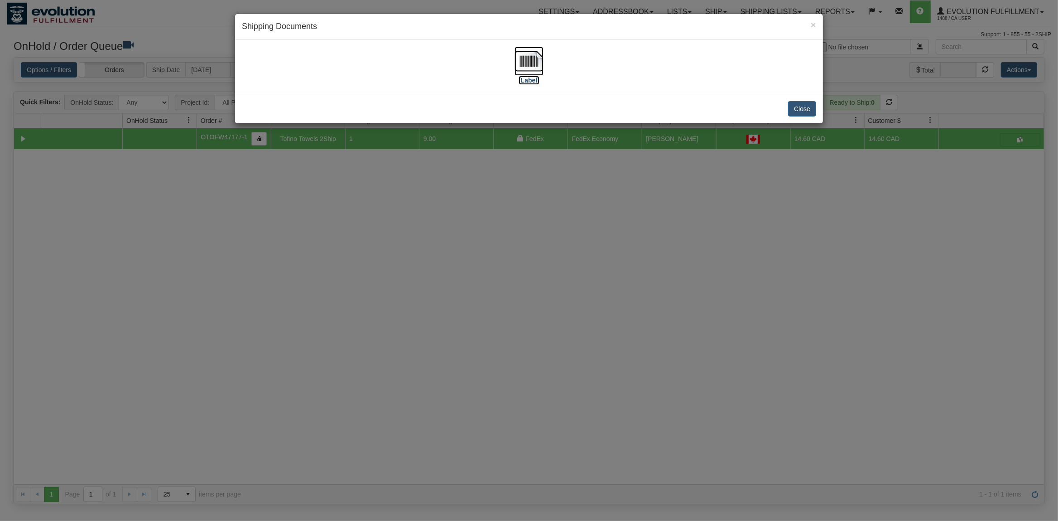
click at [519, 60] on img at bounding box center [529, 61] width 29 height 29
click at [808, 106] on button "Close" at bounding box center [802, 108] width 28 height 15
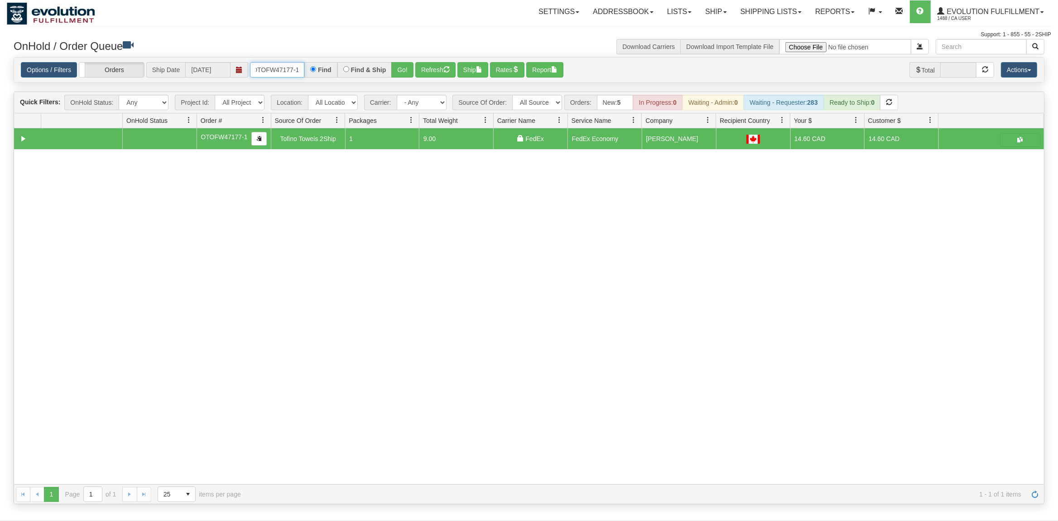
click at [290, 70] on input "OTOFW47177-1" at bounding box center [277, 69] width 54 height 15
click at [412, 63] on button "Go!" at bounding box center [402, 69] width 22 height 15
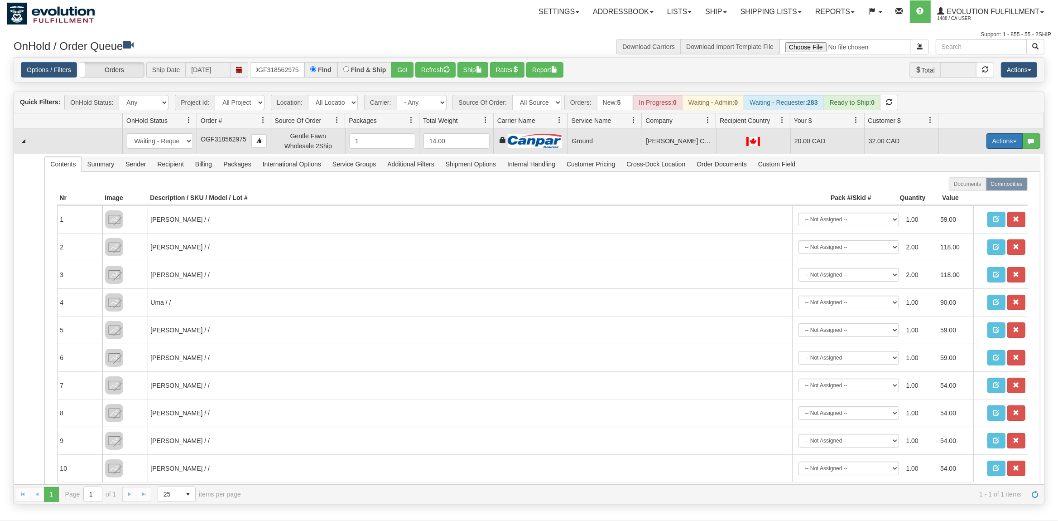
click at [992, 139] on button "Actions" at bounding box center [1005, 140] width 36 height 15
click at [961, 194] on span "Ship" at bounding box center [968, 193] width 19 height 7
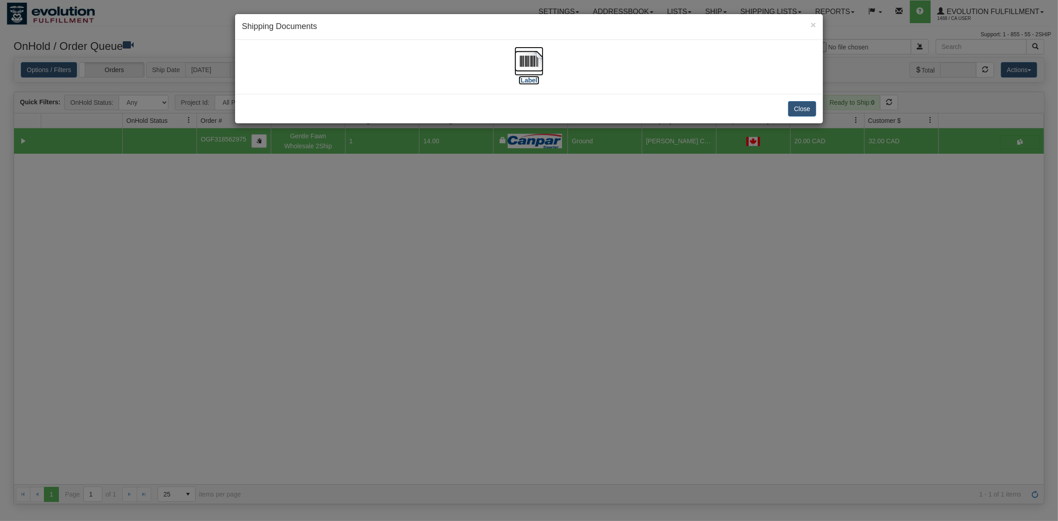
click at [535, 58] on img at bounding box center [529, 61] width 29 height 29
click at [800, 108] on button "Close" at bounding box center [802, 108] width 28 height 15
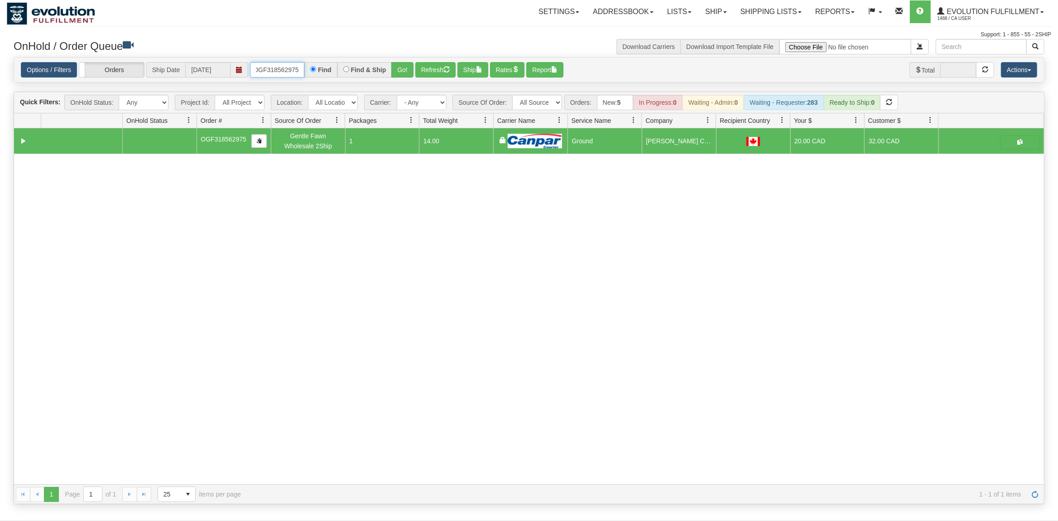
click at [271, 63] on input "OGF318562975" at bounding box center [277, 69] width 54 height 15
click at [271, 64] on input "OGF318562975" at bounding box center [277, 69] width 54 height 15
type input "OGF317313714"
click at [400, 70] on button "Go!" at bounding box center [402, 69] width 22 height 15
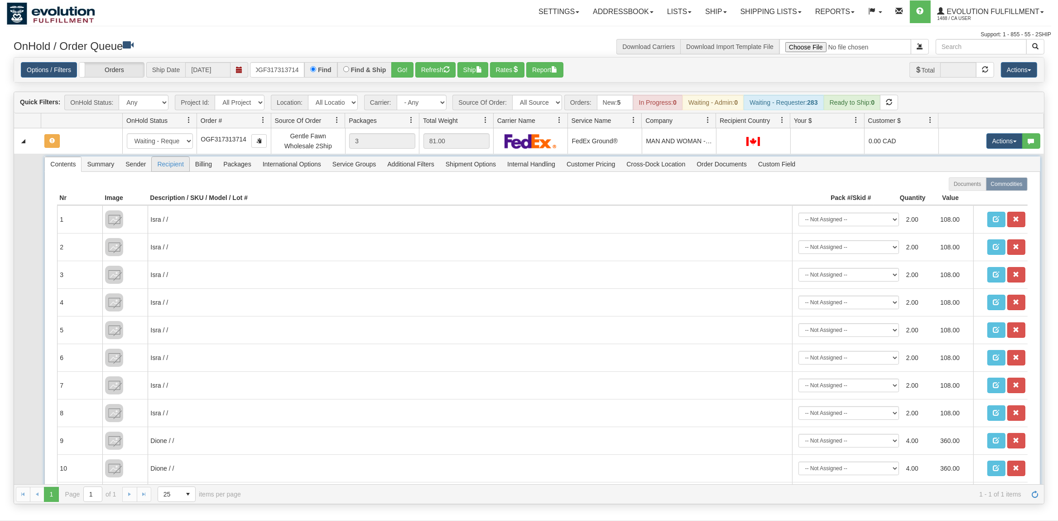
click at [189, 169] on span "Recipient" at bounding box center [170, 164] width 37 height 14
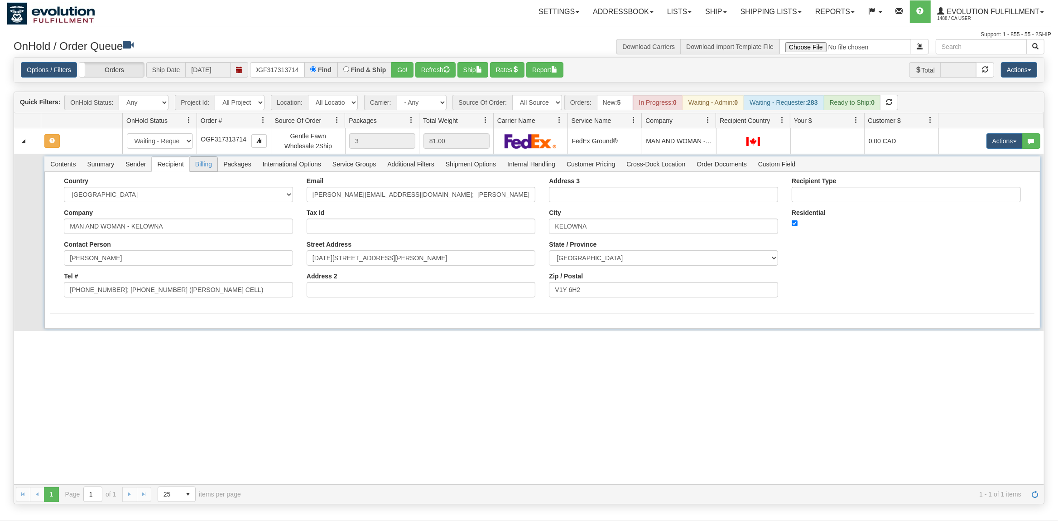
click at [202, 166] on span "Billing" at bounding box center [204, 164] width 28 height 14
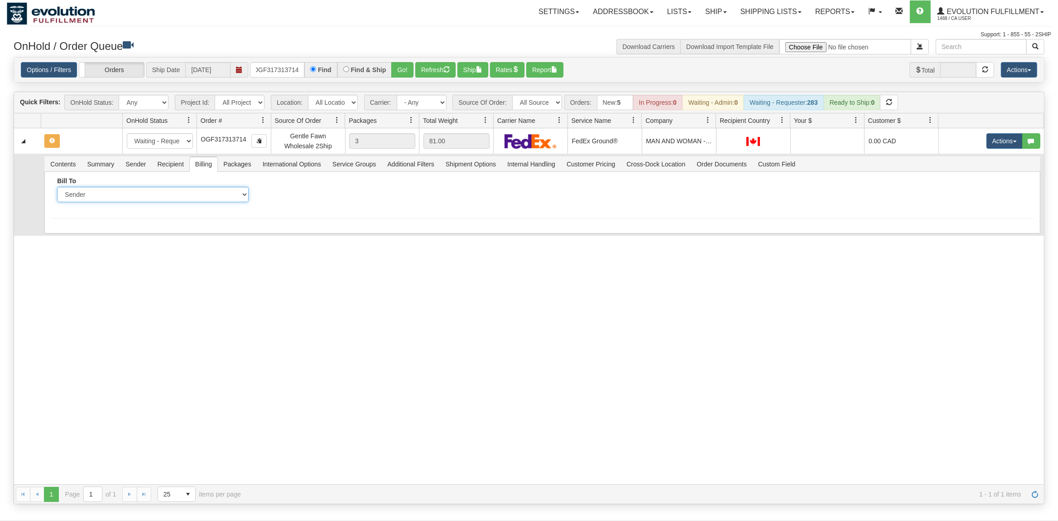
click at [57, 187] on select "Sender Recipient Third Party Collect" at bounding box center [153, 194] width 192 height 15
select select "2"
click option "Recipient" at bounding box center [0, 0] width 0 height 0
click at [66, 234] on button "Save" at bounding box center [63, 234] width 26 height 15
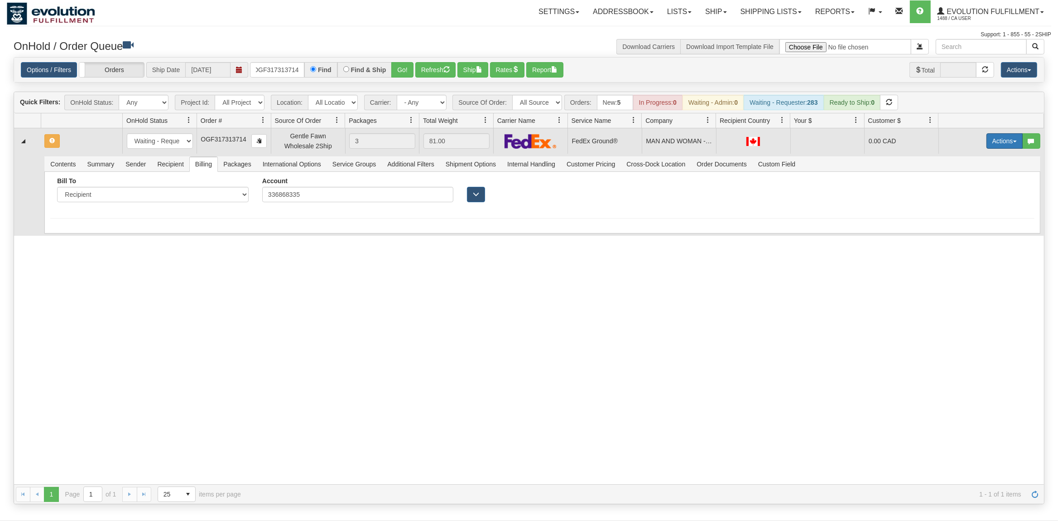
click at [1001, 143] on button "Actions" at bounding box center [1005, 140] width 36 height 15
click at [967, 192] on span "Ship" at bounding box center [968, 193] width 19 height 7
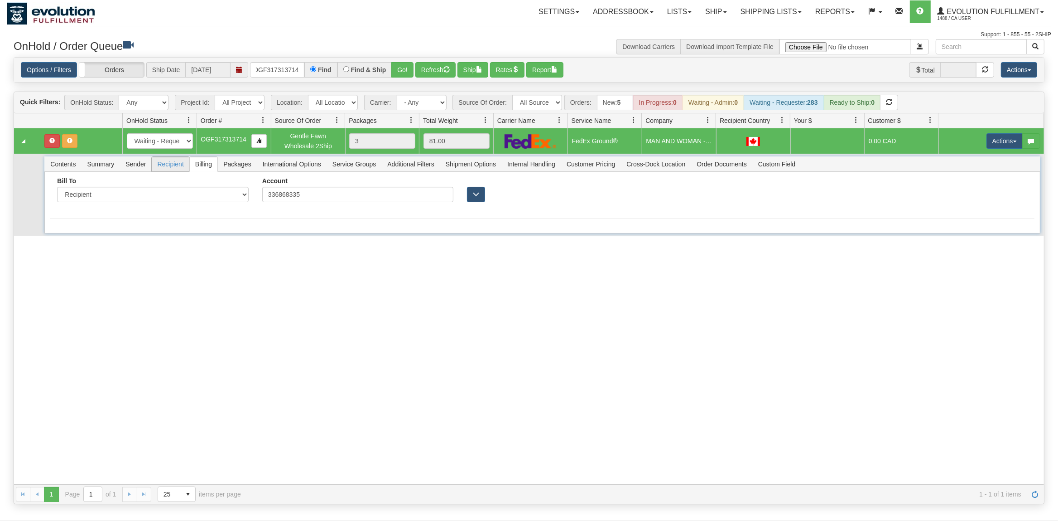
click at [179, 165] on span "Recipient" at bounding box center [170, 164] width 37 height 14
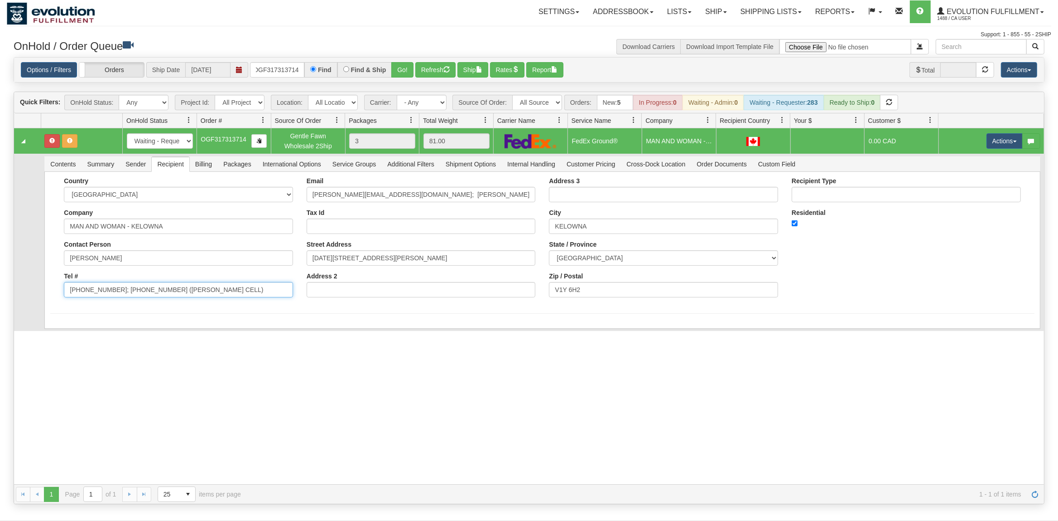
drag, startPoint x: 214, startPoint y: 295, endPoint x: 146, endPoint y: 303, distance: 68.4
click at [122, 306] on form "Country AFGHANISTAN ALAND ISLANDS ALBANIA ALGERIA AMERICAN SAMOA ANDORRA ANGOLA…" at bounding box center [542, 245] width 984 height 136
drag, startPoint x: 209, startPoint y: 292, endPoint x: 108, endPoint y: 299, distance: 100.8
click at [108, 297] on input "778-484-5057; 403-815-6766 (DENITA CELL)" at bounding box center [178, 289] width 229 height 15
type input "778-484-5057"
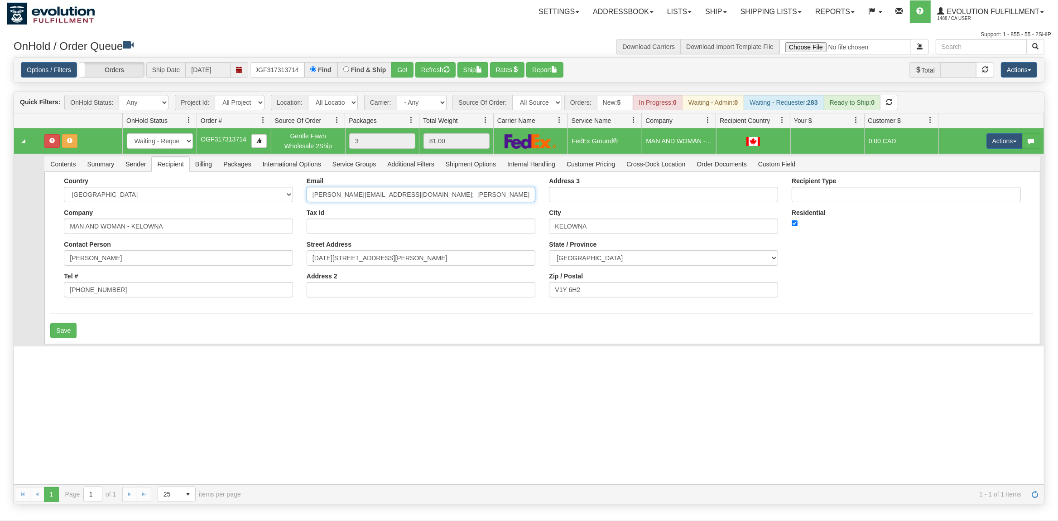
scroll to position [0, 39]
drag, startPoint x: 390, startPoint y: 194, endPoint x: 545, endPoint y: 190, distance: 155.0
click at [536, 190] on input "erin@manwomanhome.com; denita@manwomanhome.com; sam@manwomanhome.com" at bounding box center [421, 194] width 229 height 15
type input "erin@manwomanhome.com"
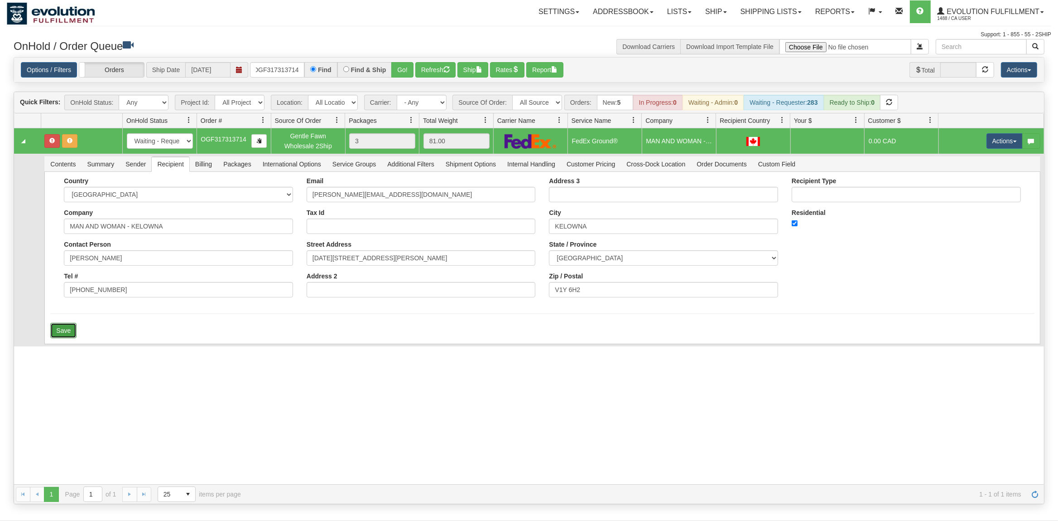
click at [71, 328] on button "Save" at bounding box center [63, 330] width 26 height 15
click at [1003, 143] on button "Actions" at bounding box center [1005, 140] width 36 height 15
click at [971, 194] on span "Ship" at bounding box center [968, 193] width 19 height 7
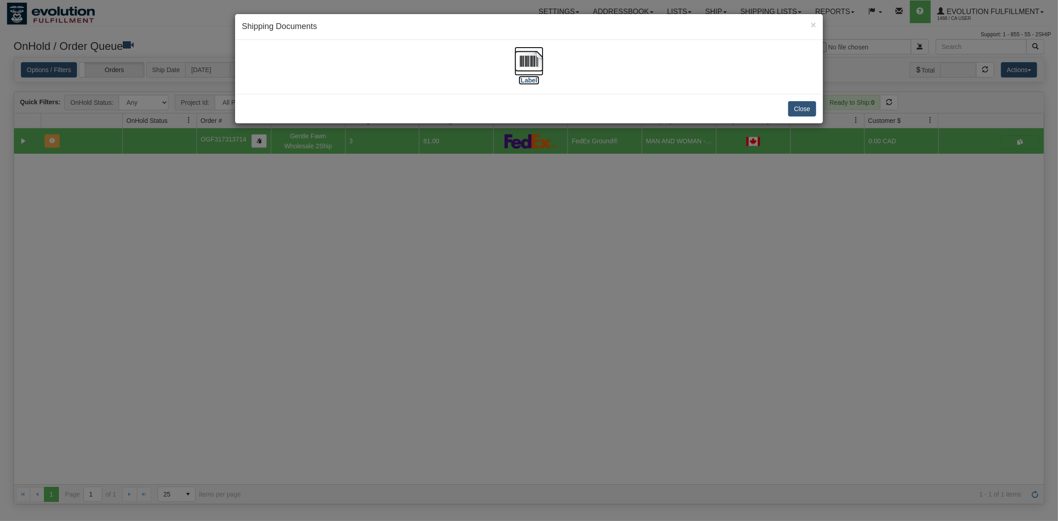
click at [528, 59] on img at bounding box center [529, 61] width 29 height 29
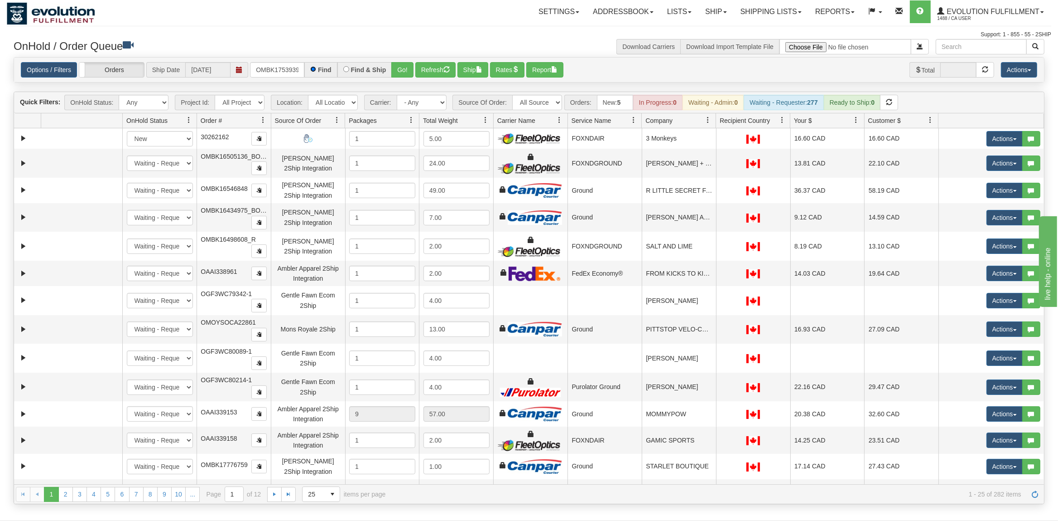
scroll to position [0, 22]
click at [285, 77] on input "OMBK17539397 BO01" at bounding box center [277, 69] width 54 height 15
click at [283, 74] on input "OMBK17539397 BO01" at bounding box center [277, 69] width 54 height 15
click at [408, 70] on button "Go!" at bounding box center [402, 69] width 22 height 15
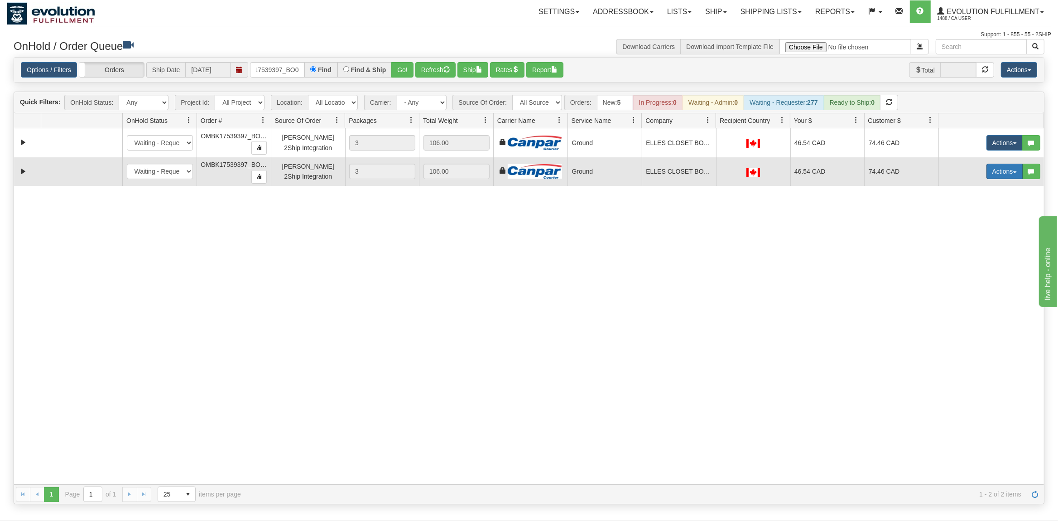
click at [992, 170] on button "Actions" at bounding box center [1005, 171] width 36 height 15
click at [980, 235] on span "Delete" at bounding box center [971, 235] width 24 height 7
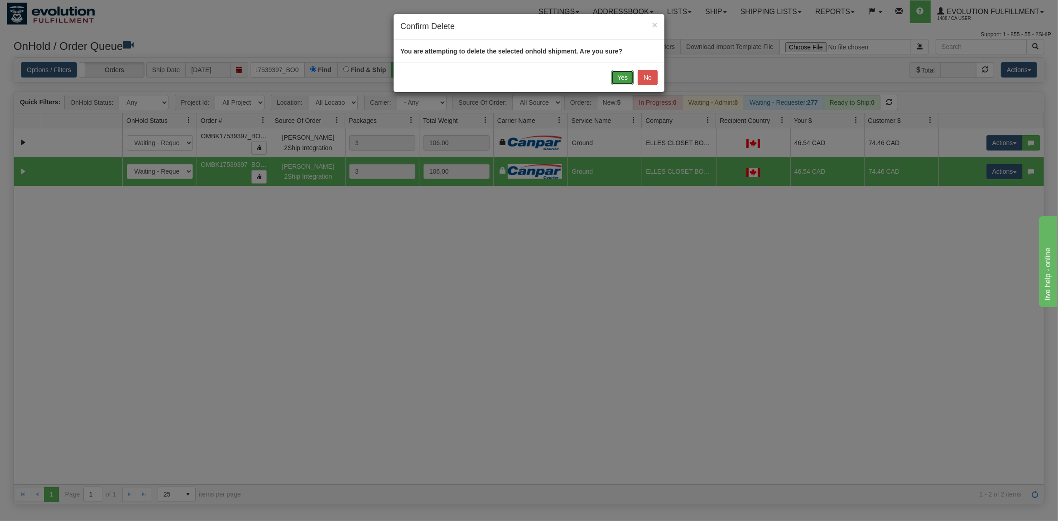
click at [625, 76] on button "Yes" at bounding box center [623, 77] width 22 height 15
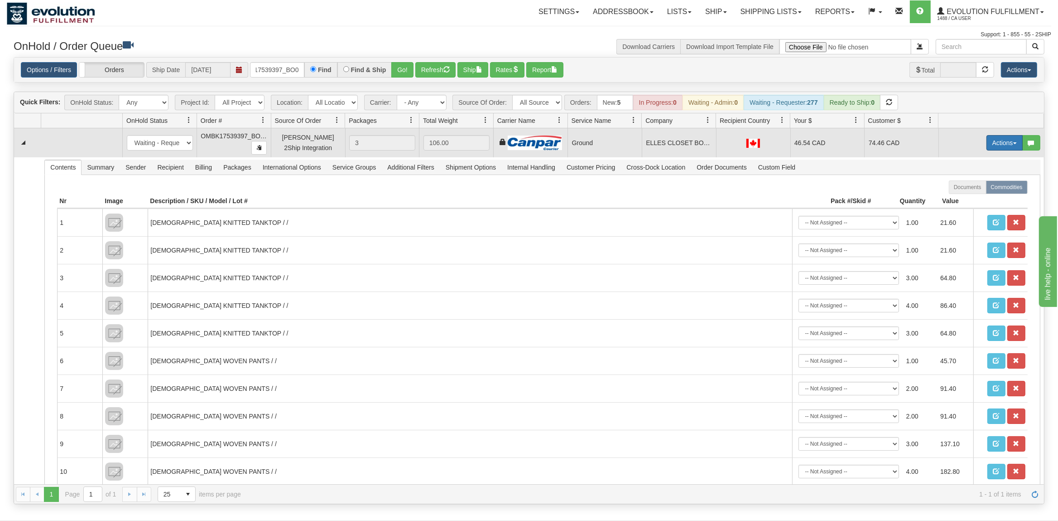
click at [998, 140] on button "Actions" at bounding box center [1005, 142] width 36 height 15
click at [968, 197] on span "Ship" at bounding box center [968, 195] width 19 height 7
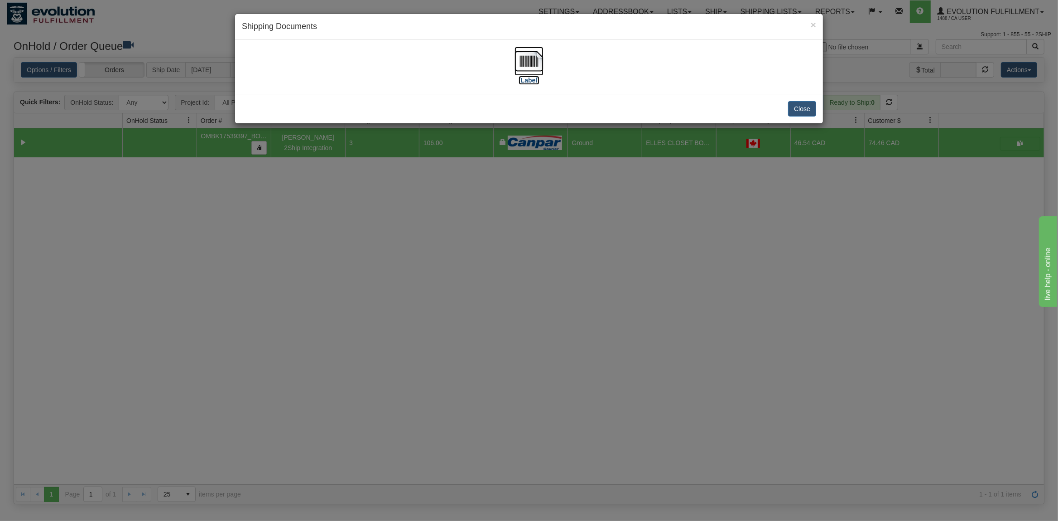
click at [530, 61] on img at bounding box center [529, 61] width 29 height 29
click at [797, 107] on button "Close" at bounding box center [802, 108] width 28 height 15
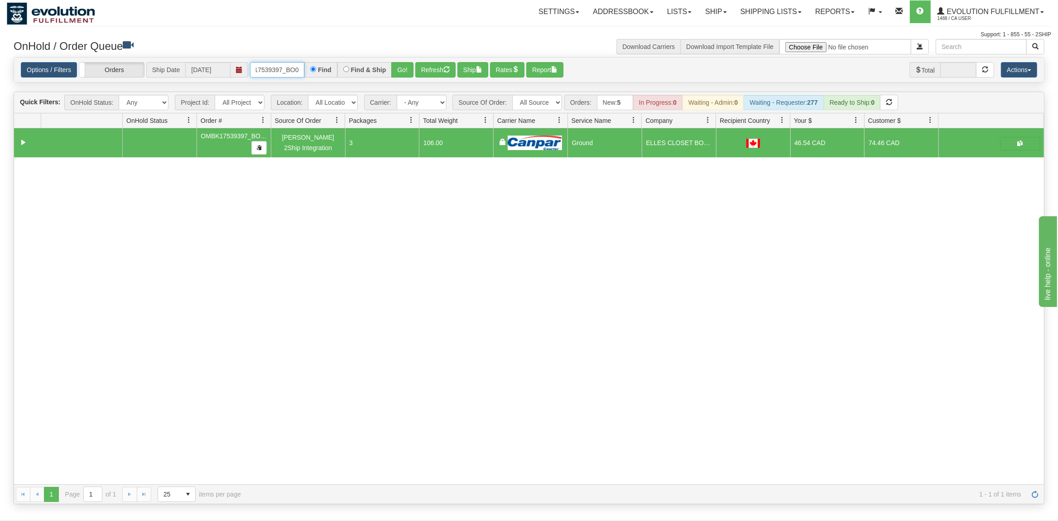
click at [274, 70] on input "OMBK17539397_BO01" at bounding box center [277, 69] width 54 height 15
type input "OEMU0031982001"
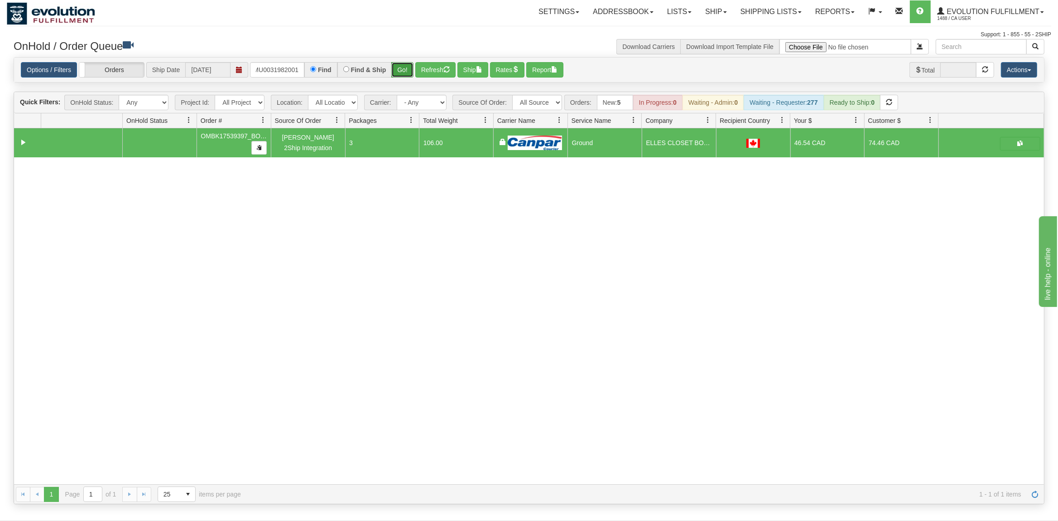
click at [410, 74] on button "Go!" at bounding box center [402, 69] width 22 height 15
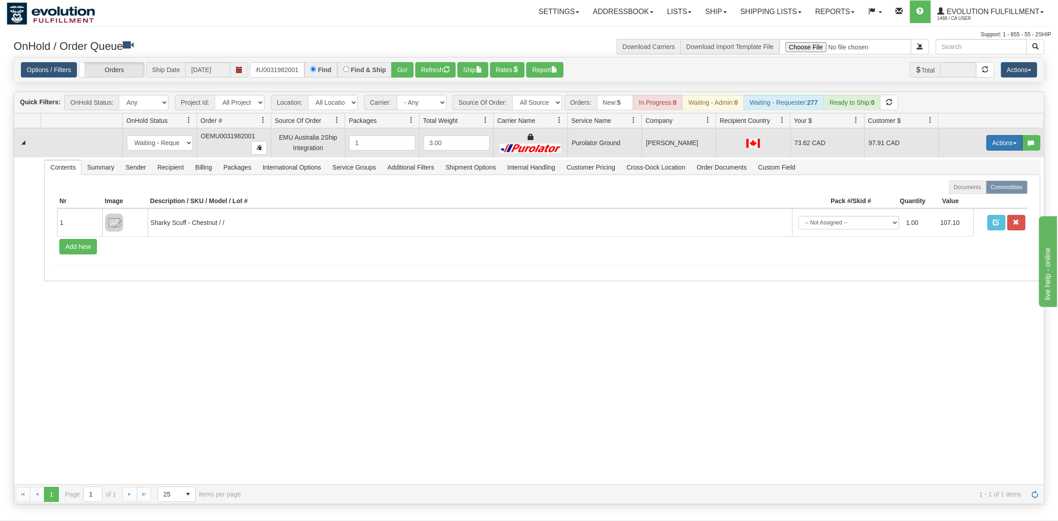
click at [992, 145] on button "Actions" at bounding box center [1005, 142] width 36 height 15
click at [972, 183] on span "Rate All Services" at bounding box center [986, 183] width 54 height 7
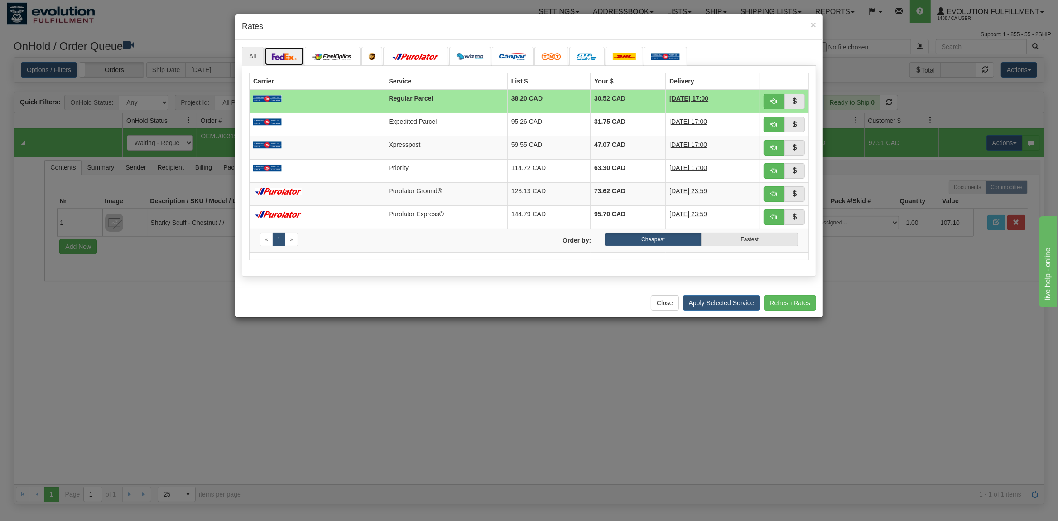
click at [292, 60] on img at bounding box center [284, 56] width 25 height 7
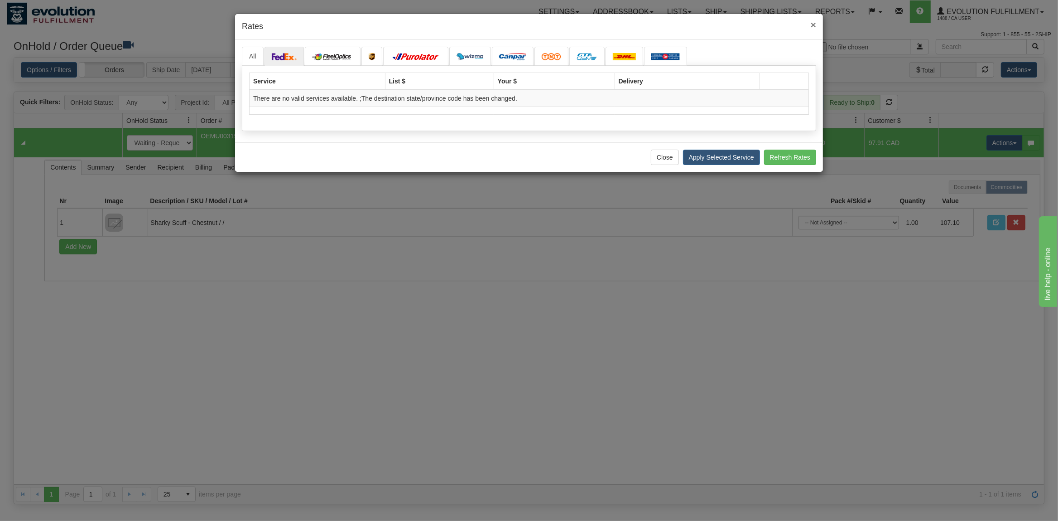
click at [815, 24] on span "×" at bounding box center [813, 24] width 5 height 10
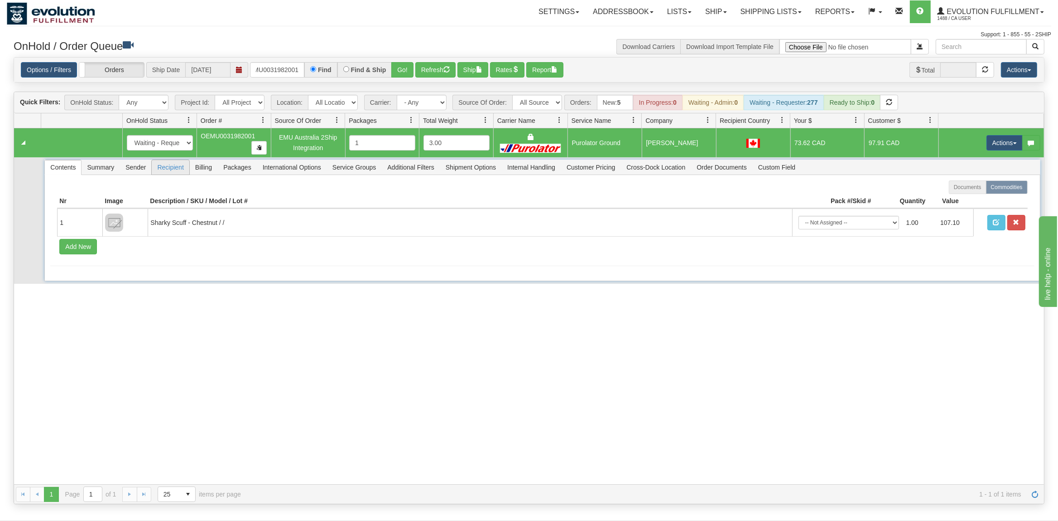
click at [159, 167] on span "Recipient" at bounding box center [170, 167] width 37 height 14
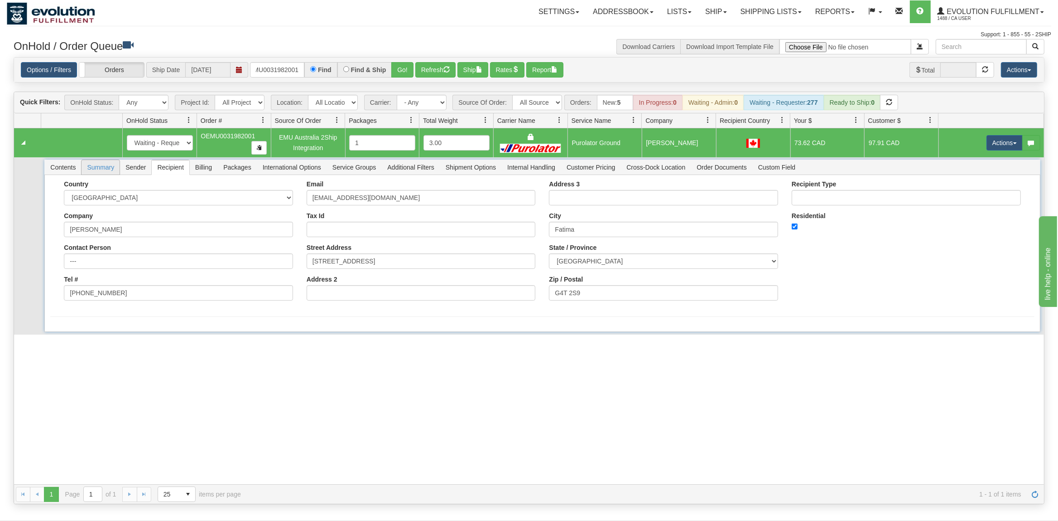
click at [118, 168] on span "Summary" at bounding box center [101, 167] width 38 height 14
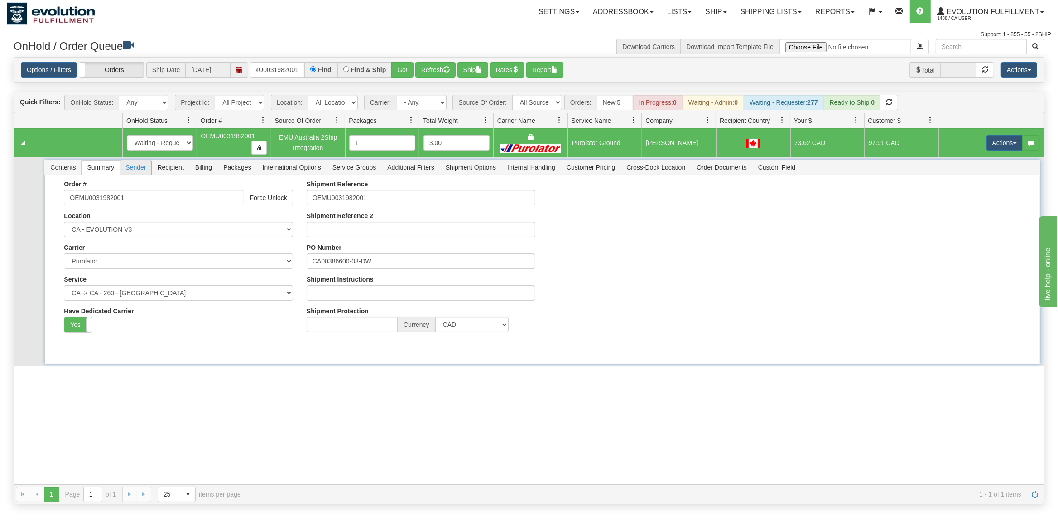
click at [140, 167] on span "Sender" at bounding box center [135, 167] width 31 height 14
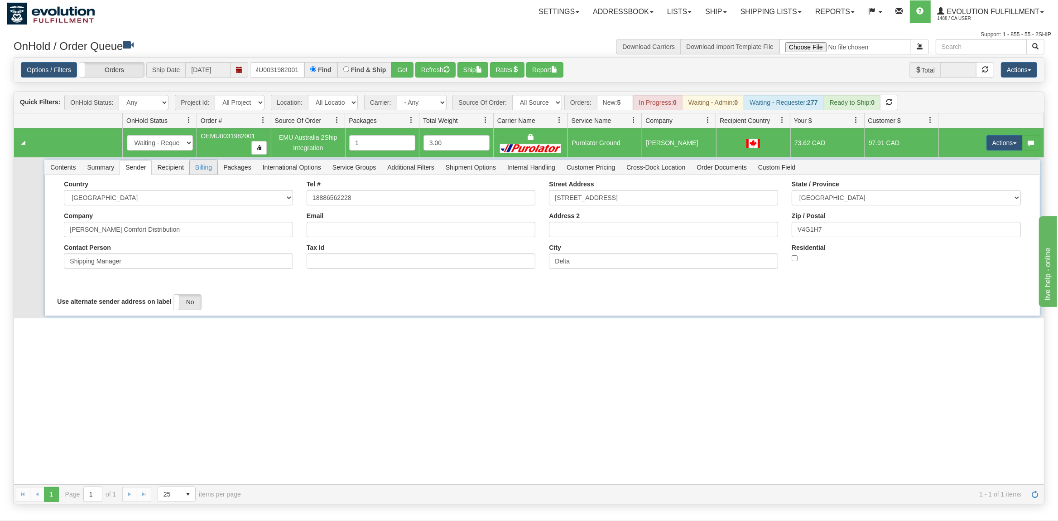
click at [207, 165] on span "Billing" at bounding box center [204, 167] width 28 height 14
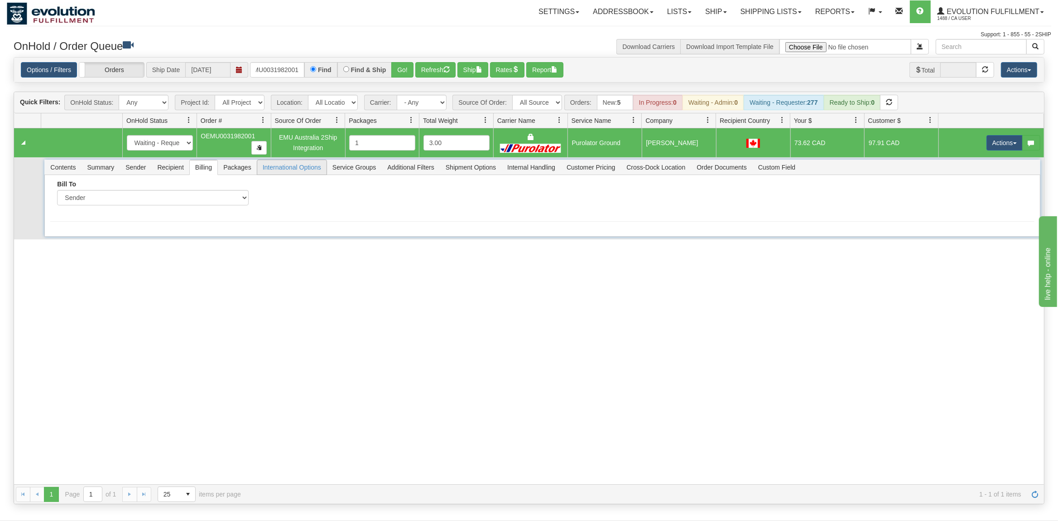
click at [259, 170] on span "International Options" at bounding box center [291, 167] width 69 height 14
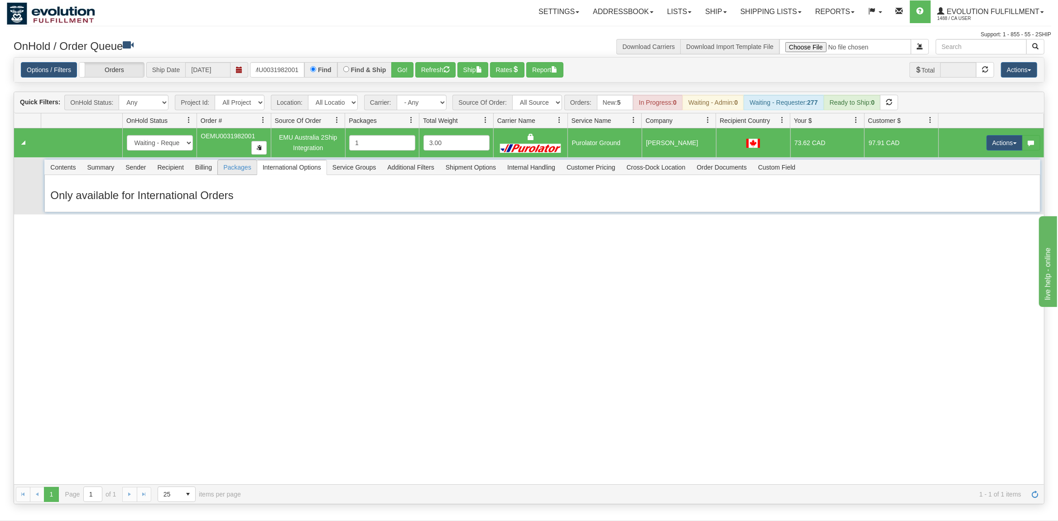
click at [240, 170] on span "Packages" at bounding box center [237, 167] width 39 height 14
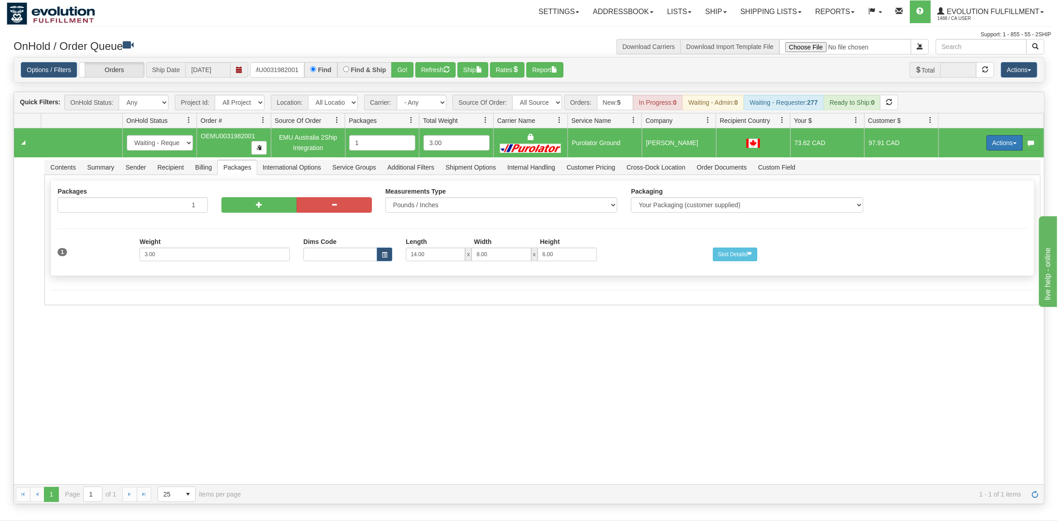
click at [1012, 143] on button "Actions" at bounding box center [1005, 142] width 36 height 15
click at [973, 181] on span "Rate All Services" at bounding box center [986, 183] width 54 height 7
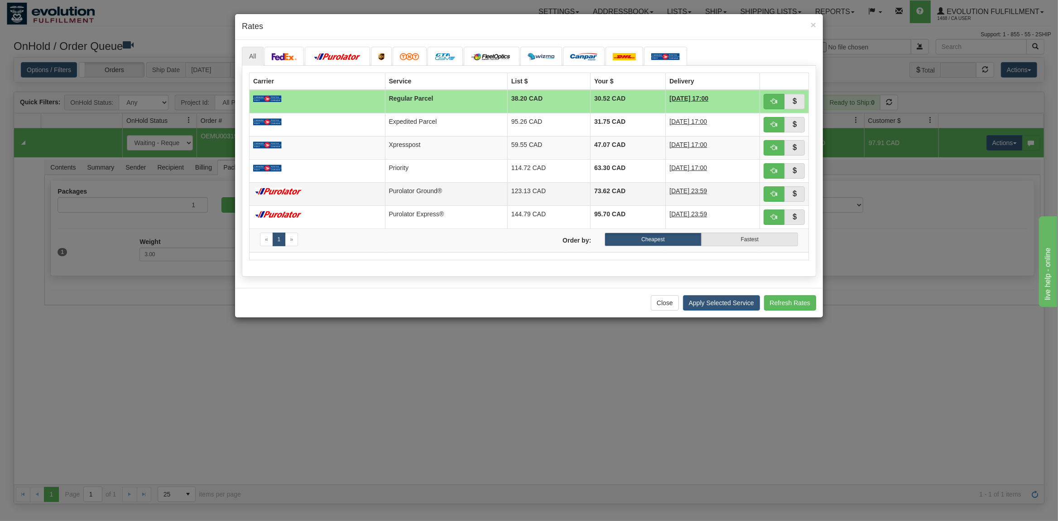
click at [611, 201] on td "73.62 CAD" at bounding box center [628, 193] width 75 height 23
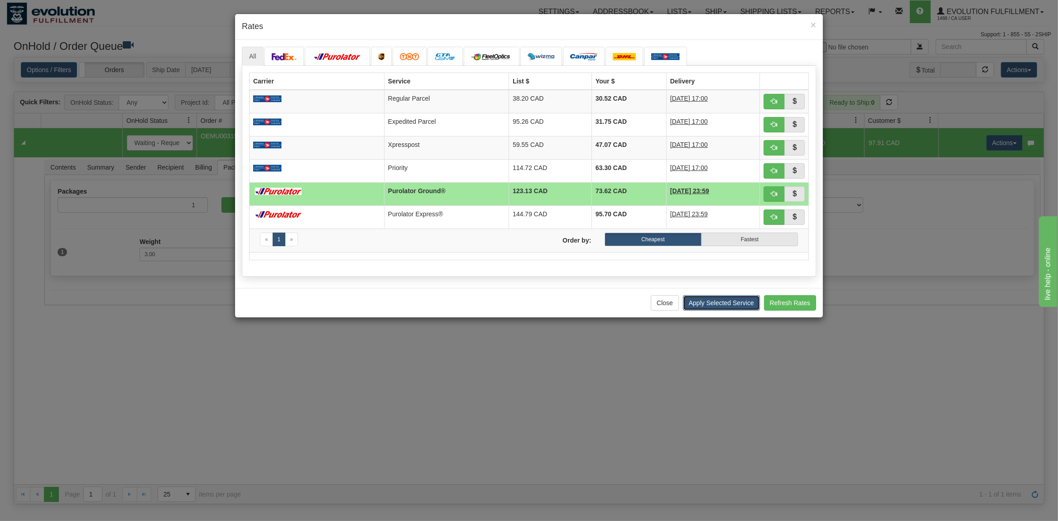
click at [722, 302] on button "Apply Selected Service" at bounding box center [721, 302] width 77 height 15
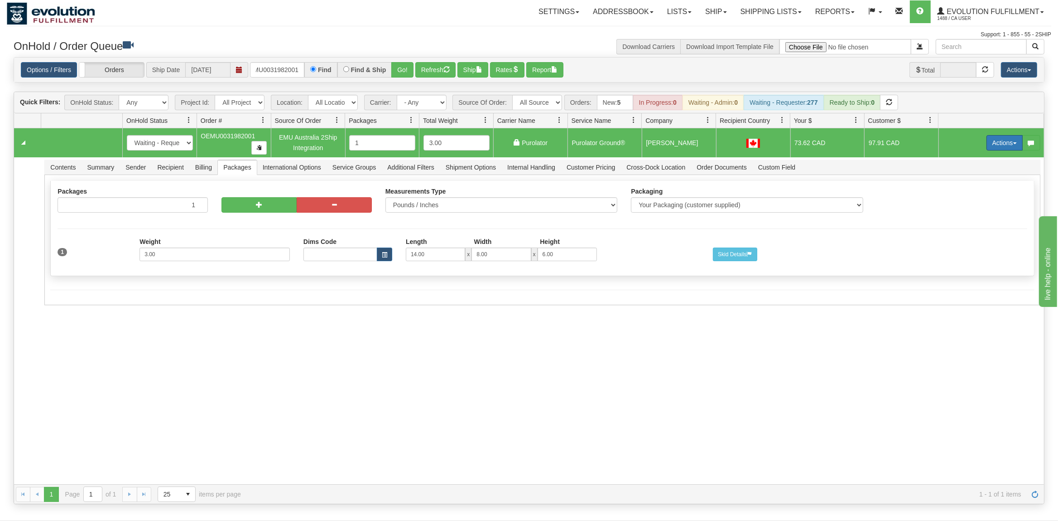
click at [1013, 138] on button "Actions" at bounding box center [1005, 142] width 36 height 15
click at [972, 196] on span "Ship" at bounding box center [968, 195] width 19 height 7
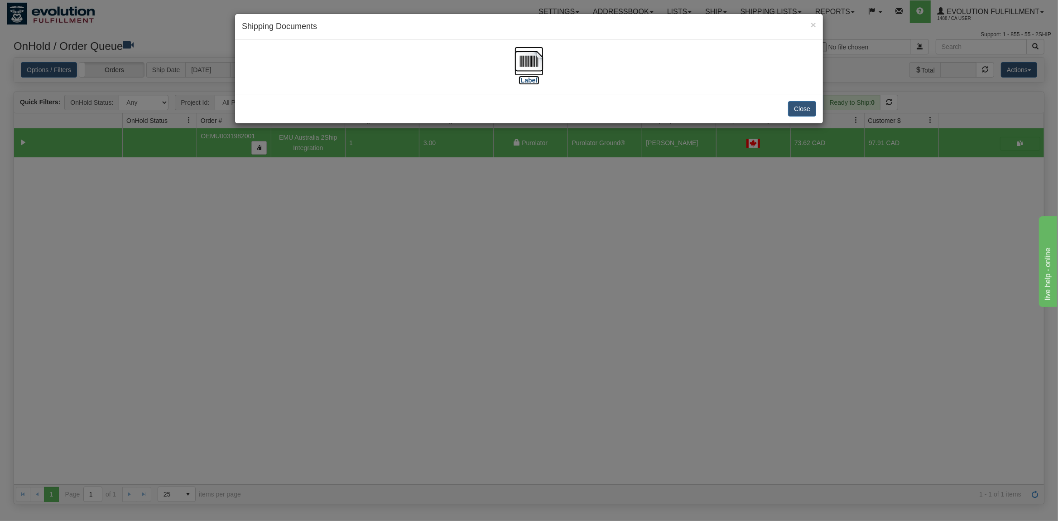
click at [532, 58] on img at bounding box center [529, 61] width 29 height 29
click at [806, 107] on button "Close" at bounding box center [802, 108] width 28 height 15
